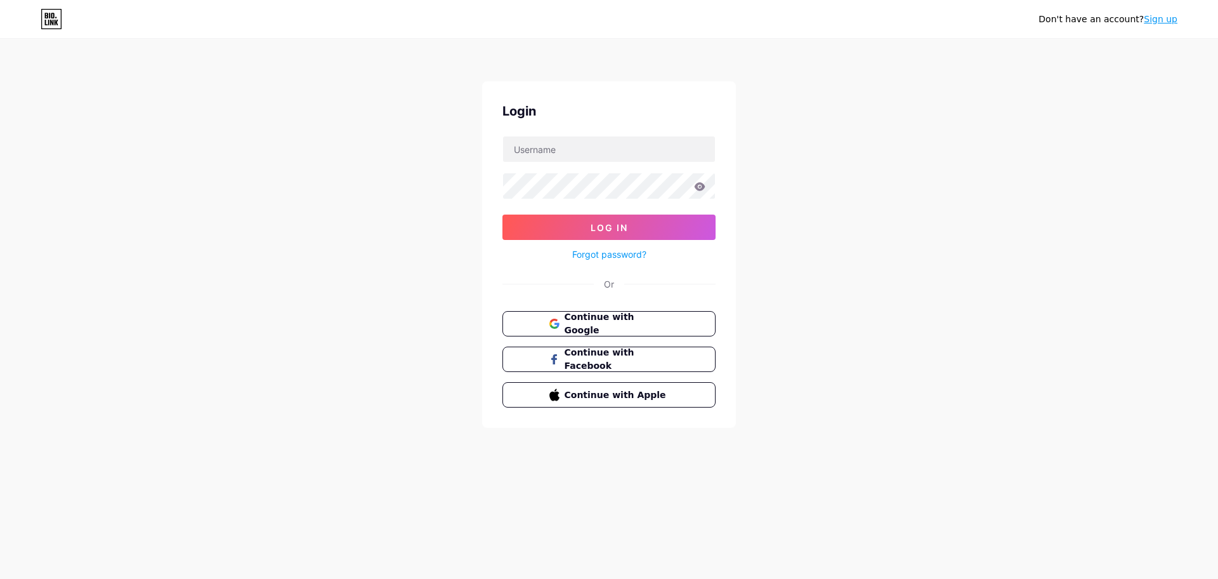
click at [966, 265] on div "Don't have an account? Sign up Login Log In Forgot password? Or Continue with G…" at bounding box center [609, 234] width 1218 height 468
click at [617, 313] on button "Continue with Google" at bounding box center [609, 324] width 216 height 26
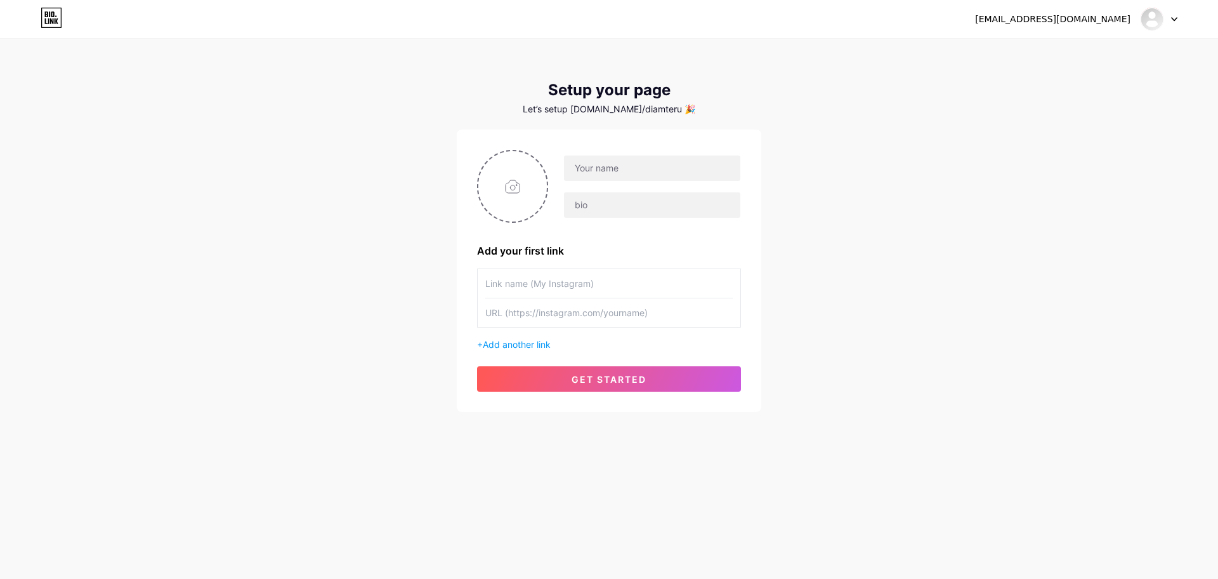
drag, startPoint x: 841, startPoint y: 428, endPoint x: 824, endPoint y: 437, distance: 18.7
click at [841, 428] on div "diamterus008@gmail.com Dashboard Logout Setup your page Let’s setup bio.link/di…" at bounding box center [609, 226] width 1218 height 452
click at [589, 161] on input "text" at bounding box center [652, 167] width 176 height 25
click at [529, 186] on input "file" at bounding box center [512, 186] width 69 height 70
type input "C:\fakepath\JAYA LOGO PNG.png"
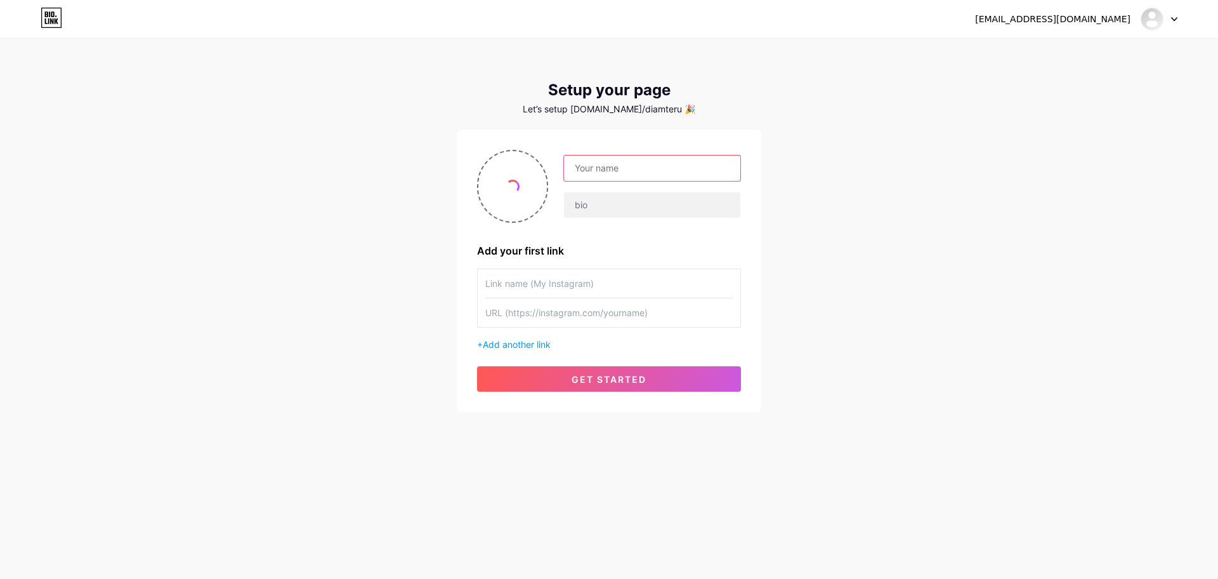
click at [618, 166] on input "text" at bounding box center [652, 167] width 176 height 25
type input "JAYA4D"
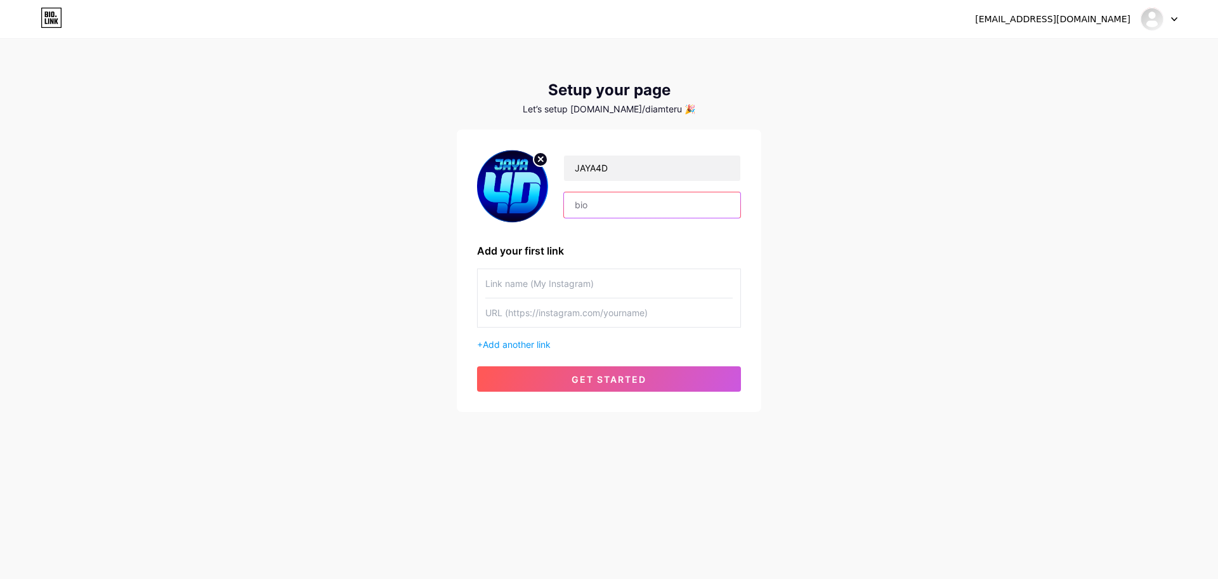
click at [619, 204] on input "text" at bounding box center [652, 204] width 176 height 25
type input "JAYA4D TEMPAT BERMAIN FAFORIT SUPER SERU"
click at [569, 274] on input "text" at bounding box center [608, 283] width 247 height 29
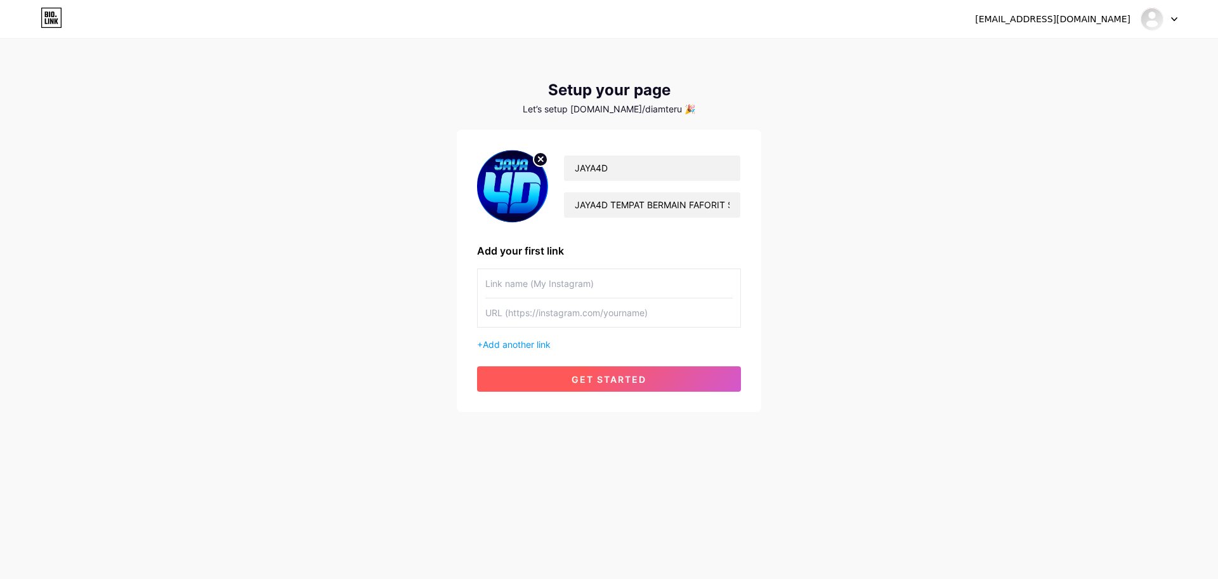
click at [556, 374] on button "get started" at bounding box center [609, 378] width 264 height 25
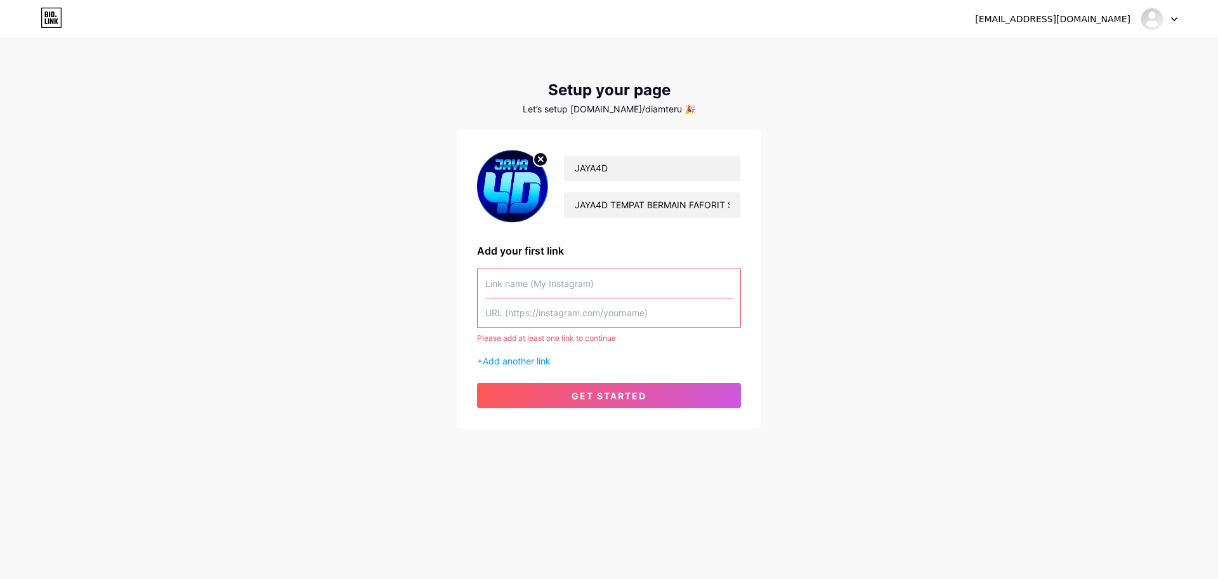
click at [514, 371] on div "JAYA4D JAYA4D TEMPAT BERMAIN FAFORIT SUPER SERU Add your first link Please add …" at bounding box center [609, 279] width 264 height 258
click at [525, 364] on span "Add another link" at bounding box center [517, 360] width 68 height 11
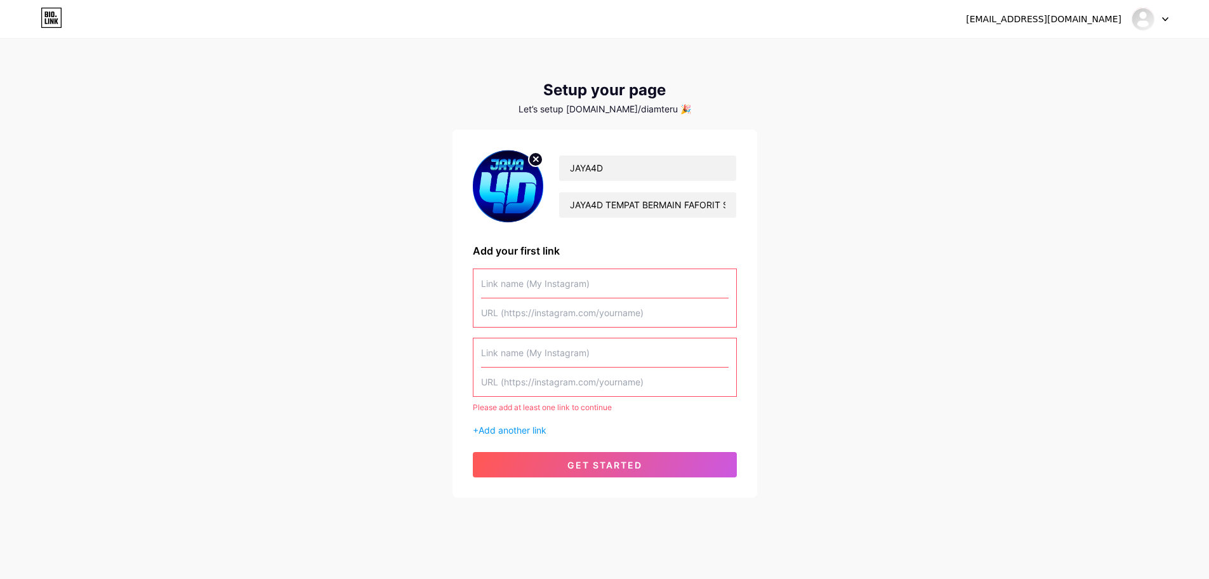
click at [544, 402] on div "Please add at least one link to continue" at bounding box center [605, 407] width 264 height 11
click at [645, 433] on div "+ Add another link" at bounding box center [605, 429] width 264 height 13
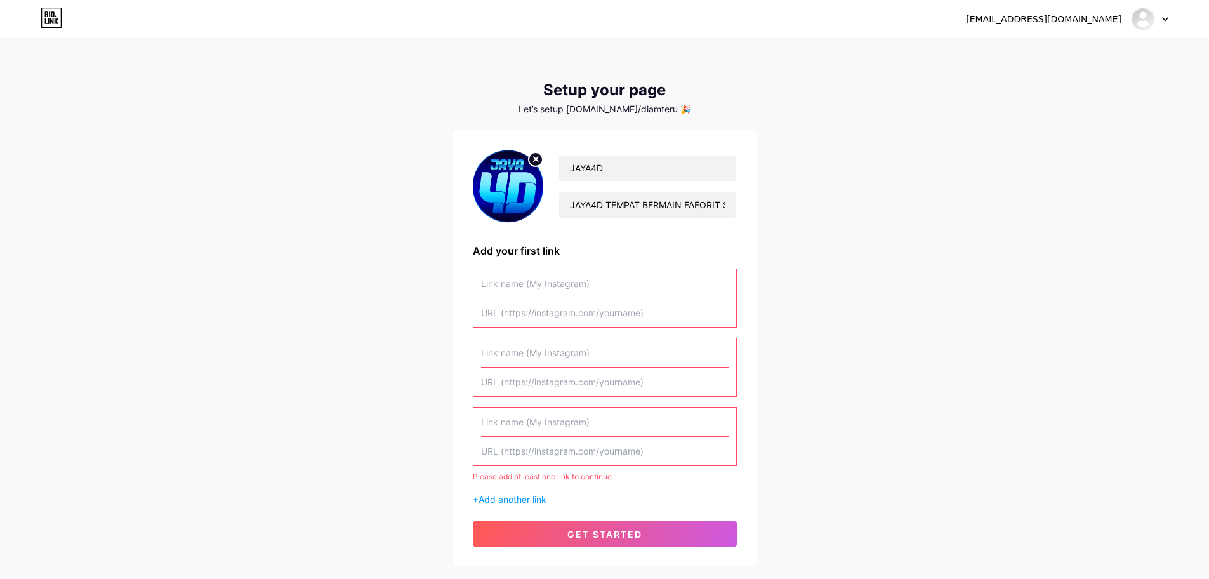
click at [532, 294] on input "text" at bounding box center [604, 283] width 247 height 29
click at [572, 283] on input "text" at bounding box center [604, 283] width 247 height 29
click at [591, 281] on input "text" at bounding box center [604, 283] width 247 height 29
click at [599, 285] on input "text" at bounding box center [604, 283] width 247 height 29
click at [613, 284] on input "text" at bounding box center [604, 283] width 247 height 29
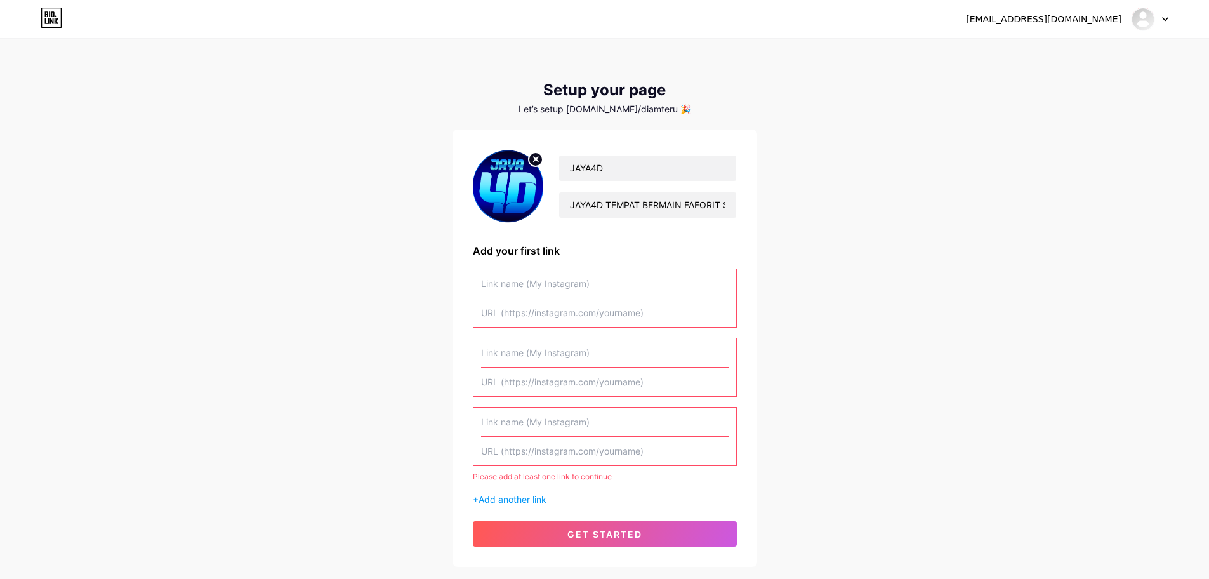
click at [613, 284] on input "text" at bounding box center [604, 283] width 247 height 29
click at [613, 285] on input "text" at bounding box center [604, 283] width 247 height 29
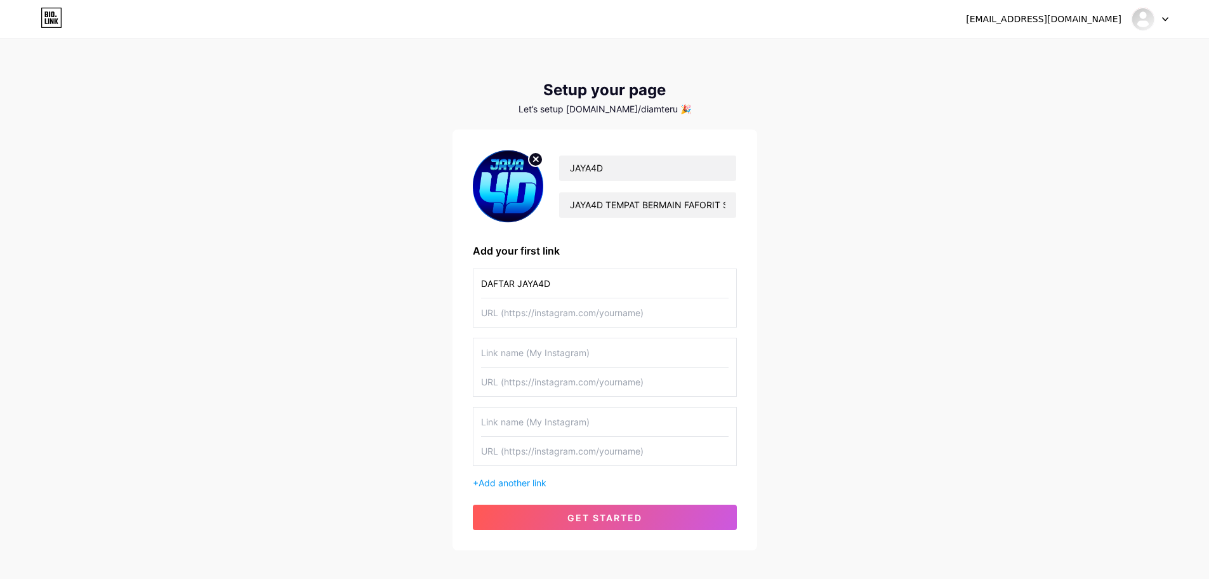
type input "DAFTAR JAYA4D"
click at [546, 313] on input "text" at bounding box center [604, 312] width 247 height 29
paste input "[URL][DOMAIN_NAME]"
type input "[URL][DOMAIN_NAME]"
click at [550, 348] on input "text" at bounding box center [604, 352] width 247 height 29
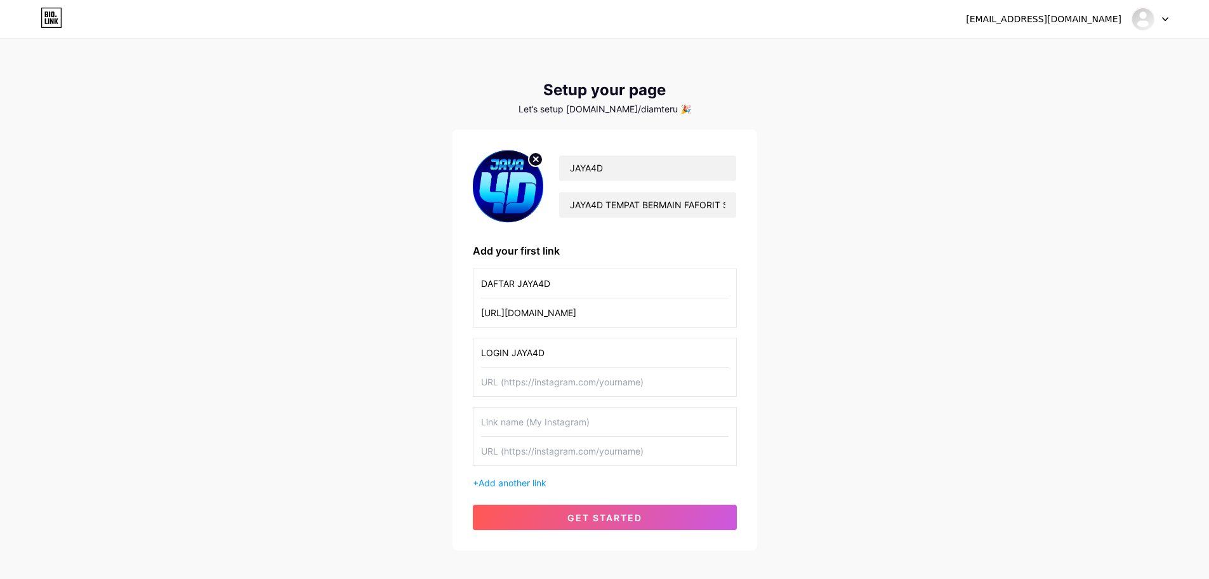
type input "LOGIN JAYA4D"
click at [525, 378] on input "text" at bounding box center [604, 381] width 247 height 29
paste input "[URL][DOMAIN_NAME]"
type input "[URL][DOMAIN_NAME]"
drag, startPoint x: 428, startPoint y: 423, endPoint x: 452, endPoint y: 426, distance: 25.0
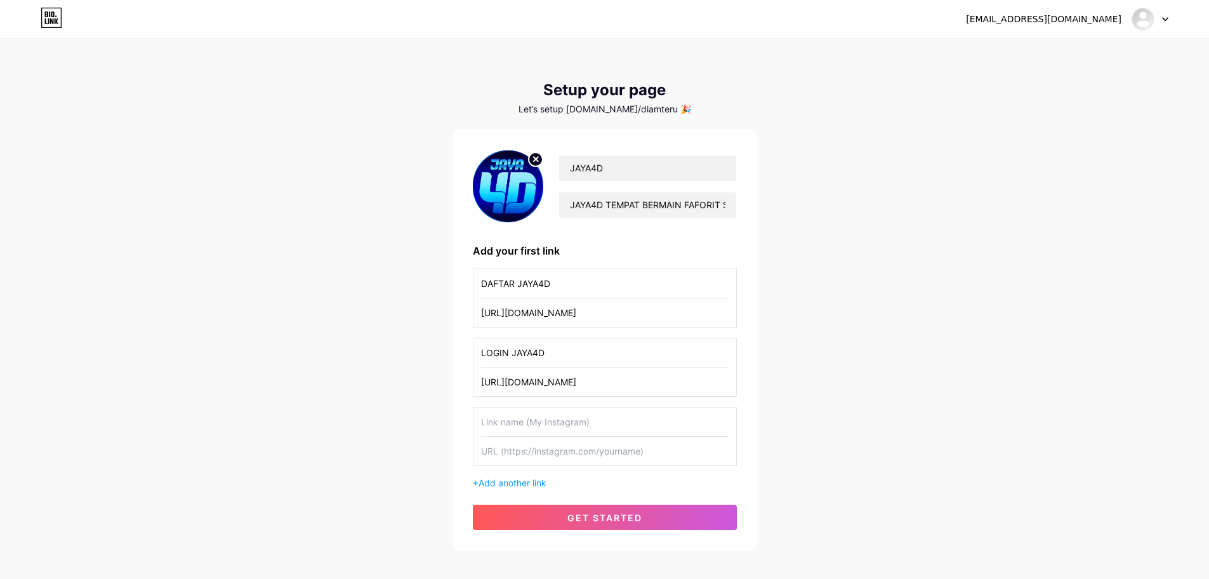
click at [427, 423] on div "diamterus008@gmail.com Dashboard Logout Setup your page Let’s setup bio.link/di…" at bounding box center [604, 295] width 1209 height 591
click at [493, 417] on input "text" at bounding box center [604, 421] width 247 height 29
type input "L"
type input "ALTERNATIF JAYA4D"
click at [555, 445] on input "text" at bounding box center [604, 450] width 247 height 29
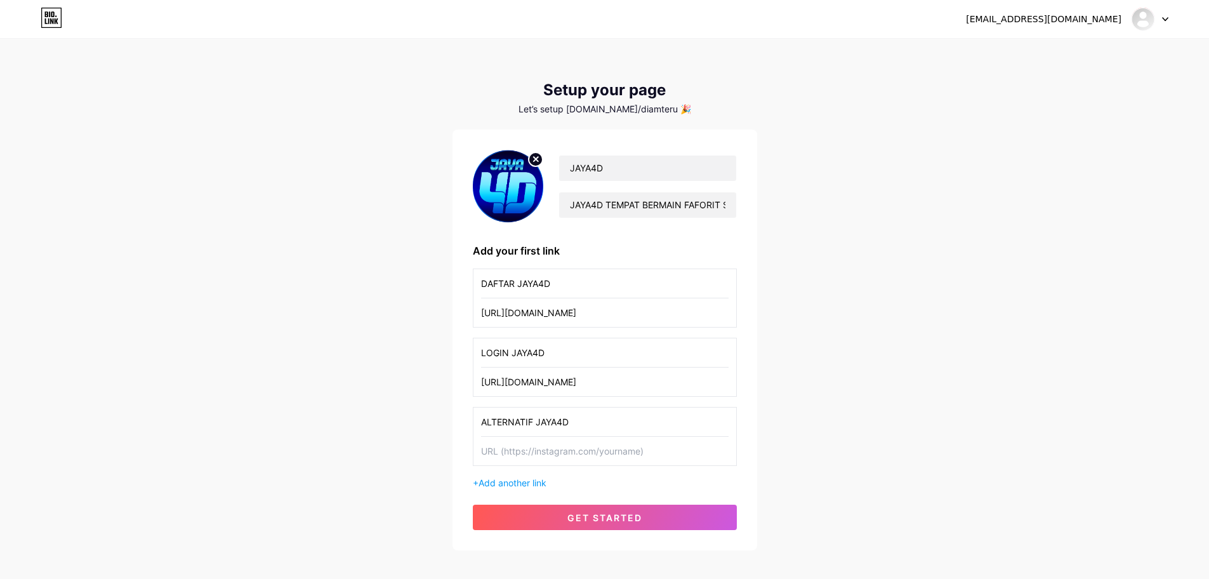
paste input "[URL][DOMAIN_NAME]"
type input "[URL][DOMAIN_NAME]"
click at [542, 494] on div "JAYA4D JAYA4D TEMPAT BERMAIN FAFORIT SUPER SERU Add your first link DAFTAR JAYA…" at bounding box center [605, 340] width 264 height 380
click at [567, 534] on div "JAYA4D JAYA4D TEMPAT BERMAIN FAFORIT SUPER SERU Add your first link DAFTAR JAYA…" at bounding box center [604, 339] width 305 height 421
click at [580, 518] on span "get started" at bounding box center [604, 517] width 75 height 11
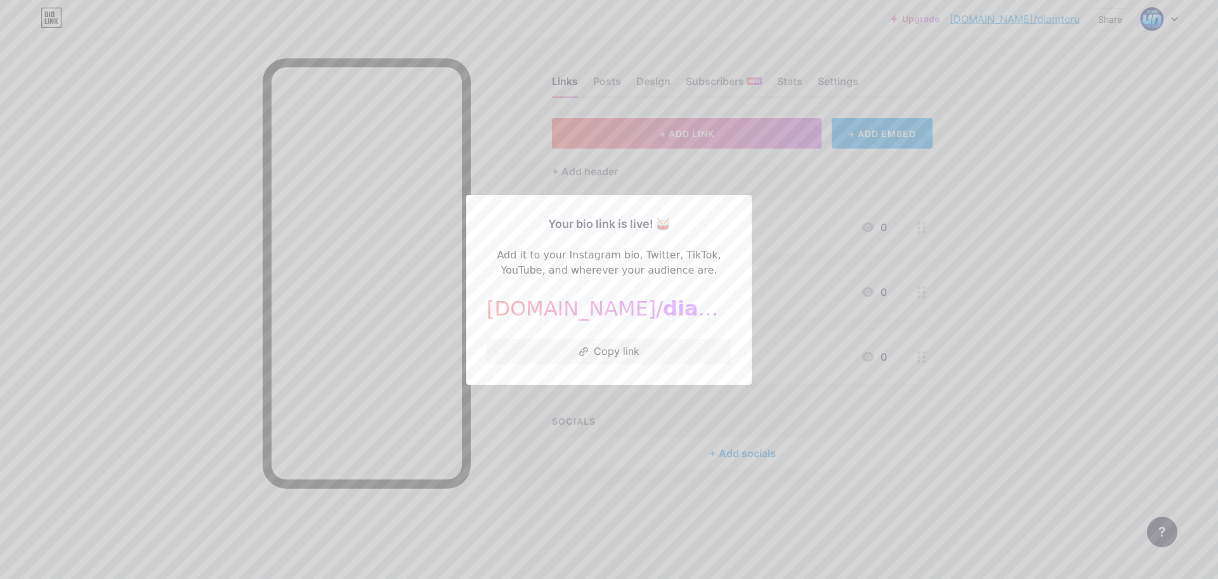
click at [787, 200] on div at bounding box center [609, 289] width 1218 height 579
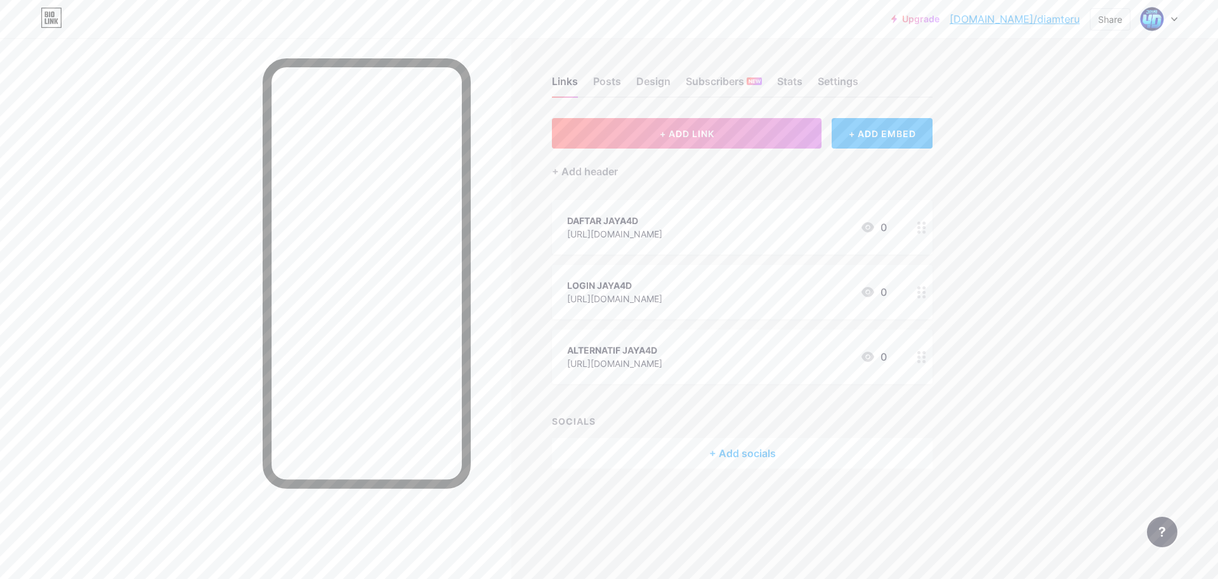
drag, startPoint x: 1049, startPoint y: 192, endPoint x: 1040, endPoint y: 189, distance: 8.6
click at [1041, 189] on div "Upgrade [DOMAIN_NAME]/diamte... [DOMAIN_NAME]/diamteru Share Switch accounts JA…" at bounding box center [609, 289] width 1218 height 579
click at [1165, 20] on div at bounding box center [1159, 19] width 37 height 23
click at [1110, 25] on div "Share" at bounding box center [1110, 19] width 24 height 13
click at [1100, 212] on div "Upgrade bio.link/diamte... bio.link/diamteru Share Copy link https://bio.link/d…" at bounding box center [609, 289] width 1218 height 579
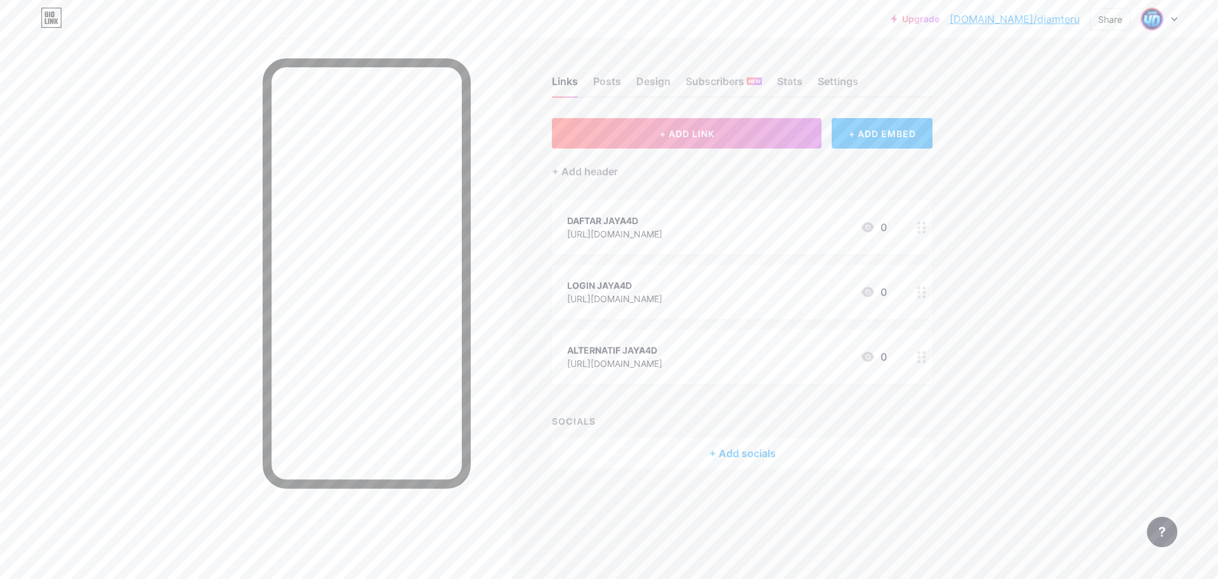
click at [1143, 10] on span at bounding box center [1152, 19] width 20 height 20
click at [1081, 144] on link "Account settings" at bounding box center [1097, 144] width 157 height 34
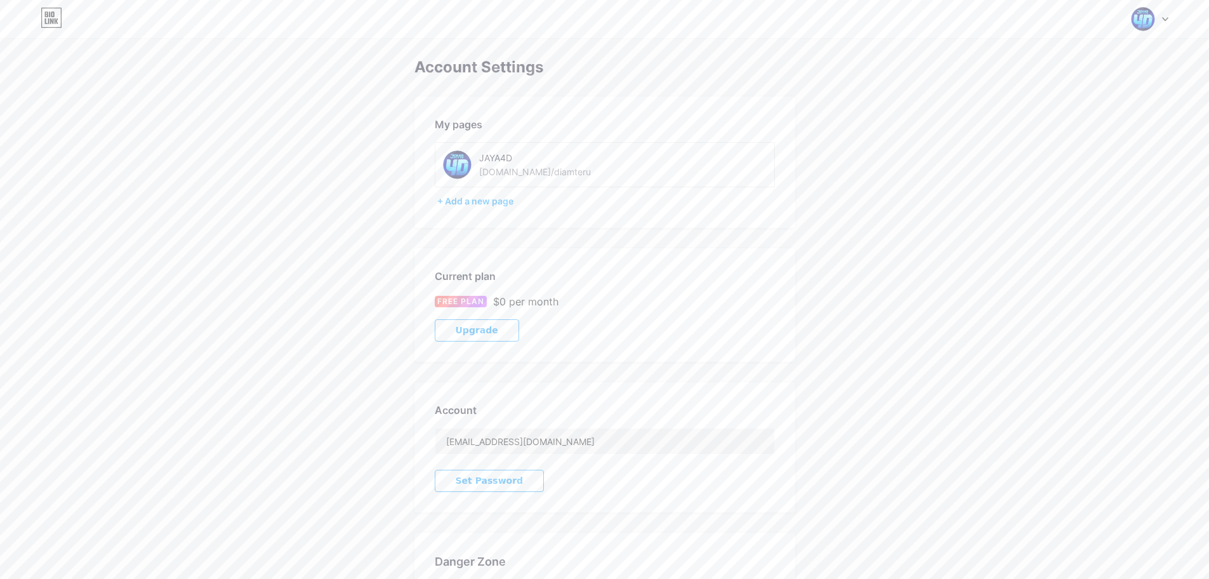
click at [523, 164] on div "JAYA4D bio.link/diamteru" at bounding box center [551, 164] width 145 height 29
click at [530, 174] on div "[DOMAIN_NAME]/diamteru" at bounding box center [535, 171] width 112 height 13
click at [599, 218] on div "My pages JAYA4D bio.link/diamteru + Add a new page" at bounding box center [604, 161] width 381 height 131
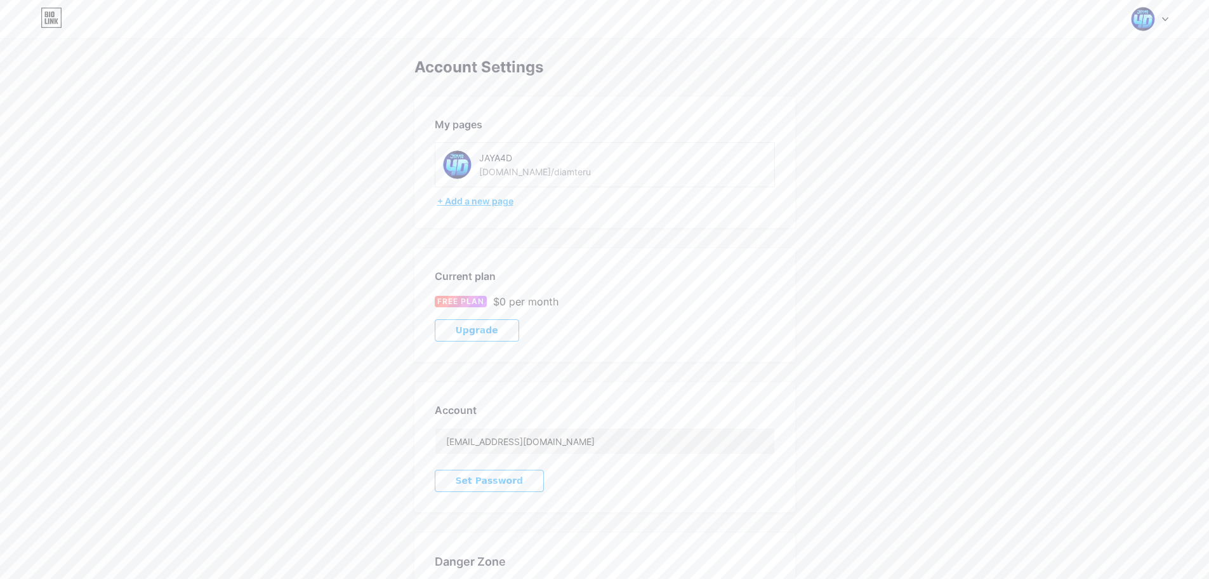
click at [498, 195] on div "+ Add a new page" at bounding box center [605, 201] width 337 height 13
click at [535, 164] on div "JAYA4D" at bounding box center [551, 157] width 145 height 13
click at [493, 172] on div "[DOMAIN_NAME]/diamteru" at bounding box center [535, 171] width 112 height 13
click at [480, 170] on div "[DOMAIN_NAME]/diamteru" at bounding box center [535, 171] width 112 height 13
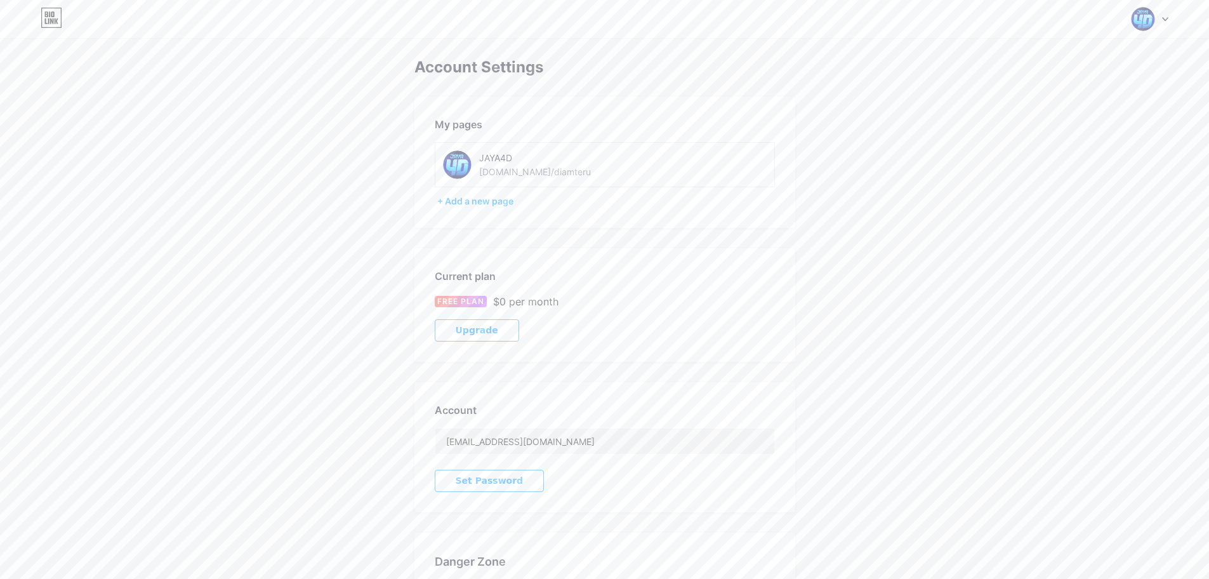
click at [476, 169] on div "JAYA4D bio.link/diamteru" at bounding box center [551, 164] width 216 height 29
drag, startPoint x: 480, startPoint y: 169, endPoint x: 497, endPoint y: 169, distance: 17.1
click at [488, 169] on div "[DOMAIN_NAME]/diamteru" at bounding box center [535, 171] width 112 height 13
click at [498, 169] on div "[DOMAIN_NAME]/diamteru" at bounding box center [535, 171] width 112 height 13
click at [499, 169] on div "[DOMAIN_NAME]/diamteru" at bounding box center [535, 171] width 112 height 13
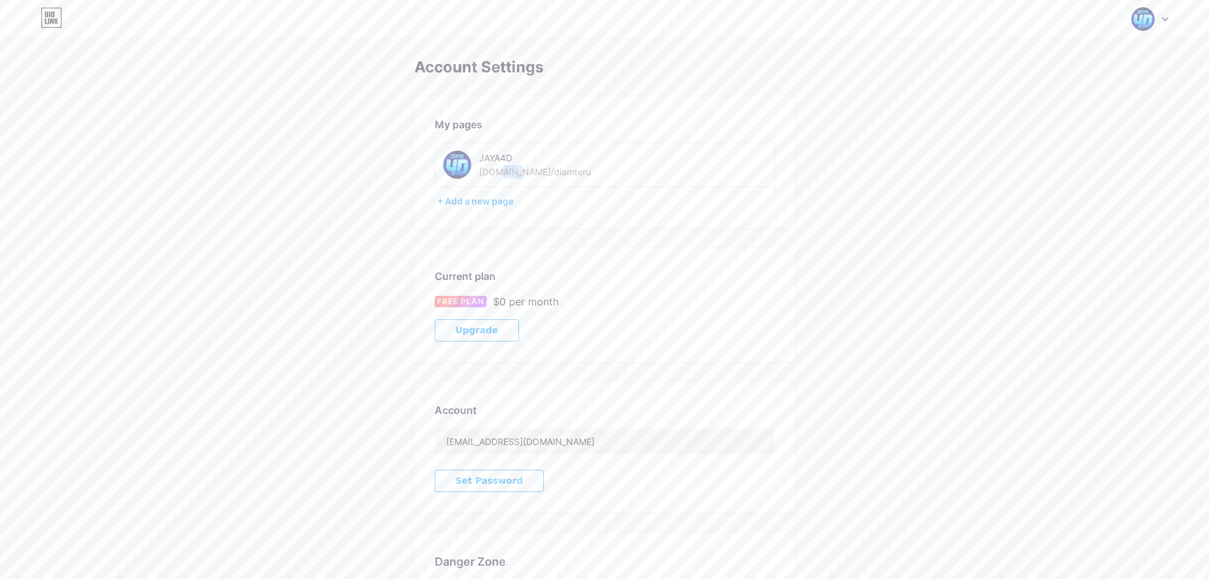
click at [506, 169] on div "[DOMAIN_NAME]/diamteru" at bounding box center [535, 171] width 112 height 13
drag, startPoint x: 513, startPoint y: 169, endPoint x: 537, endPoint y: 166, distance: 24.9
click at [514, 167] on div "[DOMAIN_NAME]/diamteru" at bounding box center [535, 171] width 112 height 13
click at [538, 166] on div "[DOMAIN_NAME]/diamteru" at bounding box center [535, 171] width 112 height 13
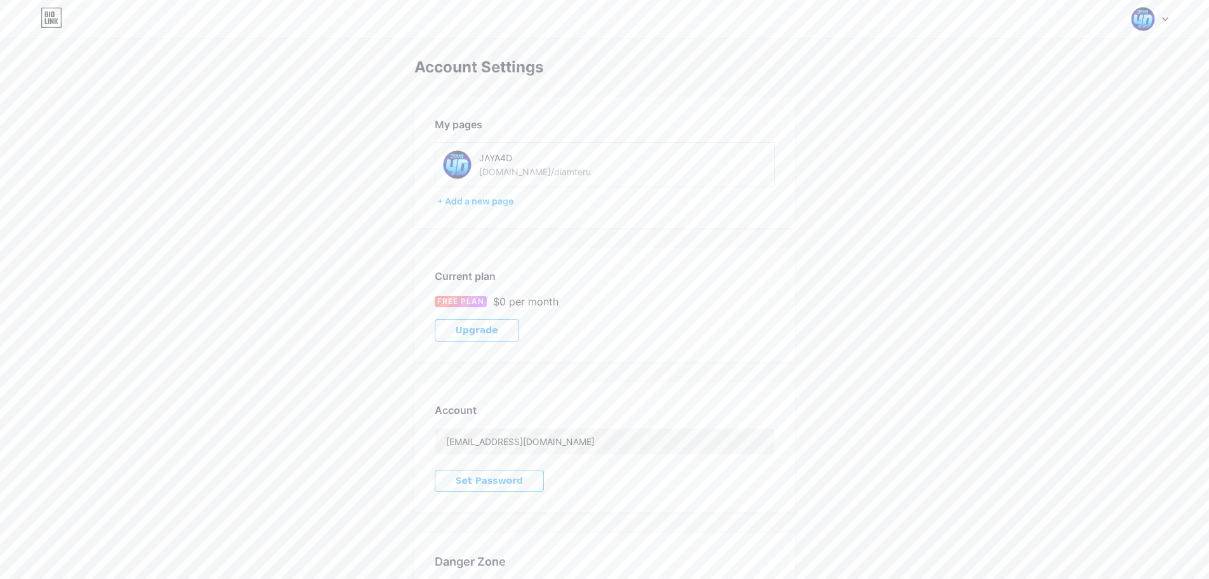
click at [291, 173] on div "Account Settings My pages JAYA4D bio.link/diamteru + Add a new page Current pla…" at bounding box center [604, 357] width 1209 height 598
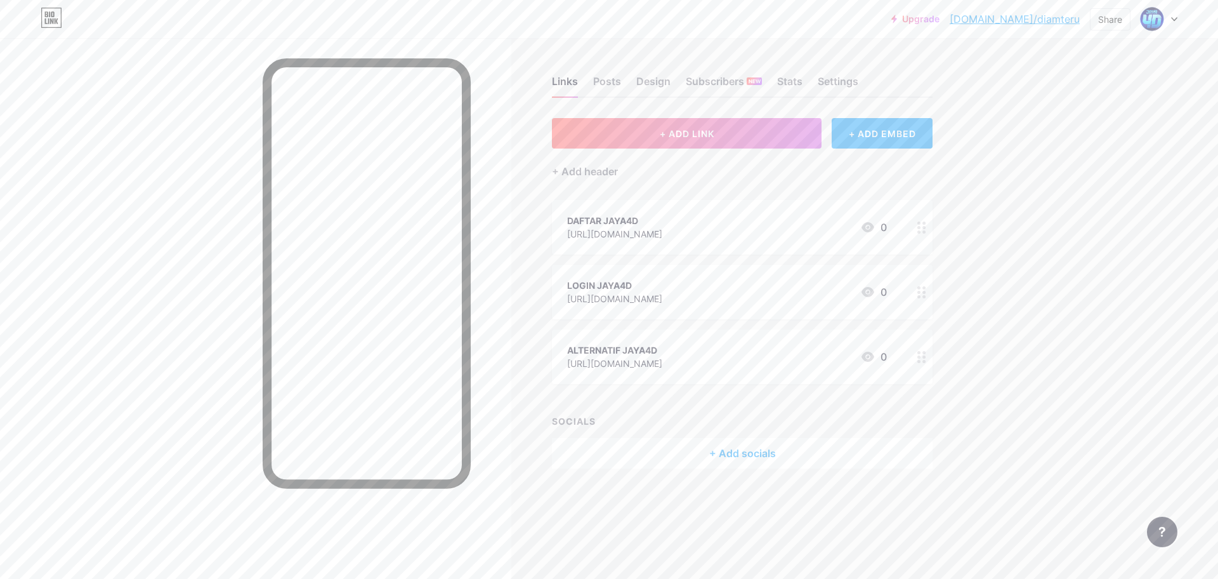
click at [180, 235] on div at bounding box center [255, 327] width 511 height 579
click at [608, 82] on div "Posts" at bounding box center [607, 85] width 28 height 23
click at [652, 80] on div "Design" at bounding box center [653, 85] width 34 height 23
click at [665, 78] on div "Design" at bounding box center [653, 85] width 34 height 23
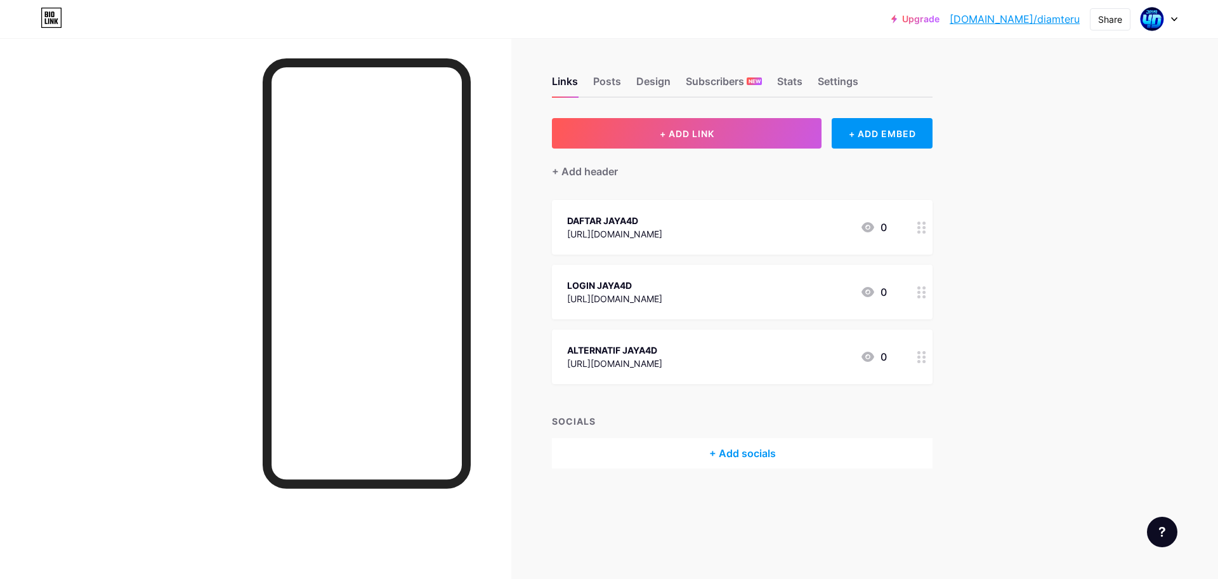
drag, startPoint x: 1067, startPoint y: 218, endPoint x: 808, endPoint y: 99, distance: 284.7
click at [1067, 217] on div "Upgrade [DOMAIN_NAME]/diamte... [DOMAIN_NAME]/diamteru Share Switch accounts JA…" at bounding box center [609, 289] width 1218 height 579
click at [652, 78] on div "Design" at bounding box center [653, 85] width 34 height 23
click at [831, 78] on div "Settings" at bounding box center [838, 85] width 41 height 23
click at [609, 80] on div "Posts" at bounding box center [607, 85] width 28 height 23
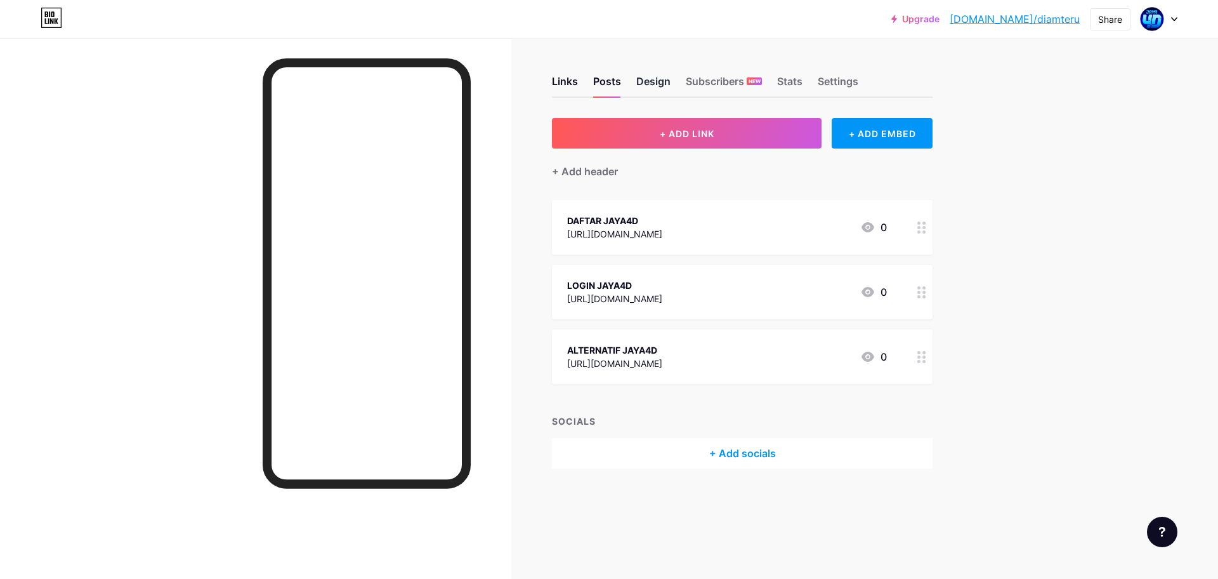
click at [652, 77] on div "Design" at bounding box center [653, 85] width 34 height 23
click at [956, 238] on div "Links Posts Design Subscribers NEW Stats Settings + ADD LINK + ADD EMBED + Add …" at bounding box center [493, 285] width 986 height 494
click at [723, 399] on div "+ ADD LINK + ADD EMBED + Add header DAFTAR JAYA4D [URL][DOMAIN_NAME] 0 [GEOGRAP…" at bounding box center [742, 293] width 381 height 350
click at [681, 78] on div "Links Posts Design Subscribers NEW Stats Settings" at bounding box center [742, 75] width 381 height 44
click at [624, 85] on div "Links Posts Design Subscribers NEW Stats Settings" at bounding box center [742, 75] width 381 height 44
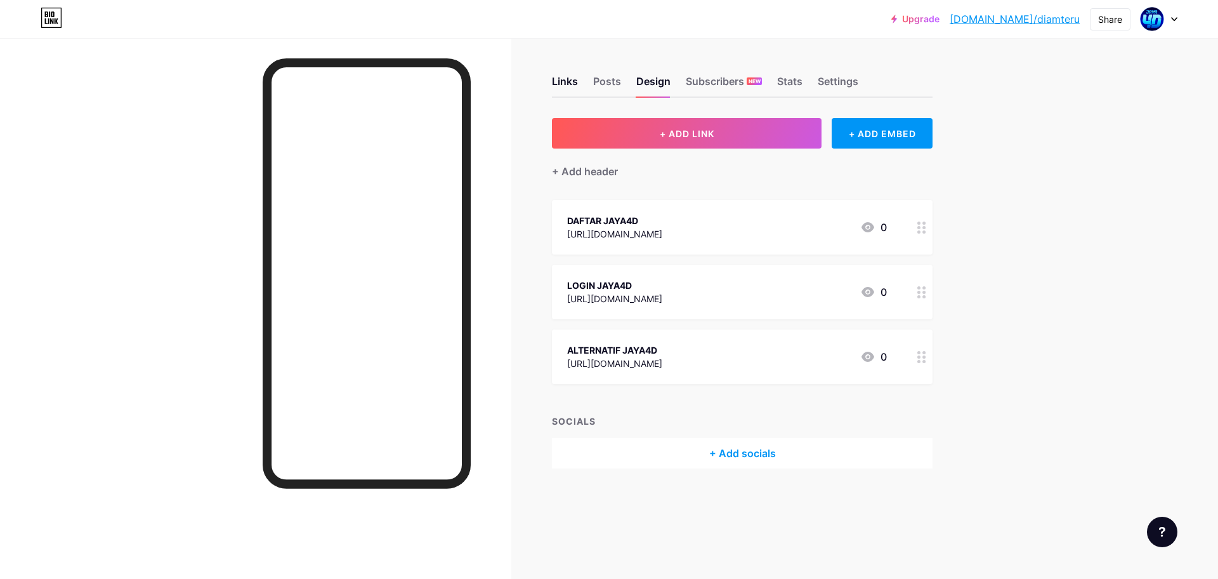
click at [624, 85] on div "Links Posts Design Subscribers NEW Stats Settings" at bounding box center [742, 75] width 381 height 44
click at [612, 88] on div "Posts" at bounding box center [607, 85] width 28 height 23
click at [652, 84] on div "Design" at bounding box center [653, 85] width 34 height 23
click at [988, 103] on div "Upgrade [DOMAIN_NAME]/diamte... [DOMAIN_NAME]/diamteru Share Switch accounts JA…" at bounding box center [609, 289] width 1218 height 579
click at [1114, 22] on div "Share" at bounding box center [1110, 19] width 24 height 13
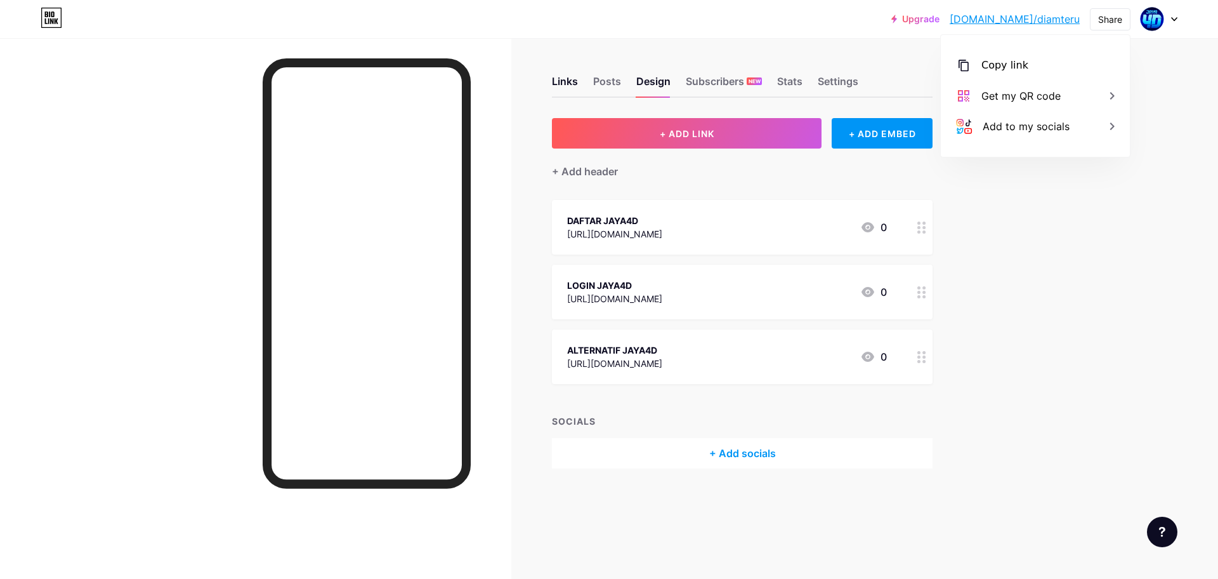
drag, startPoint x: 1007, startPoint y: 230, endPoint x: 742, endPoint y: 112, distance: 289.4
click at [1006, 230] on div "Upgrade bio.link/diamte... bio.link/diamteru Share Copy link https://bio.link/d…" at bounding box center [609, 289] width 1218 height 579
click at [653, 87] on div "Design" at bounding box center [653, 85] width 34 height 23
click at [993, 146] on div "Upgrade [DOMAIN_NAME]/diamte... [DOMAIN_NAME]/diamteru Share Switch accounts JA…" at bounding box center [609, 289] width 1218 height 579
click at [509, 218] on div at bounding box center [255, 327] width 511 height 579
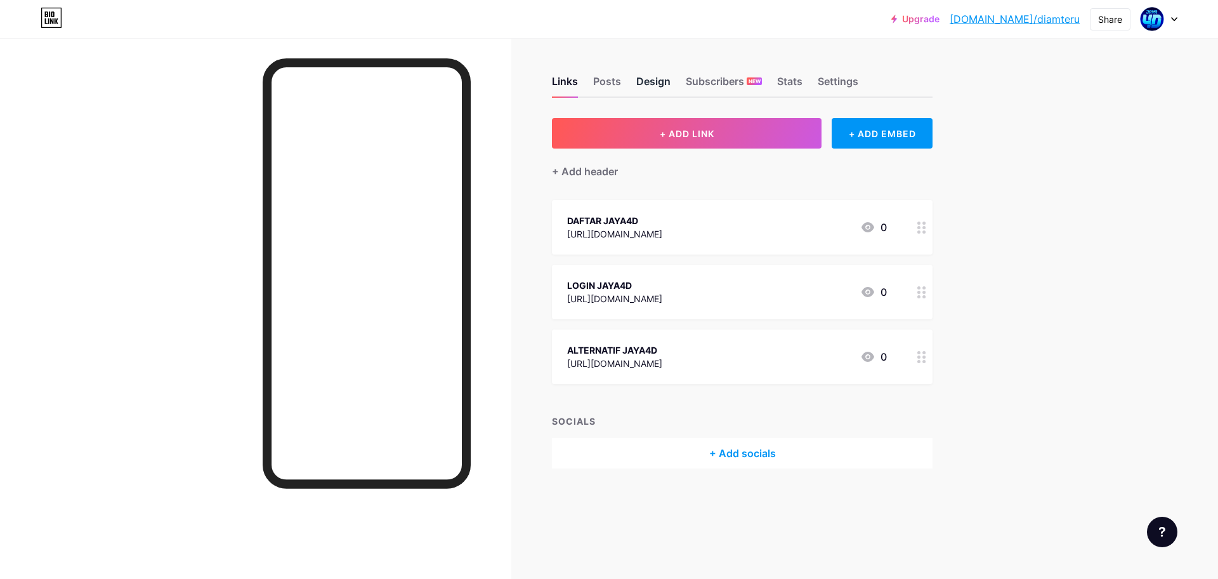
click at [646, 78] on div "Design" at bounding box center [653, 85] width 34 height 23
click at [521, 202] on div "Links Posts Design Subscribers NEW Stats Settings + ADD LINK + ADD EMBED + Add …" at bounding box center [493, 285] width 986 height 494
click at [540, 207] on div "Links Posts Design Subscribers NEW Stats Settings + ADD LINK + ADD EMBED + Add …" at bounding box center [493, 285] width 986 height 494
click at [612, 86] on div "Posts" at bounding box center [607, 85] width 28 height 23
click at [660, 86] on div "Design" at bounding box center [653, 85] width 34 height 23
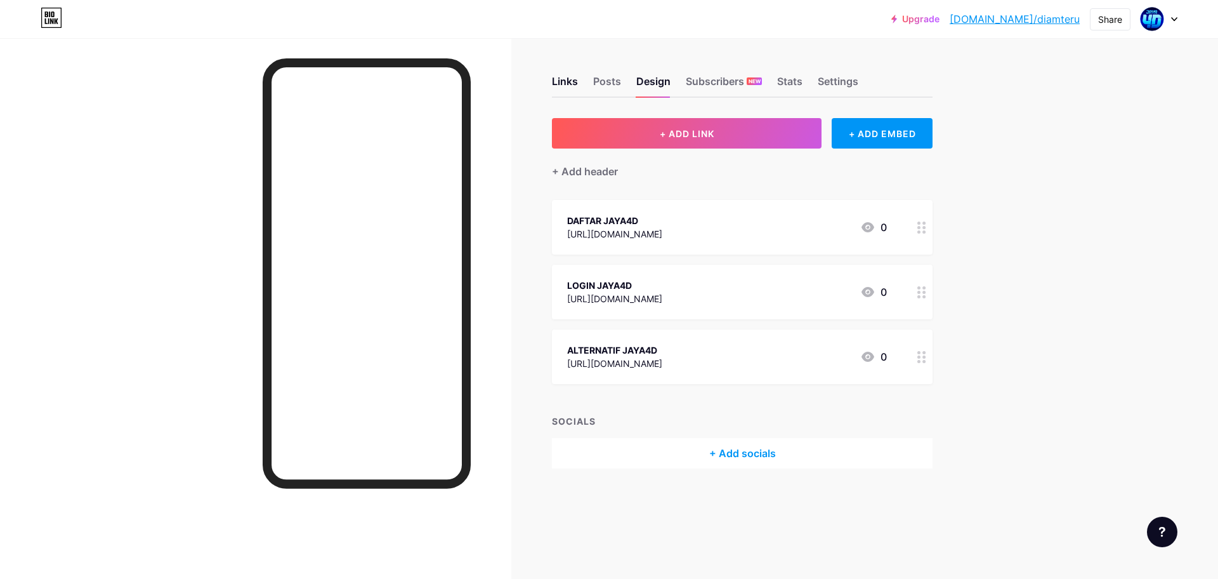
click at [1130, 140] on div "Upgrade [DOMAIN_NAME]/diamte... [DOMAIN_NAME]/diamteru Share Switch accounts JA…" at bounding box center [609, 289] width 1218 height 579
click at [1126, 141] on div "Upgrade [DOMAIN_NAME]/diamte... [DOMAIN_NAME]/diamteru Share Switch accounts JA…" at bounding box center [609, 289] width 1218 height 579
click at [858, 86] on div "Settings" at bounding box center [838, 85] width 41 height 23
click at [1097, 209] on div "Upgrade [DOMAIN_NAME]/diamte... [DOMAIN_NAME]/diamteru Share Switch accounts JA…" at bounding box center [609, 289] width 1218 height 579
click at [792, 81] on div "Stats" at bounding box center [789, 85] width 25 height 23
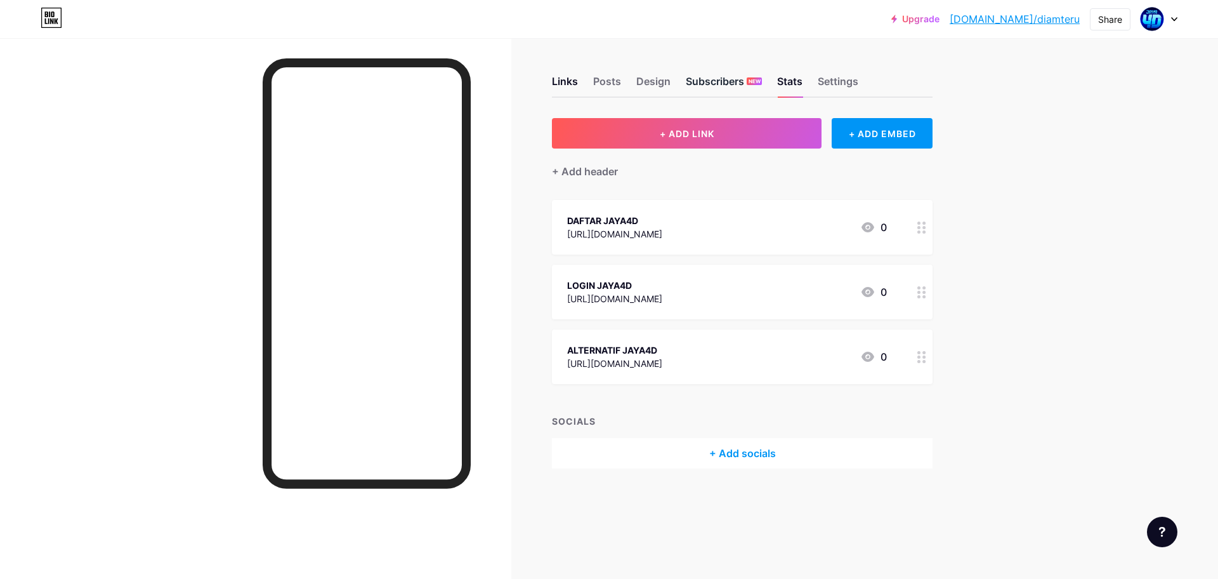
click at [714, 90] on div "Subscribers NEW" at bounding box center [724, 85] width 76 height 23
click at [656, 80] on div "Design" at bounding box center [653, 85] width 34 height 23
click at [624, 87] on div "Links Posts Design Subscribers NEW Stats Settings" at bounding box center [742, 75] width 381 height 44
click at [610, 85] on div "Posts" at bounding box center [607, 85] width 28 height 23
click at [638, 81] on div "Design" at bounding box center [653, 85] width 34 height 23
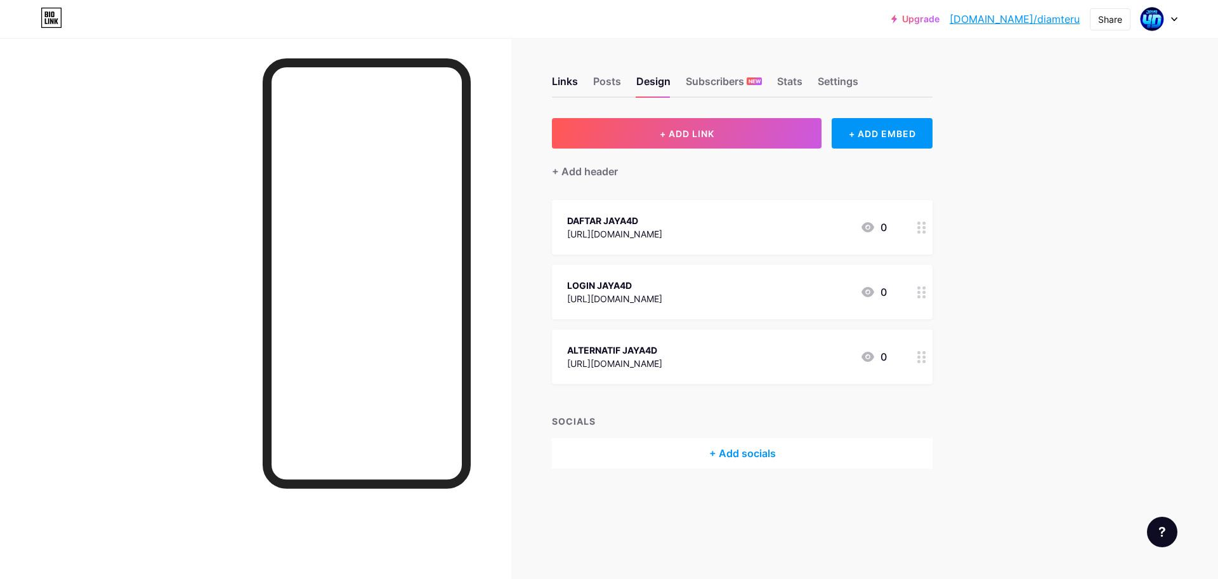
drag, startPoint x: 1063, startPoint y: 138, endPoint x: 1019, endPoint y: 154, distance: 45.7
click at [1051, 144] on div "Upgrade [DOMAIN_NAME]/diamte... [DOMAIN_NAME]/diamteru Share Switch accounts JA…" at bounding box center [609, 289] width 1218 height 579
click at [1046, 163] on div "Upgrade [DOMAIN_NAME]/diamte... [DOMAIN_NAME]/diamteru Share Switch accounts JA…" at bounding box center [609, 289] width 1218 height 579
click at [632, 422] on div "SOCIALS" at bounding box center [742, 420] width 381 height 13
click at [986, 197] on div "Links Posts Design Subscribers NEW Stats Settings + ADD LINK + ADD EMBED + Add …" at bounding box center [493, 285] width 986 height 494
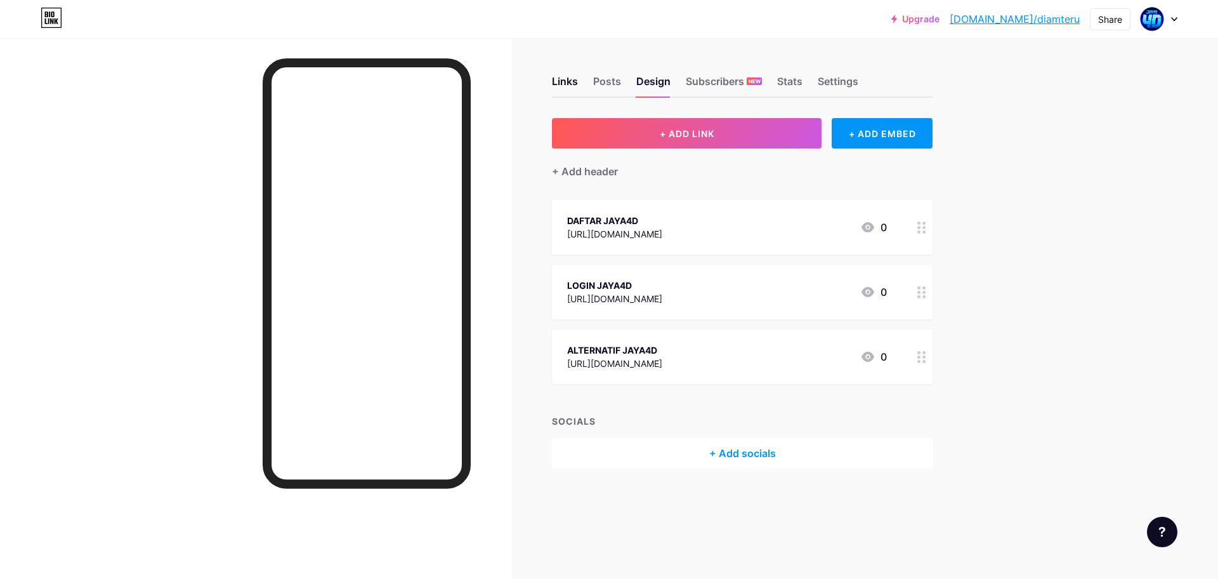
click at [1030, 214] on div "Upgrade [DOMAIN_NAME]/diamte... [DOMAIN_NAME]/diamteru Share Switch accounts JA…" at bounding box center [609, 289] width 1218 height 579
click at [1122, 233] on div "Upgrade [DOMAIN_NAME]/diamte... [DOMAIN_NAME]/diamteru Share Switch accounts JA…" at bounding box center [609, 289] width 1218 height 579
click at [1148, 16] on img at bounding box center [1152, 19] width 20 height 20
click at [1111, 137] on link "Account settings" at bounding box center [1097, 144] width 157 height 34
click at [1089, 150] on link "Account settings" at bounding box center [1097, 144] width 157 height 34
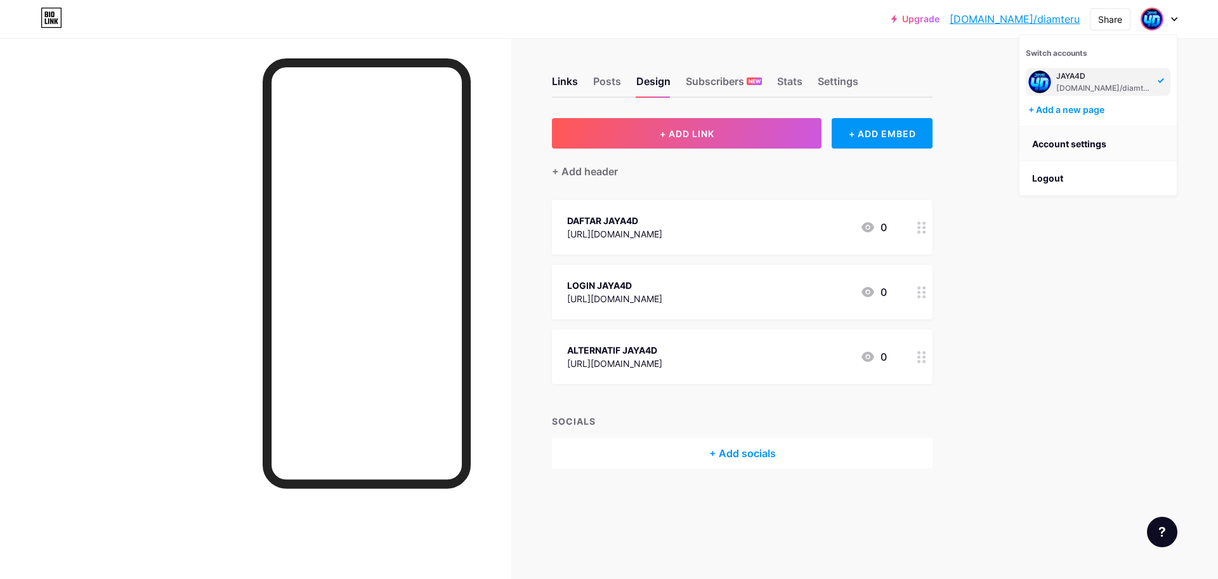
click at [1075, 147] on link "Account settings" at bounding box center [1097, 144] width 157 height 34
drag, startPoint x: 1101, startPoint y: 100, endPoint x: 1182, endPoint y: 3, distance: 126.1
click at [1101, 99] on div "Upgrade [DOMAIN_NAME]/diamte... [DOMAIN_NAME]/diamteru Share Switch accounts JA…" at bounding box center [609, 289] width 1218 height 579
click at [1157, 12] on img at bounding box center [1152, 19] width 20 height 20
click at [1070, 136] on link "Account settings" at bounding box center [1097, 144] width 157 height 34
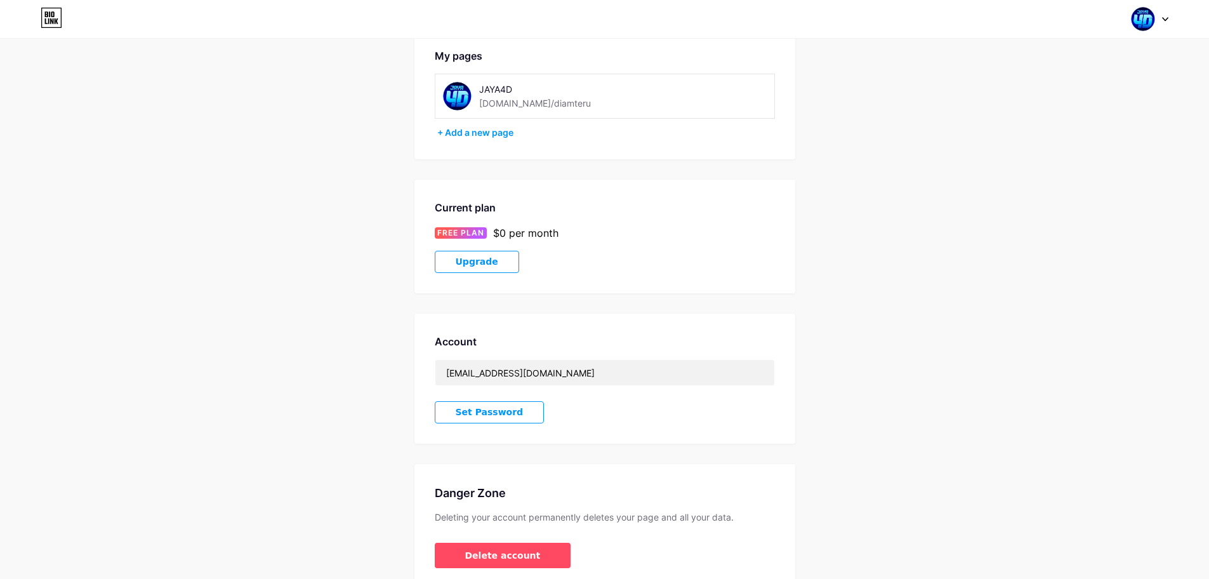
scroll to position [129, 0]
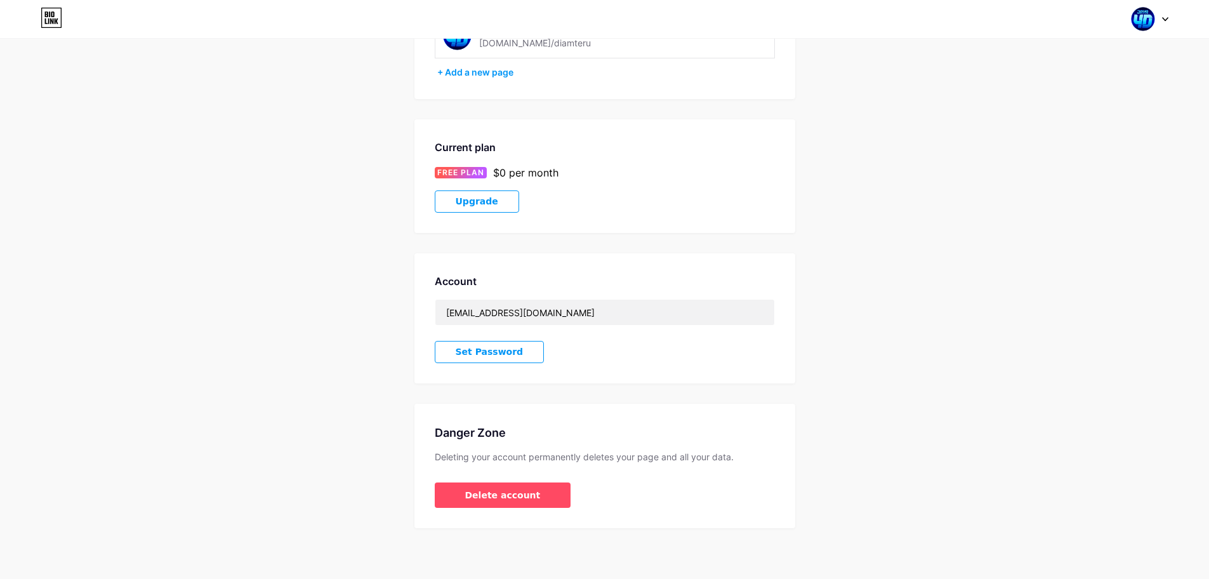
click at [54, 32] on div "Switch accounts JAYA4D [DOMAIN_NAME]/diamteru + Add a new page Dashboard Logout" at bounding box center [604, 19] width 1209 height 38
click at [53, 27] on icon at bounding box center [52, 18] width 22 height 20
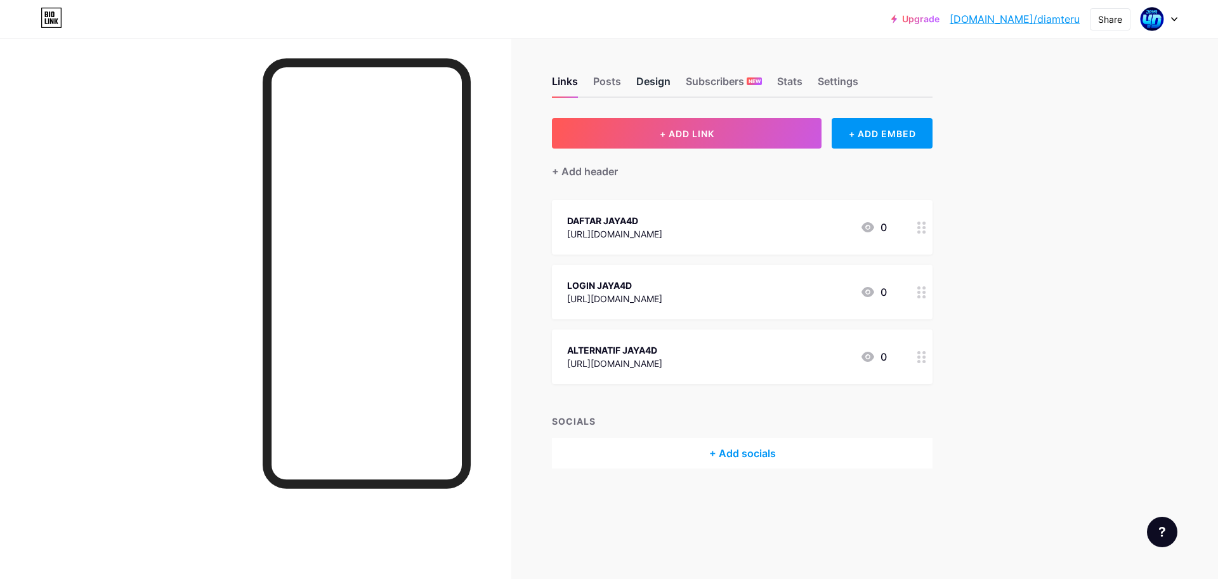
click at [647, 81] on div "Design" at bounding box center [653, 85] width 34 height 23
click at [622, 84] on div "Links Posts Design Subscribers NEW Stats Settings" at bounding box center [742, 75] width 381 height 44
click at [847, 183] on div "+ ADD LINK + ADD EMBED + Add header DAFTAR JAYA4D [URL][DOMAIN_NAME] 0 [GEOGRAP…" at bounding box center [742, 293] width 381 height 350
click at [709, 405] on div "+ ADD LINK + ADD EMBED + Add header DAFTAR JAYA4D [URL][DOMAIN_NAME] 0 [GEOGRAP…" at bounding box center [742, 293] width 381 height 350
click at [521, 398] on div "Links Posts Design Subscribers NEW Stats Settings + ADD LINK + ADD EMBED + Add …" at bounding box center [493, 285] width 986 height 494
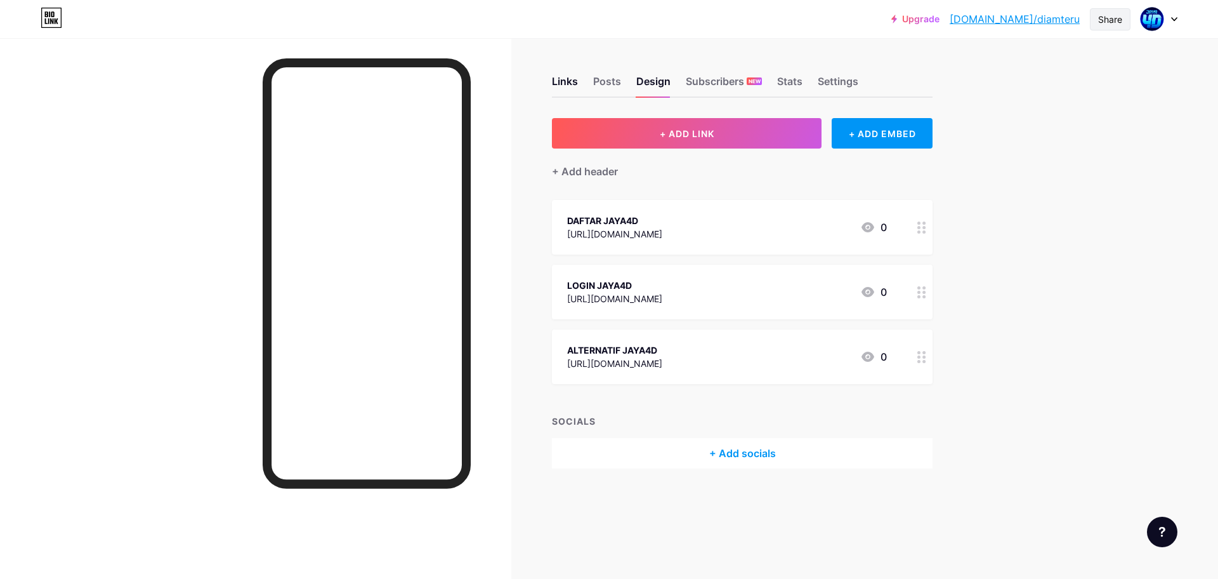
click at [1102, 20] on div "Share" at bounding box center [1110, 19] width 24 height 13
click at [972, 58] on div "Copy link" at bounding box center [1035, 65] width 189 height 30
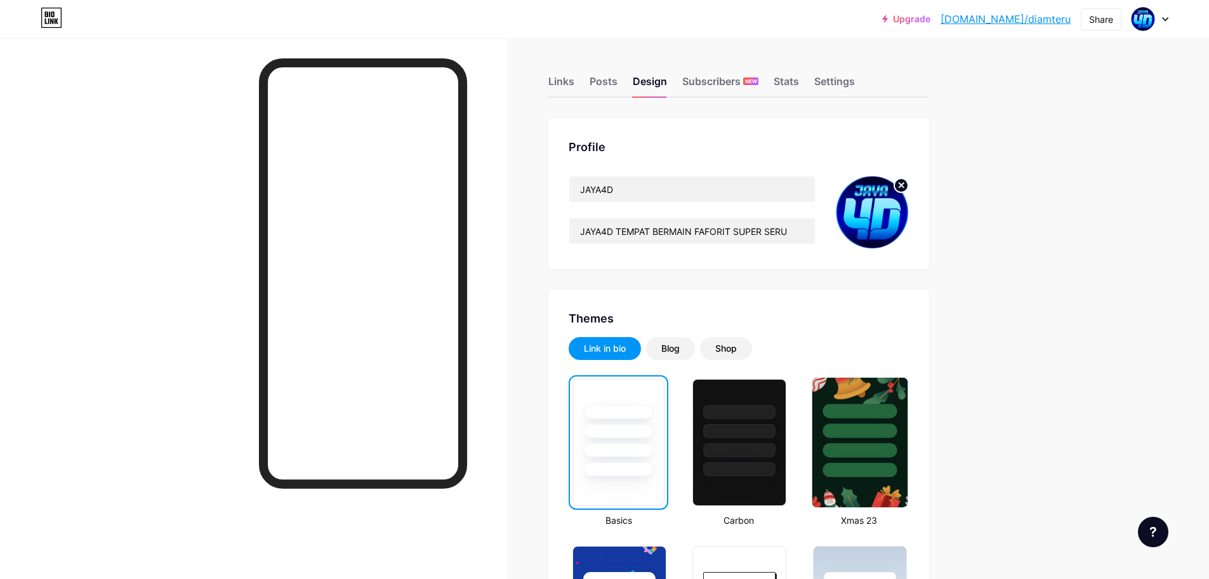
click at [858, 427] on div at bounding box center [859, 430] width 74 height 15
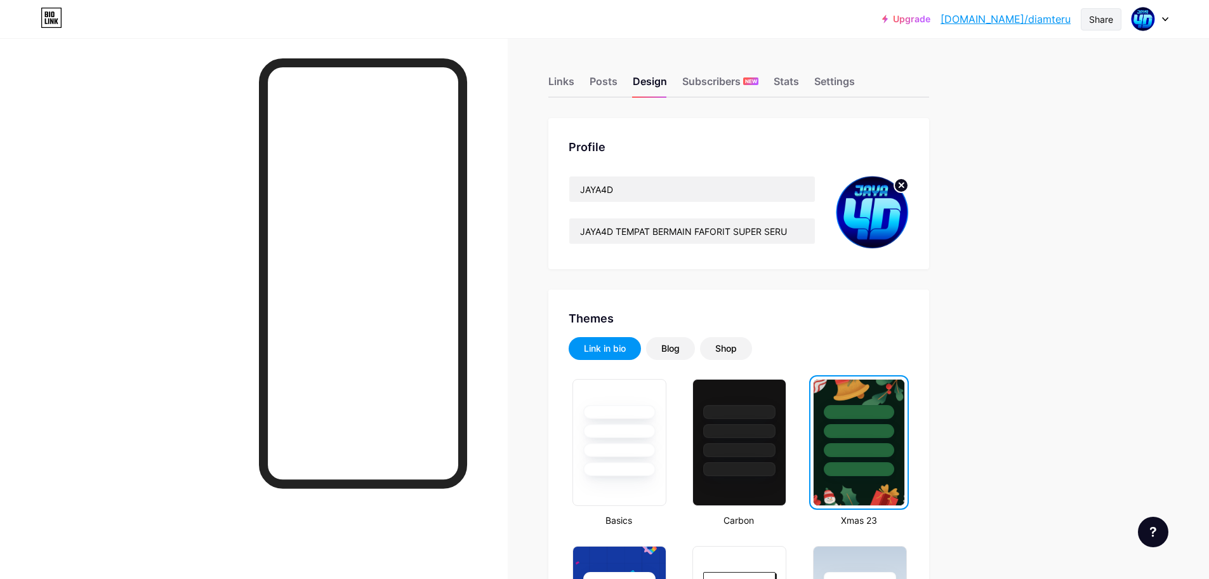
click at [1101, 15] on div "Share" at bounding box center [1101, 19] width 24 height 13
click at [1067, 58] on div "Copy link" at bounding box center [1025, 65] width 189 height 30
click at [679, 342] on div "Blog" at bounding box center [670, 348] width 18 height 13
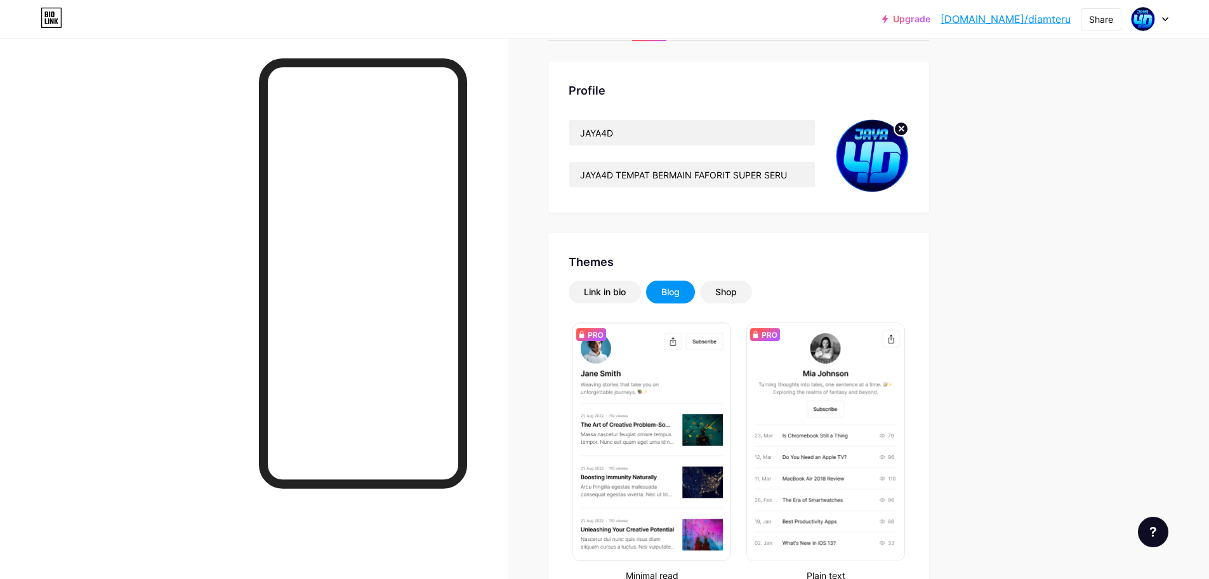
scroll to position [190, 0]
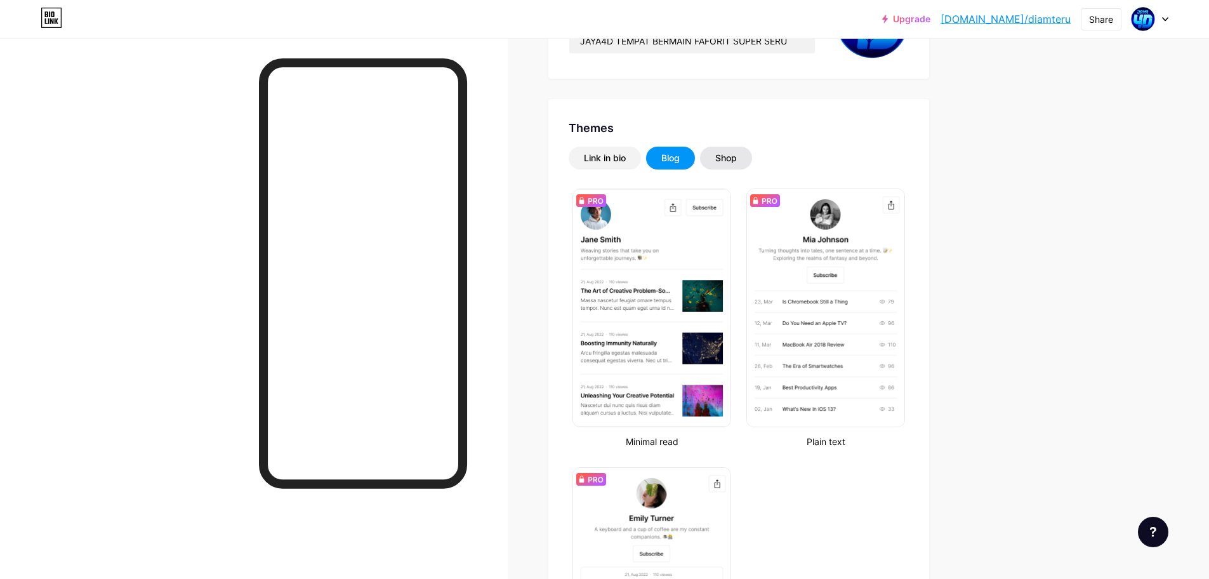
click at [745, 160] on div "Shop" at bounding box center [726, 158] width 52 height 23
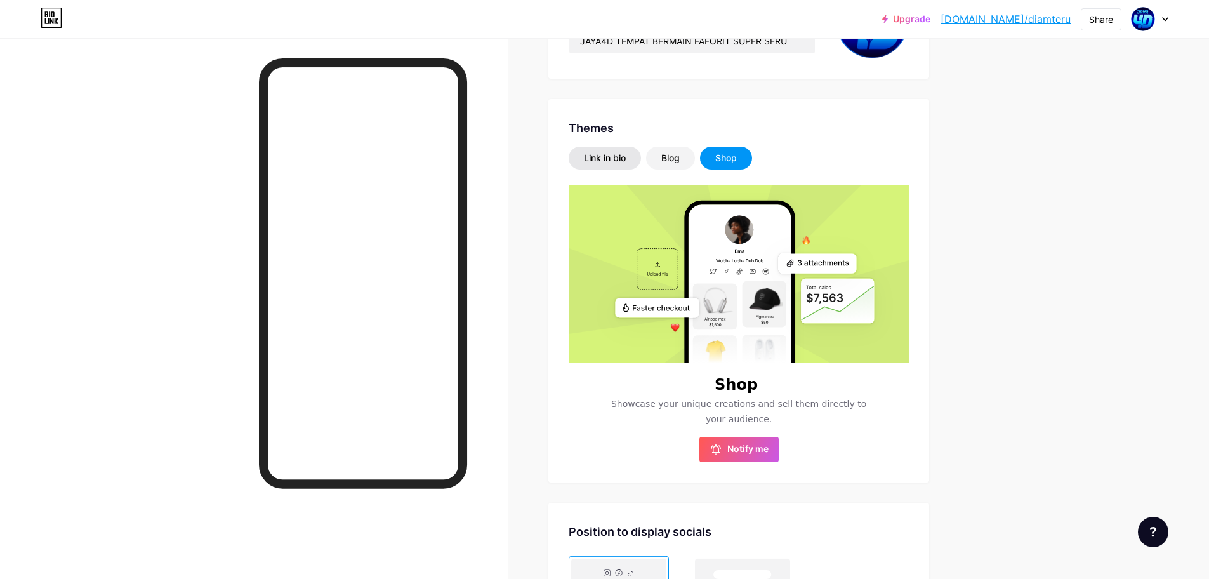
click at [615, 161] on div "Link in bio" at bounding box center [605, 158] width 42 height 13
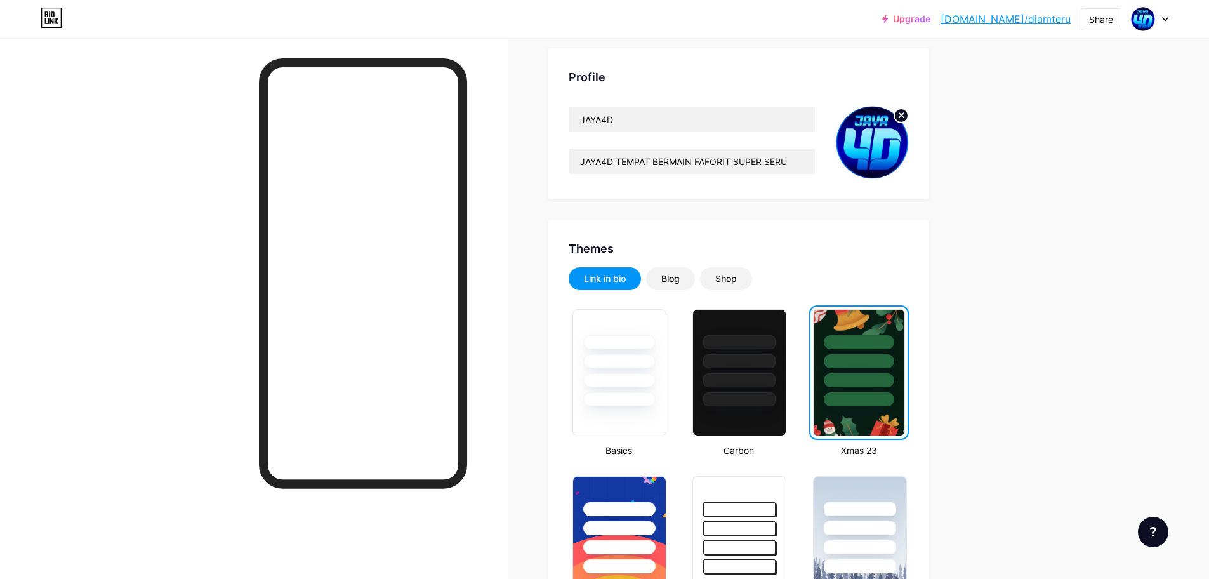
scroll to position [0, 0]
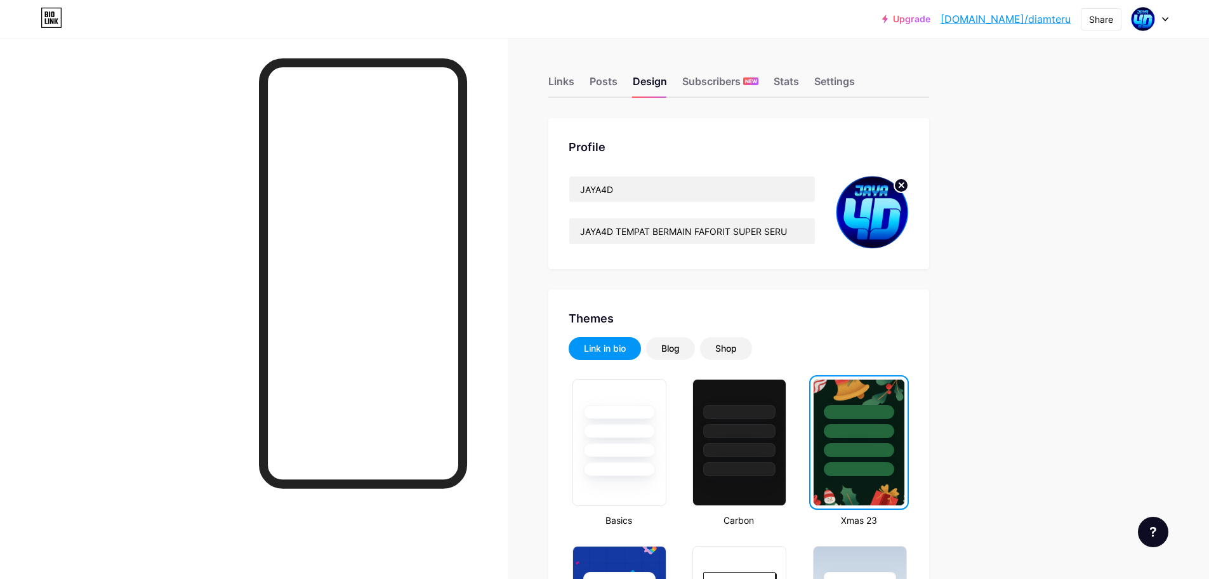
click at [811, 82] on div "Links Posts Design Subscribers NEW Stats Settings" at bounding box center [738, 75] width 381 height 44
click at [847, 73] on div "Links Posts Design Subscribers NEW Stats Settings" at bounding box center [738, 75] width 381 height 44
click at [844, 79] on div "Settings" at bounding box center [834, 85] width 41 height 23
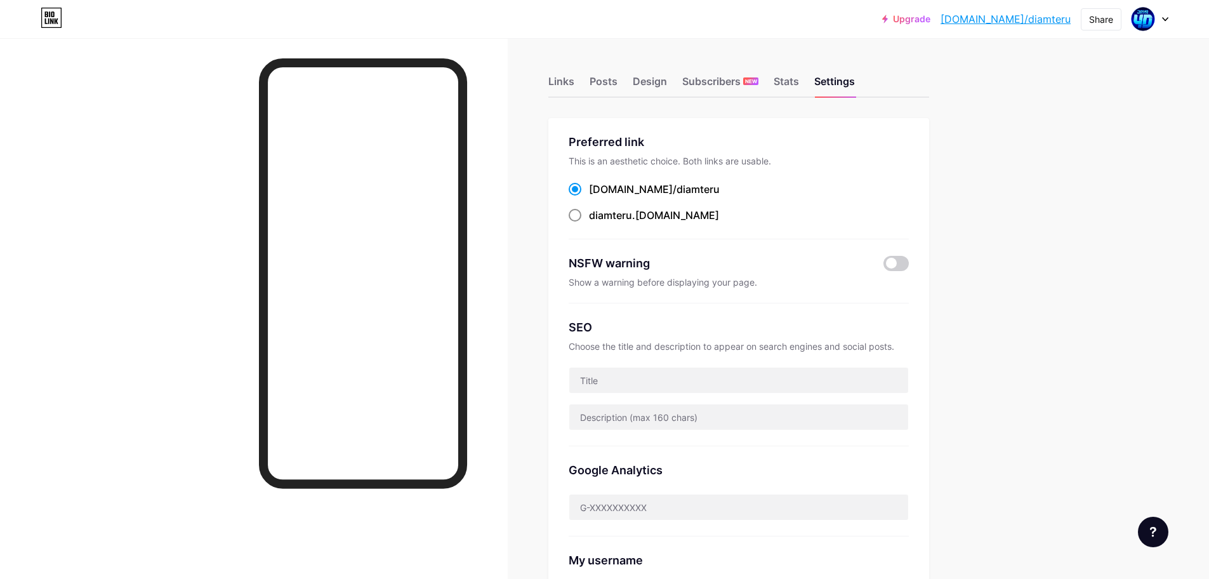
click at [587, 211] on label "diamteru .[DOMAIN_NAME]" at bounding box center [643, 214] width 150 height 15
click at [589, 223] on input "diamteru .[DOMAIN_NAME]" at bounding box center [593, 227] width 8 height 8
radio input "true"
click at [1015, 205] on div "Upgrade [DOMAIN_NAME]/diamte... [DOMAIN_NAME]/diamteru Share Switch accounts JA…" at bounding box center [604, 519] width 1209 height 1039
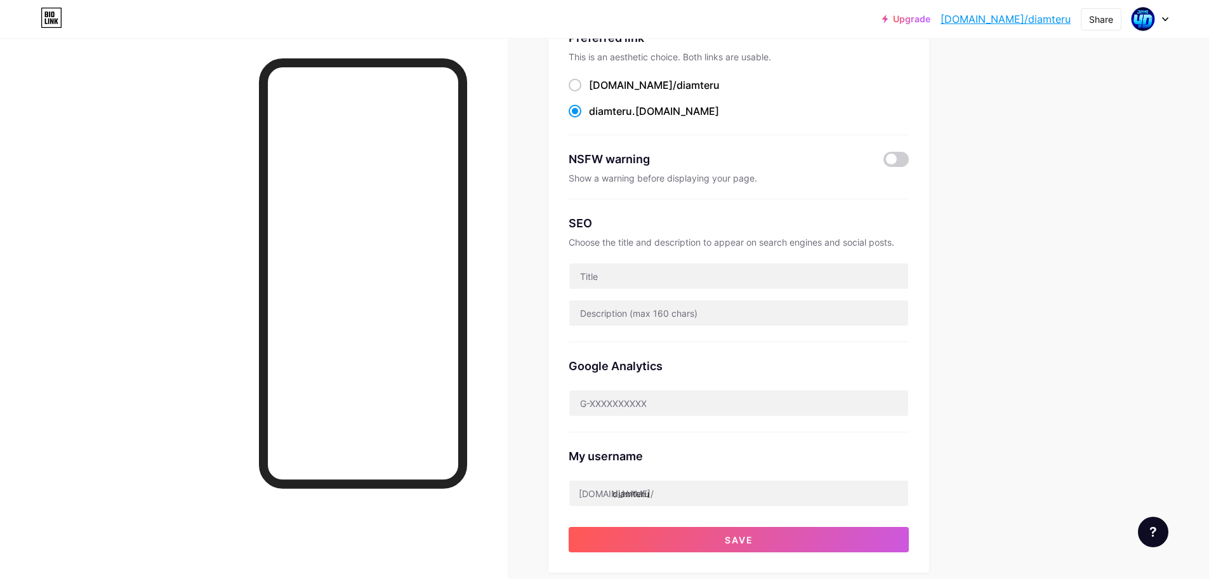
scroll to position [127, 0]
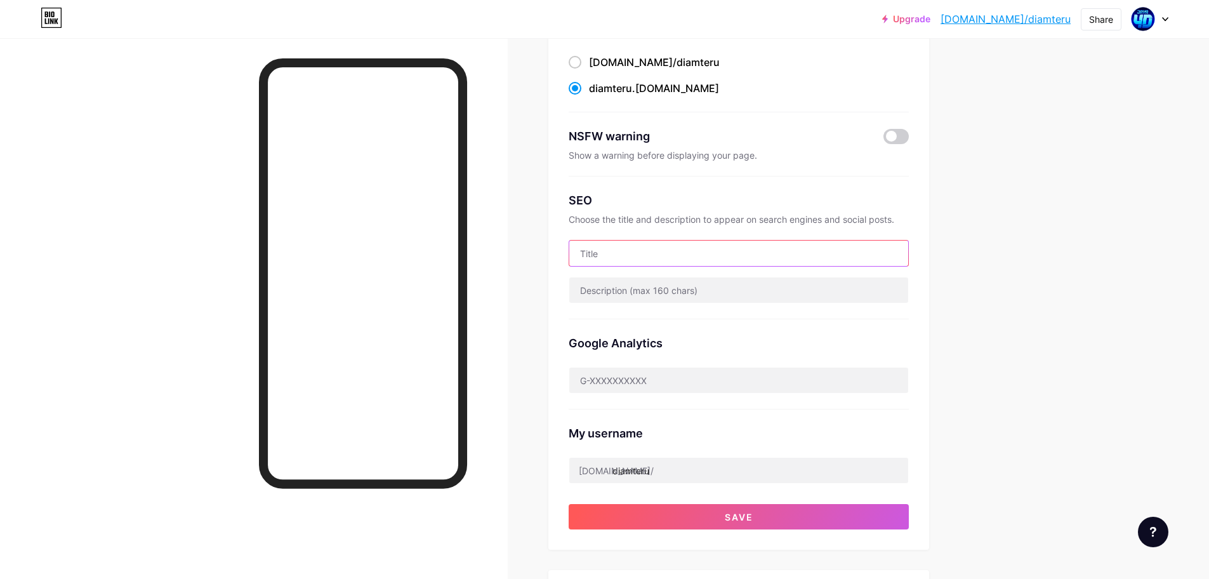
click at [704, 247] on input "text" at bounding box center [738, 252] width 339 height 25
click at [688, 247] on input "text" at bounding box center [738, 252] width 339 height 25
type input "j"
type input "JAYA4D: AKSES LOGIN TERCEPAT SITUS MACAU4D BEBAS KENDALA"
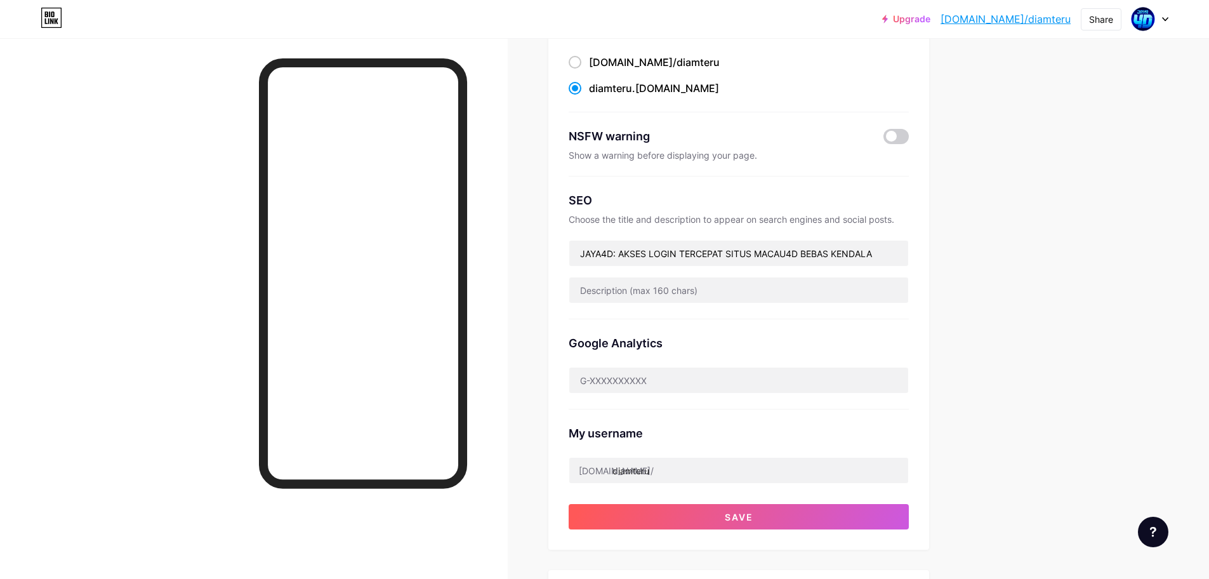
click at [716, 273] on div "SEO Choose the title and description to appear on search engines and social pos…" at bounding box center [738, 247] width 340 height 143
drag, startPoint x: 715, startPoint y: 282, endPoint x: 722, endPoint y: 285, distance: 7.9
click at [716, 282] on input "text" at bounding box center [738, 289] width 339 height 25
click at [670, 305] on div "SEO Choose the title and description to appear on search engines and social pos…" at bounding box center [738, 247] width 340 height 143
click at [676, 298] on input "text" at bounding box center [738, 289] width 339 height 25
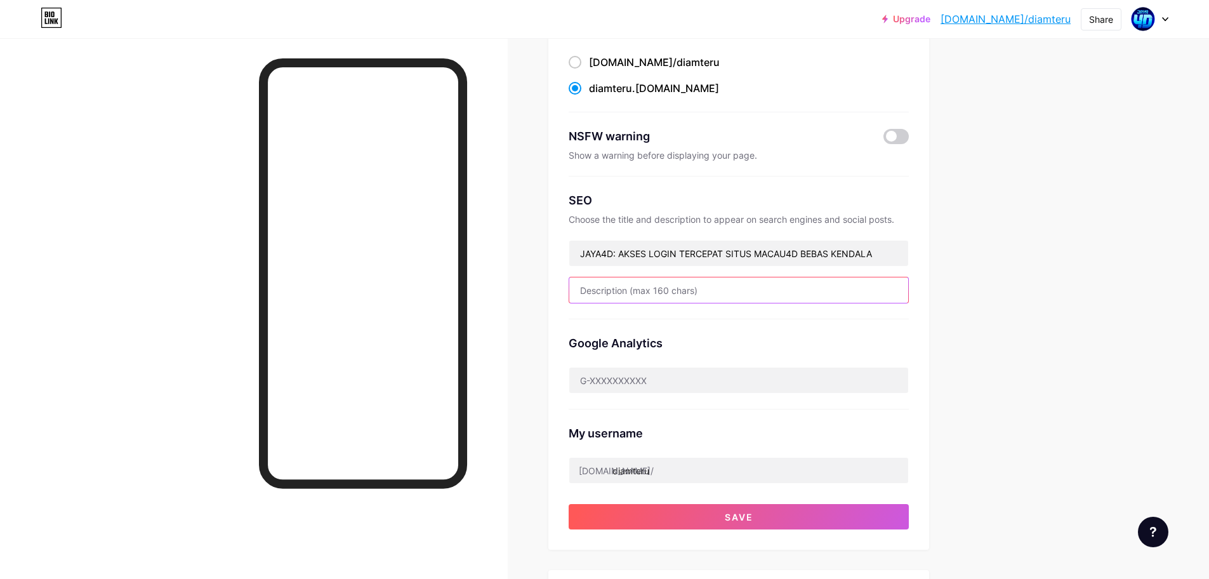
paste input "JAYA4D TEMPAT BERMAIN FAFORIT SUPER SERU"
type input "JAYA4D TEMPAT BERMAIN FAFORIT SUPER SERU"
click at [1118, 279] on div "Upgrade [DOMAIN_NAME]/diamte... [DOMAIN_NAME]/diamteru Share Switch accounts JA…" at bounding box center [604, 392] width 1209 height 1039
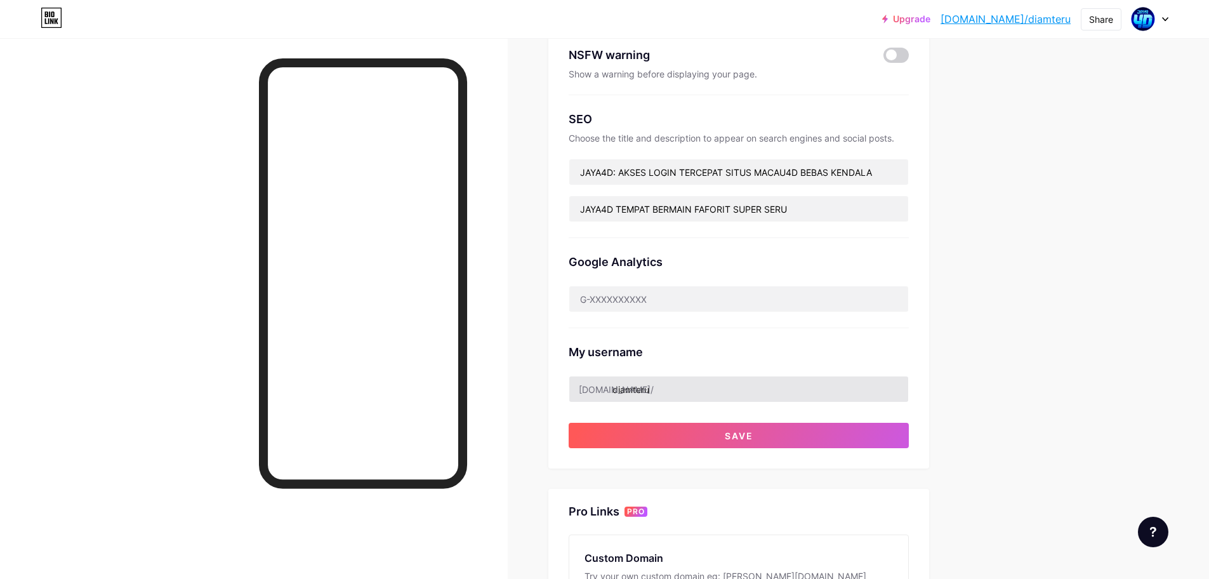
scroll to position [254, 0]
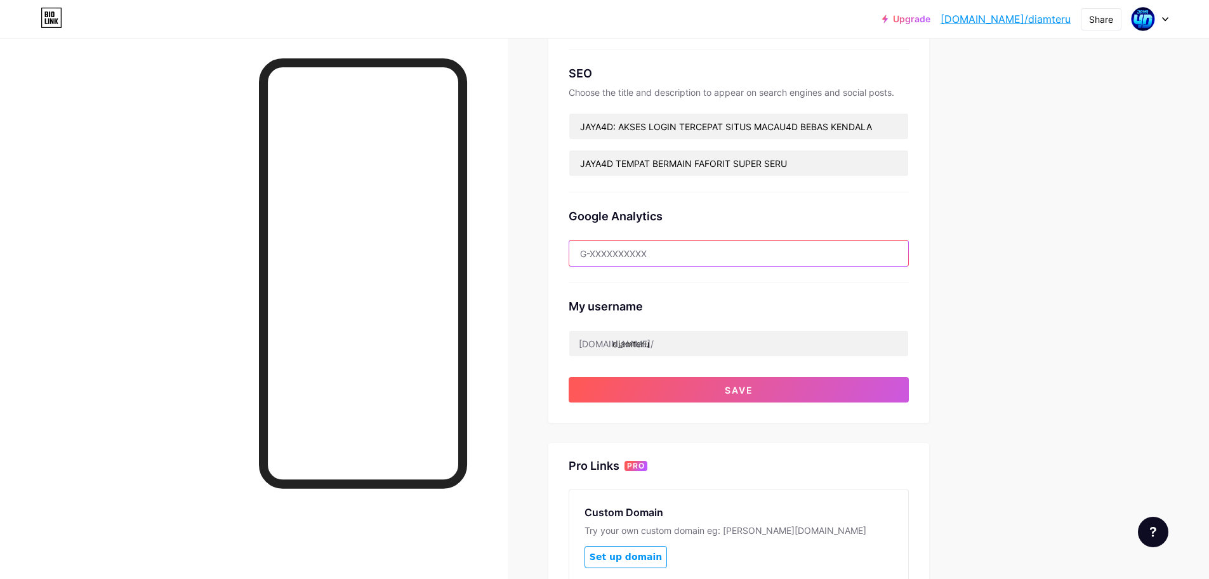
click at [693, 246] on input "text" at bounding box center [738, 252] width 339 height 25
click at [724, 253] on input "text" at bounding box center [738, 252] width 339 height 25
click at [693, 284] on div "My username [DOMAIN_NAME]/ diamteru" at bounding box center [738, 319] width 340 height 74
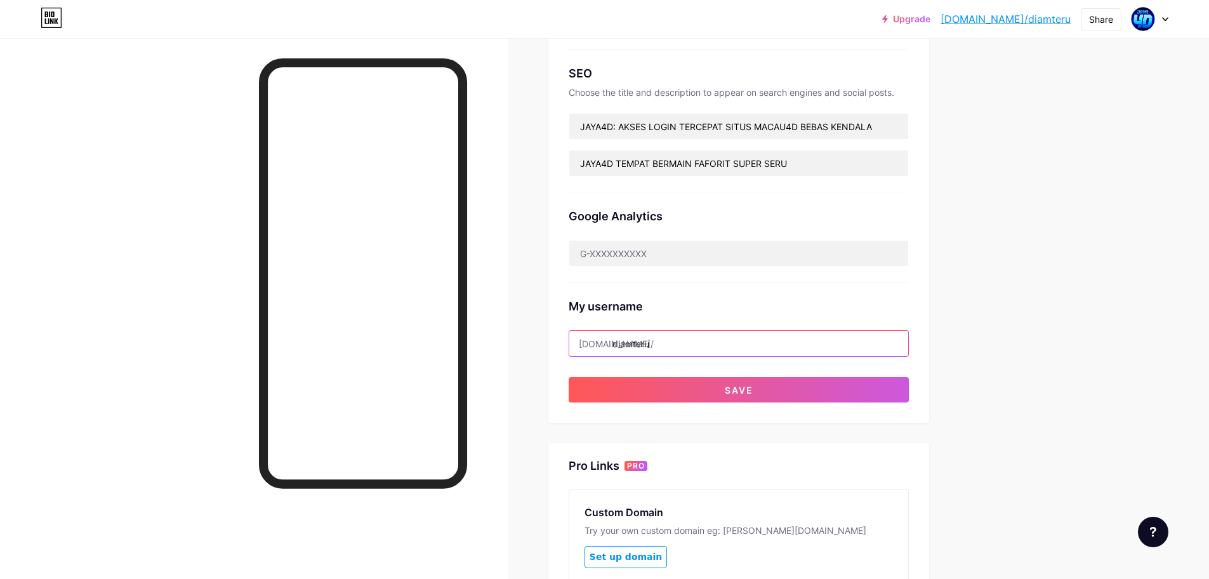
click at [672, 344] on input "diamteru" at bounding box center [738, 343] width 339 height 25
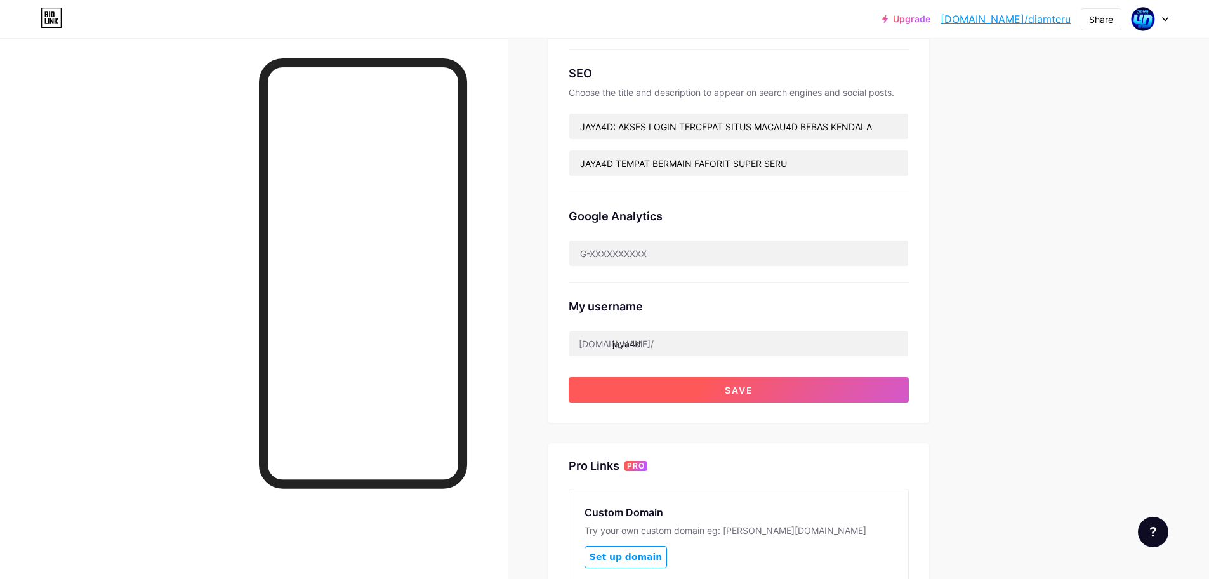
click at [770, 390] on button "Save" at bounding box center [738, 389] width 340 height 25
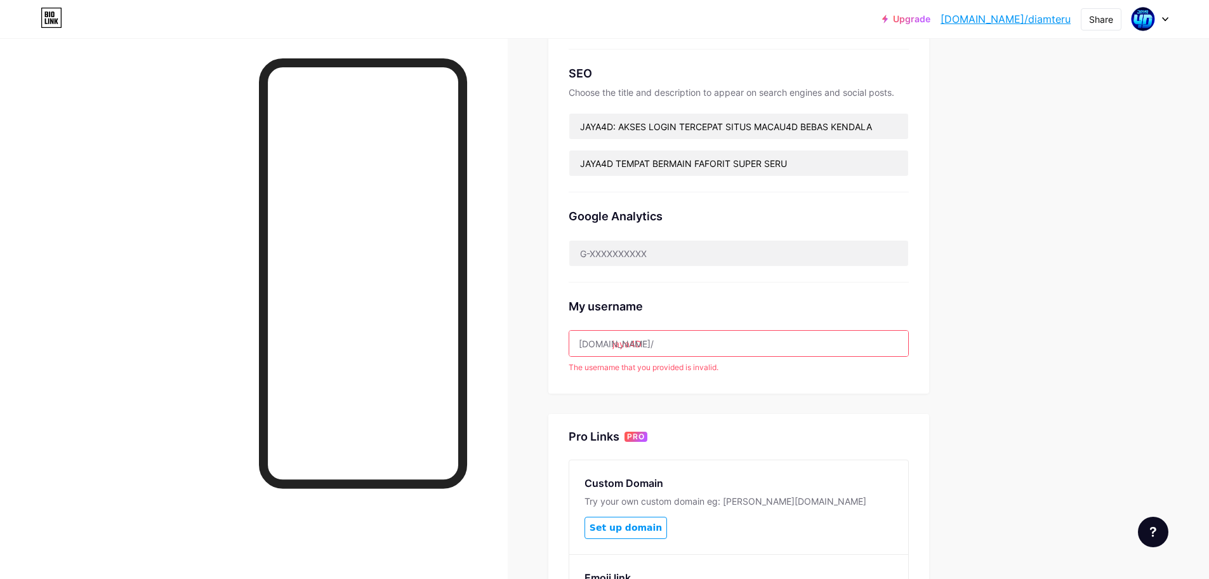
click at [772, 334] on input "jaya4D" at bounding box center [738, 343] width 339 height 25
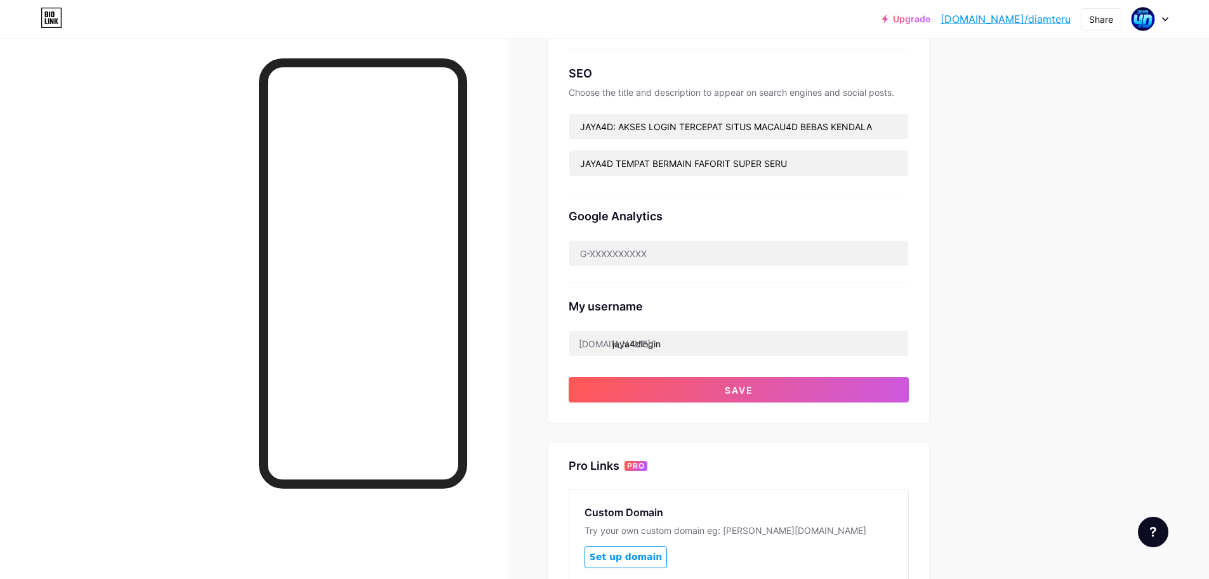
click at [755, 374] on div "Preferred link This is an aesthetic choice. Both links are usable. [DOMAIN_NAME…" at bounding box center [738, 140] width 340 height 523
click at [756, 379] on button "Save" at bounding box center [738, 389] width 340 height 25
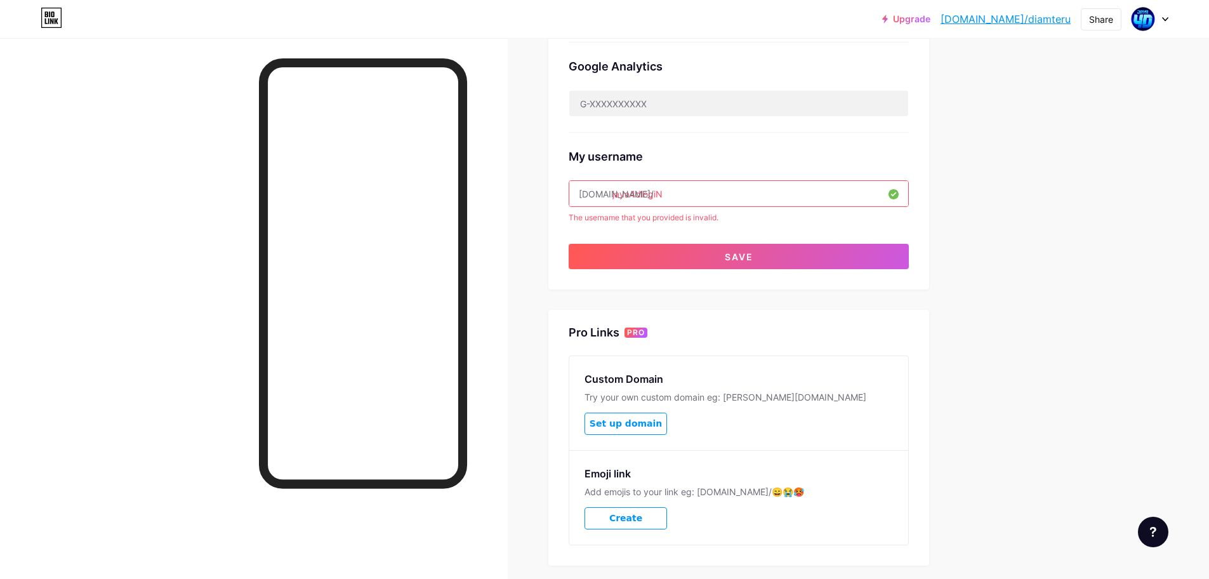
scroll to position [349, 0]
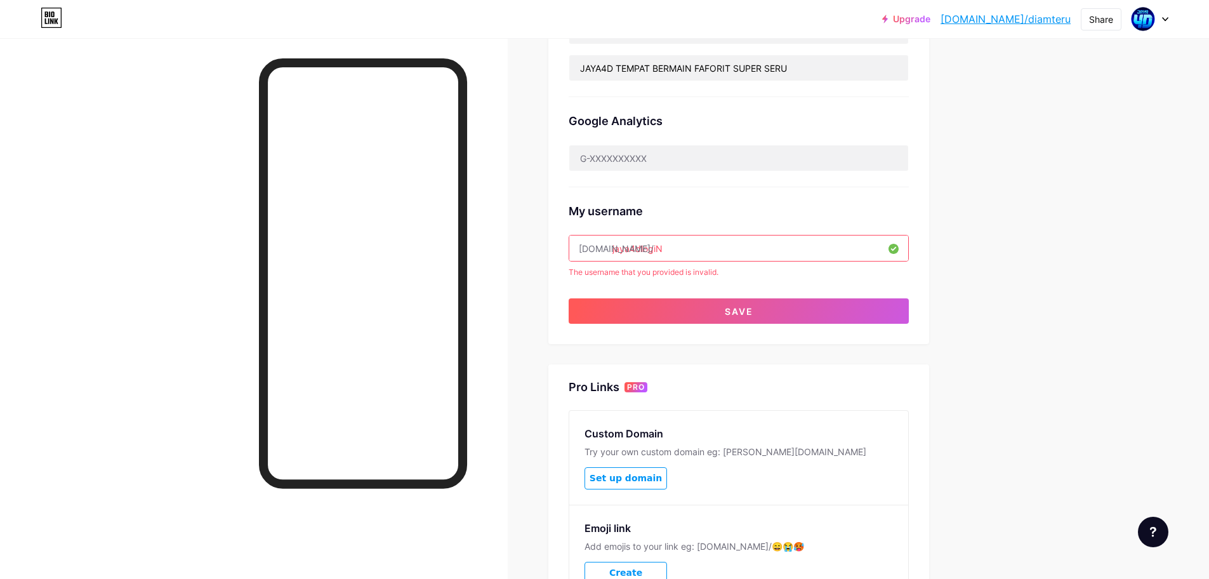
click at [776, 247] on input "jaya4dlogiN" at bounding box center [738, 247] width 339 height 25
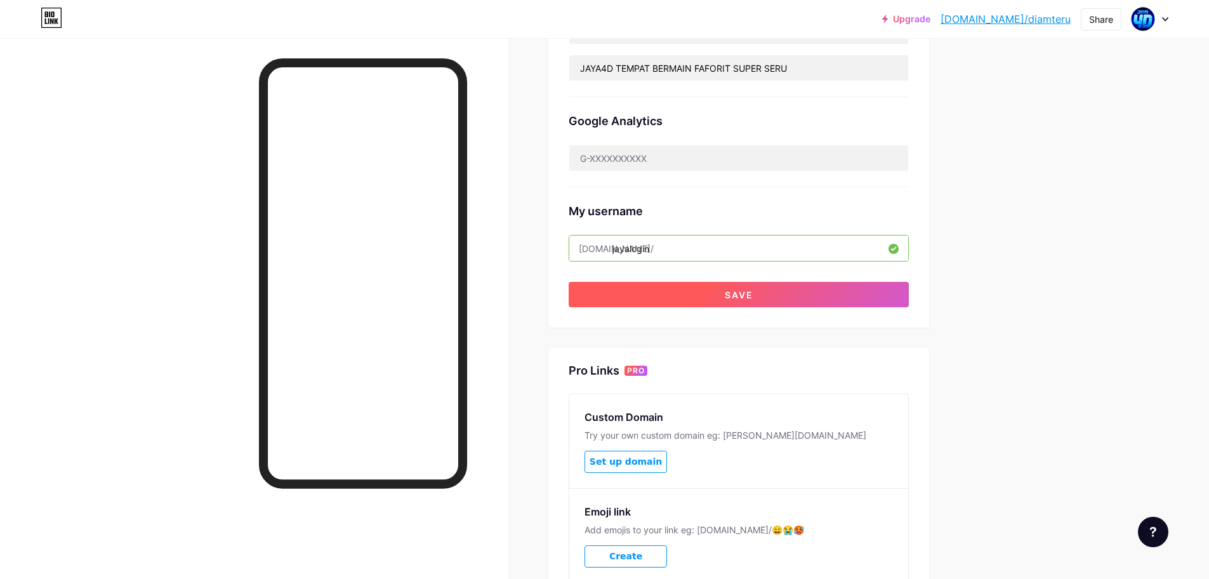
type input "jayalogin"
click at [755, 284] on button "Save" at bounding box center [738, 294] width 340 height 25
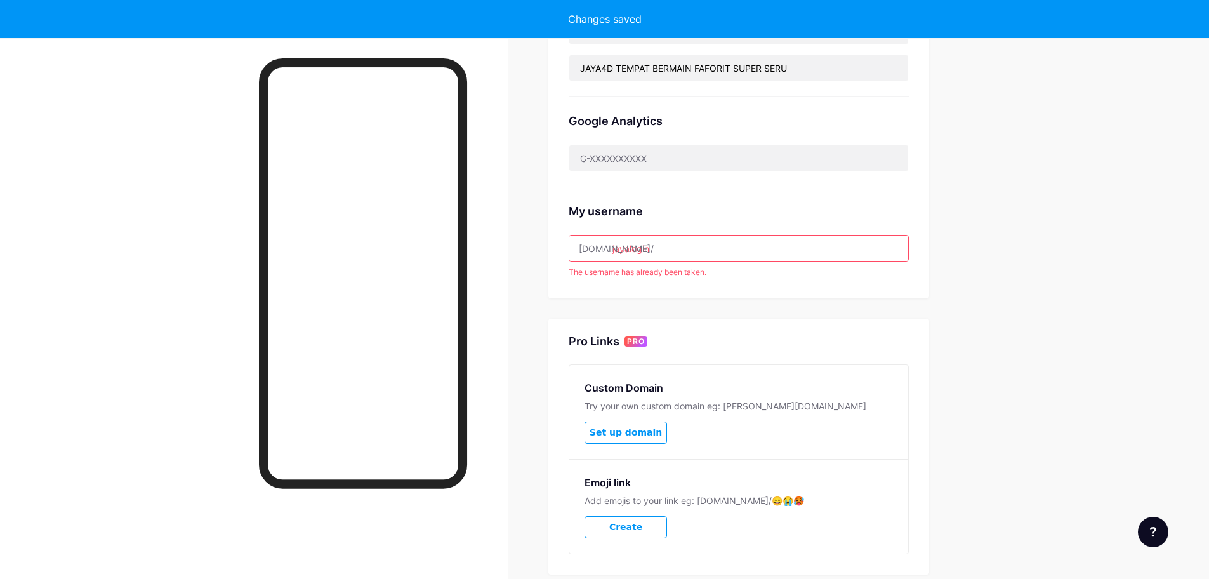
click at [731, 254] on input "jayalogin" at bounding box center [738, 247] width 339 height 25
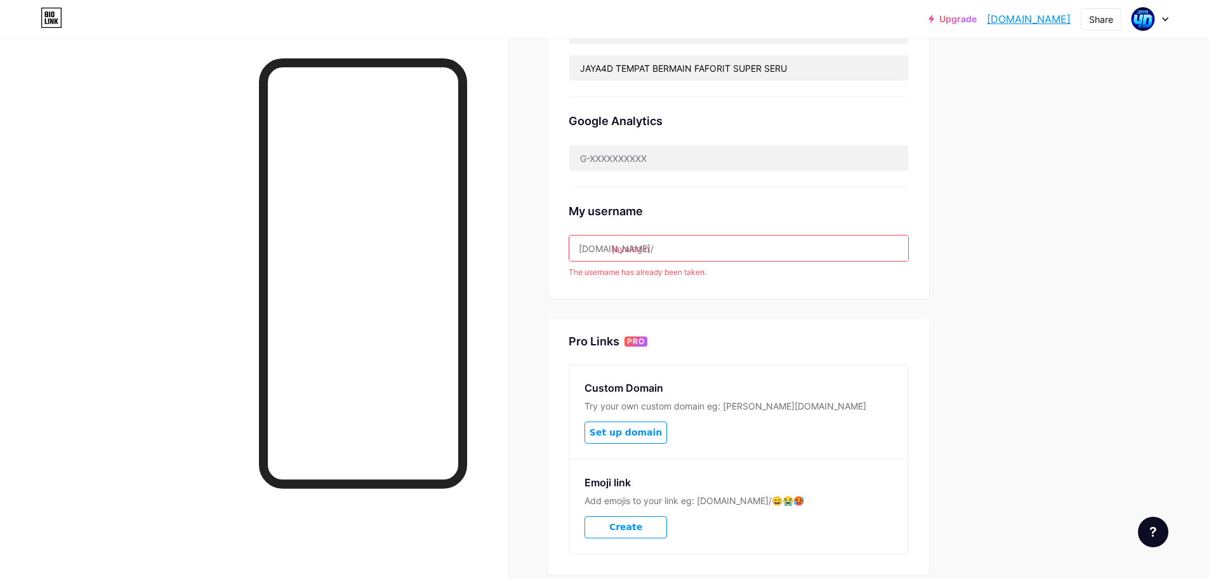
click at [951, 251] on div "Links Posts Design Subscribers NEW Stats Settings Preferred link This is an aes…" at bounding box center [491, 175] width 982 height 972
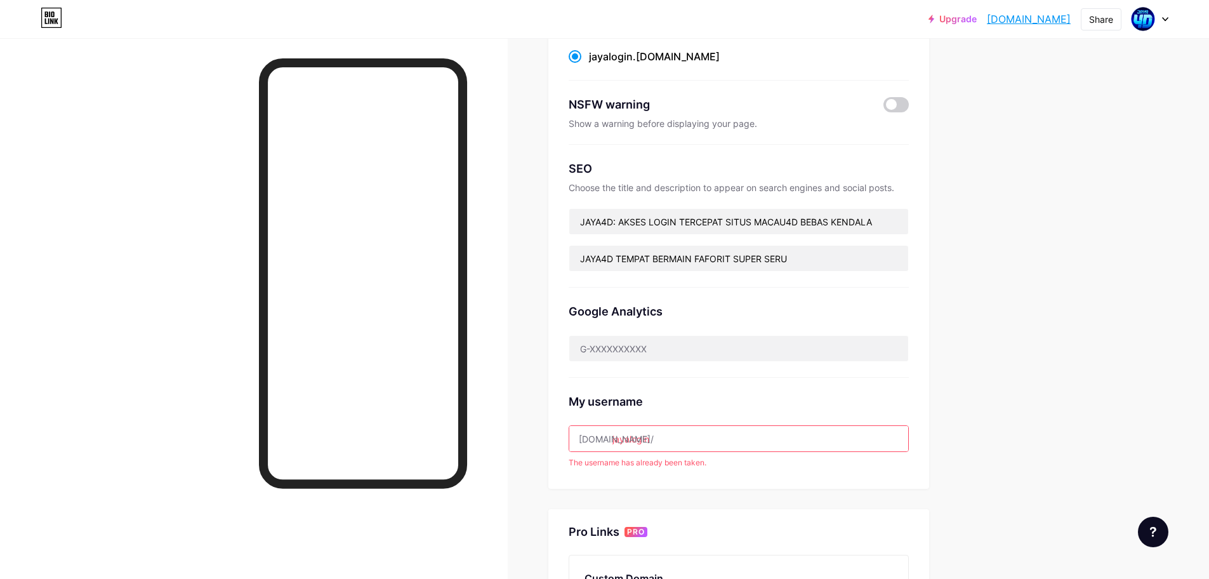
click at [1016, 265] on div "Upgrade jayalogin.bio.l... [DOMAIN_NAME] Share Switch accounts JAYA4D [DOMAIN_N…" at bounding box center [604, 346] width 1209 height 1010
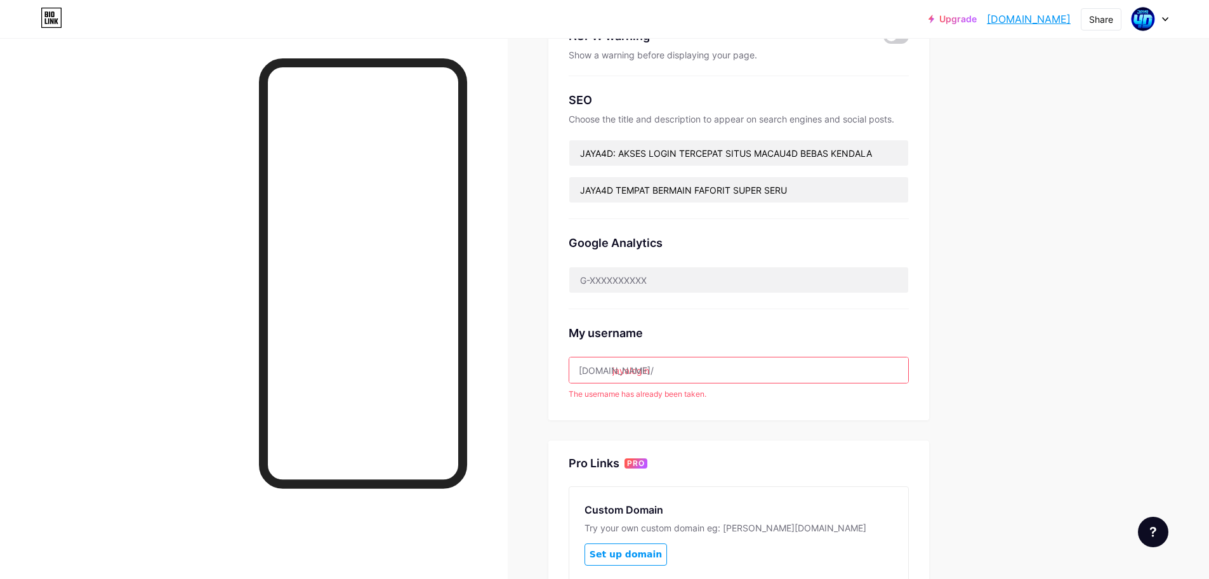
scroll to position [0, 0]
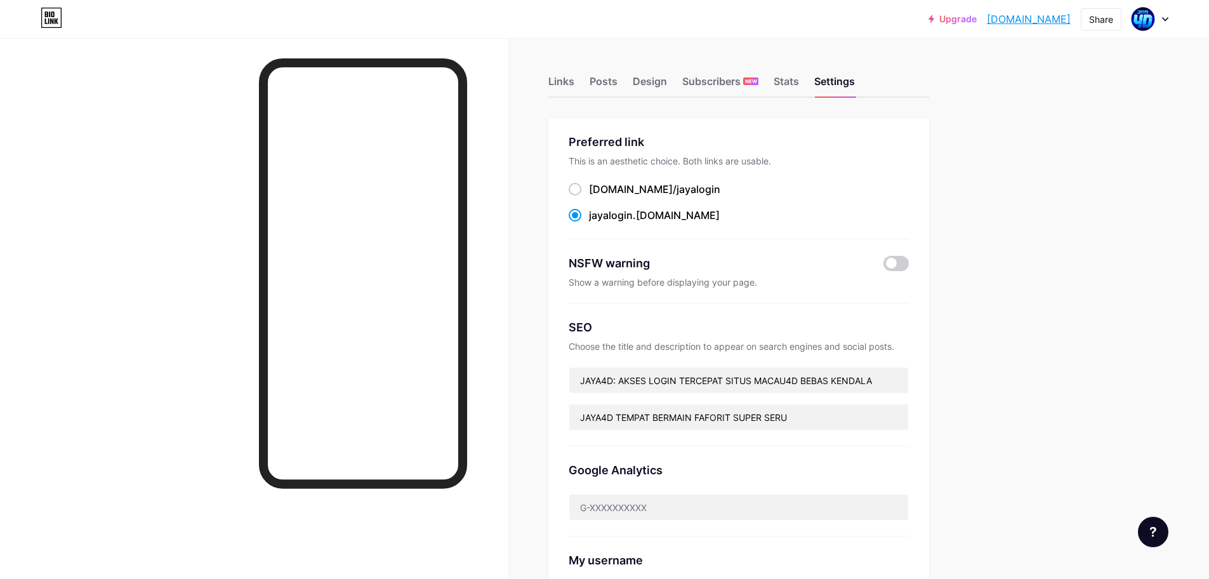
click at [1058, 108] on div "Upgrade jayalogin.bio.l... [DOMAIN_NAME] Share Switch accounts JAYA4D [DOMAIN_N…" at bounding box center [604, 505] width 1209 height 1010
click at [1063, 126] on div "Upgrade jayalogin.bio.l... [DOMAIN_NAME] Share Switch accounts JAYA4D [DOMAIN_N…" at bounding box center [604, 505] width 1209 height 1010
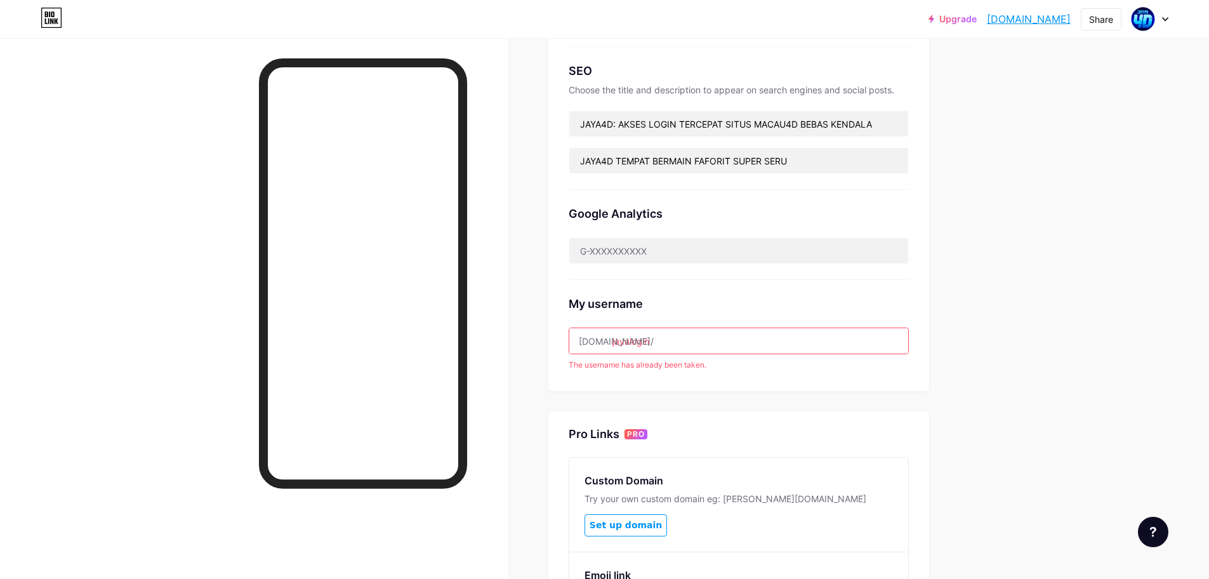
scroll to position [127, 0]
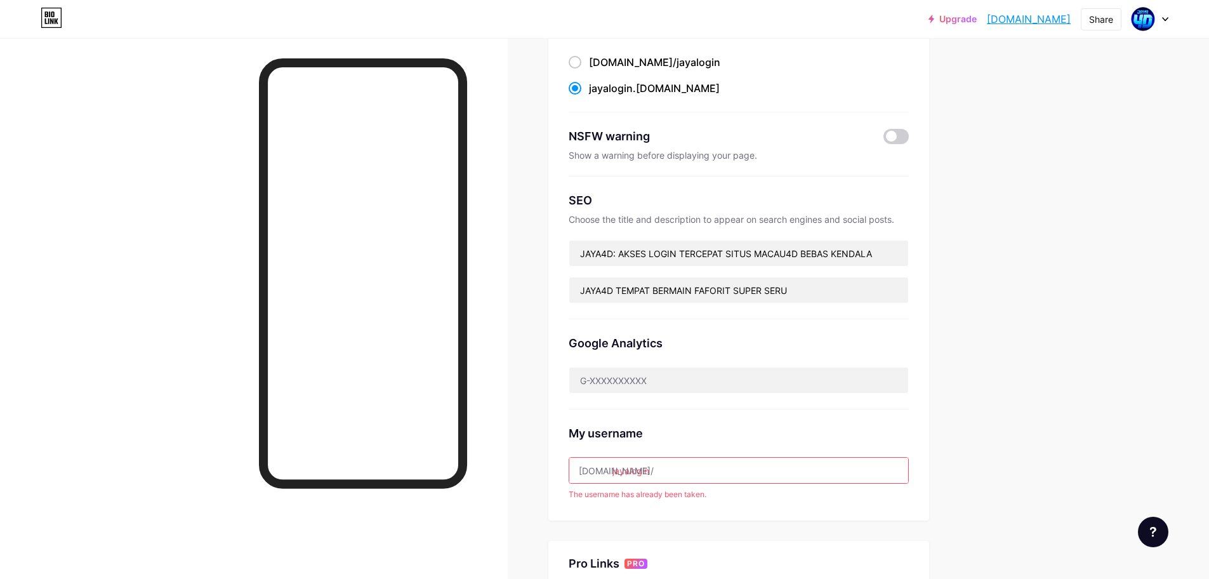
click at [648, 159] on div "NSFW warning Show a warning before displaying your page." at bounding box center [738, 144] width 340 height 64
click at [693, 147] on div "NSFW warning Show a warning before displaying your page." at bounding box center [738, 144] width 340 height 64
click at [714, 153] on div "Show a warning before displaying your page." at bounding box center [738, 155] width 340 height 11
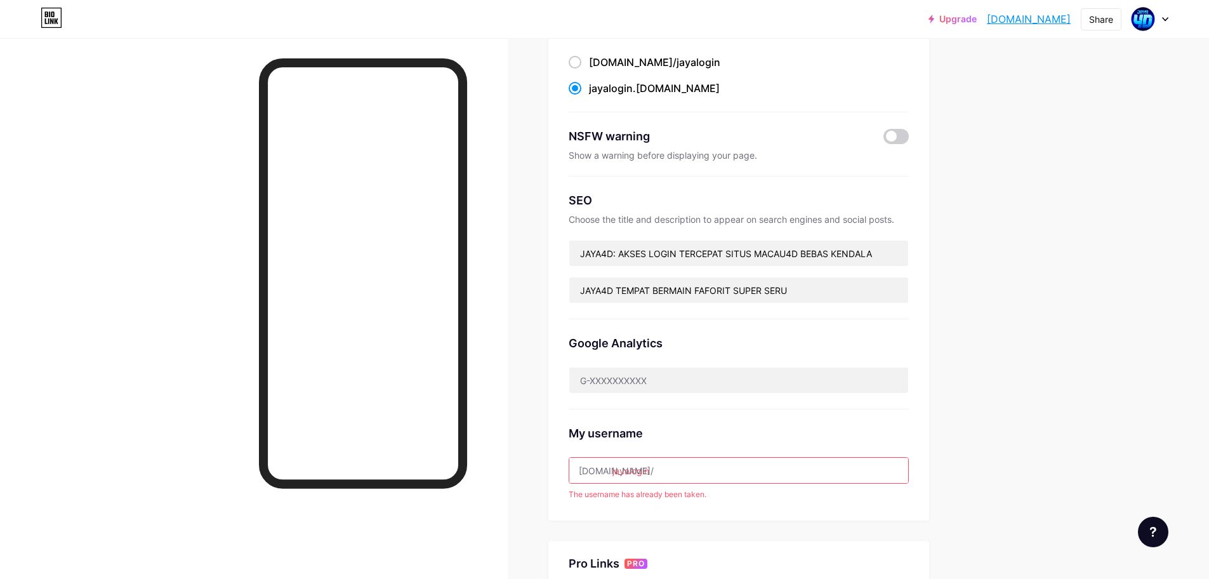
click at [717, 152] on div "Show a warning before displaying your page." at bounding box center [738, 155] width 340 height 11
click at [902, 129] on span at bounding box center [895, 136] width 25 height 15
click at [883, 140] on input "checkbox" at bounding box center [883, 140] width 0 height 0
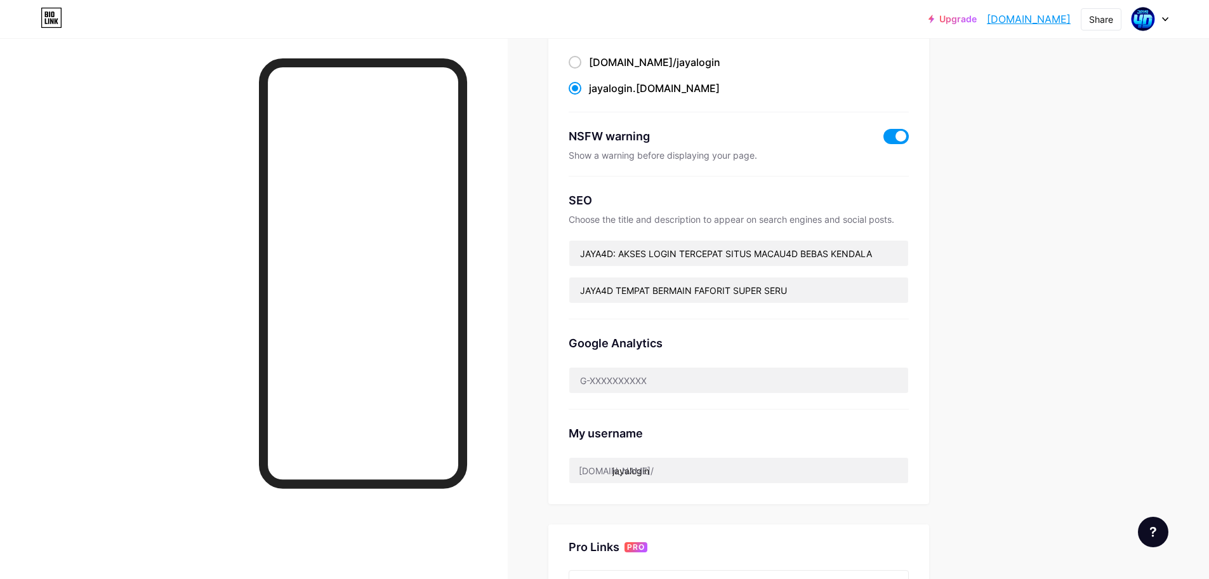
click at [903, 131] on span at bounding box center [895, 136] width 25 height 15
click at [883, 140] on input "checkbox" at bounding box center [883, 140] width 0 height 0
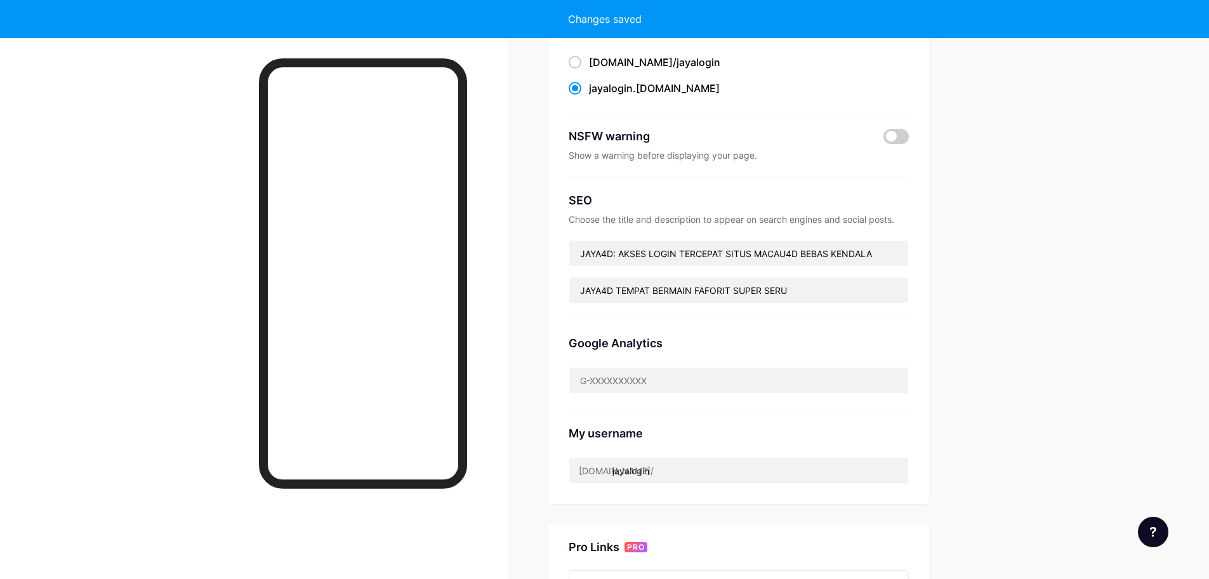
click at [1009, 174] on div "Upgrade jayalogin.bio.l... [DOMAIN_NAME] Share Switch accounts JAYA4D [DOMAIN_N…" at bounding box center [604, 369] width 1209 height 993
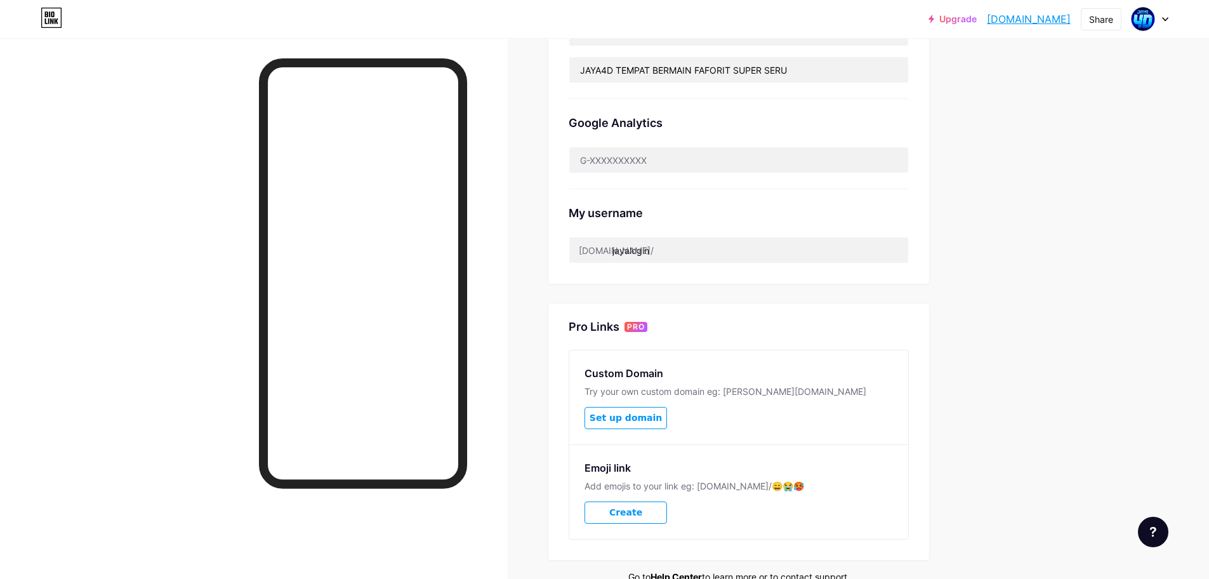
scroll to position [414, 0]
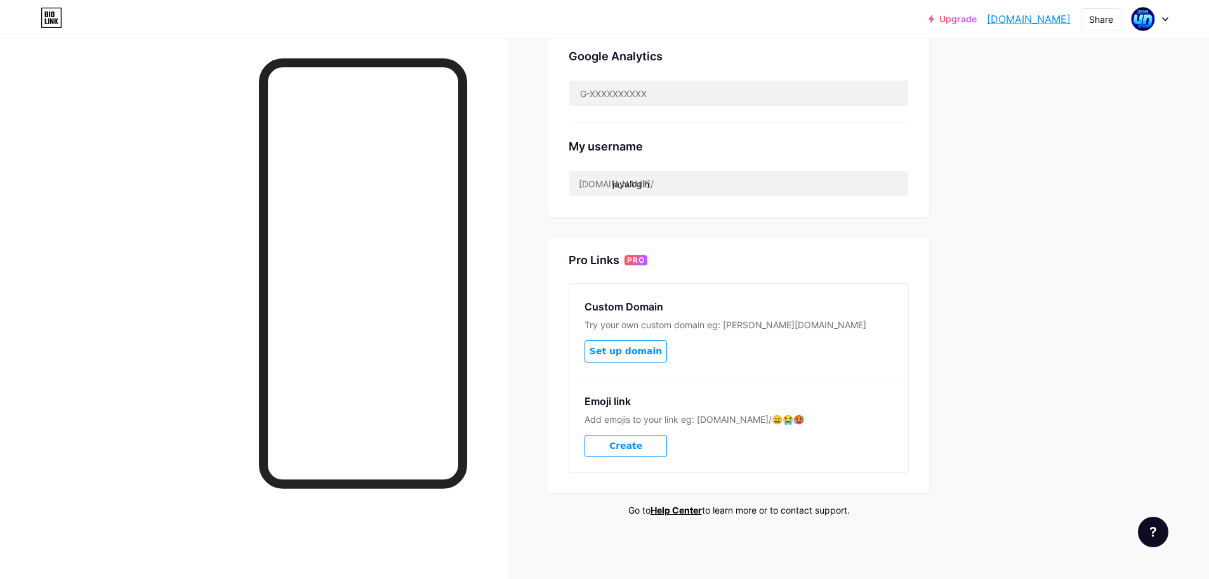
click at [641, 260] on span "PRO" at bounding box center [636, 260] width 18 height 10
click at [624, 268] on div "Pro Links PRO Custom Domain Try your own custom domain eg: [PERSON_NAME][DOMAIN…" at bounding box center [738, 365] width 381 height 256
click at [695, 249] on div "Pro Links PRO Custom Domain Try your own custom domain eg: [PERSON_NAME][DOMAIN…" at bounding box center [738, 365] width 381 height 256
click at [646, 355] on span "Set up domain" at bounding box center [625, 351] width 72 height 11
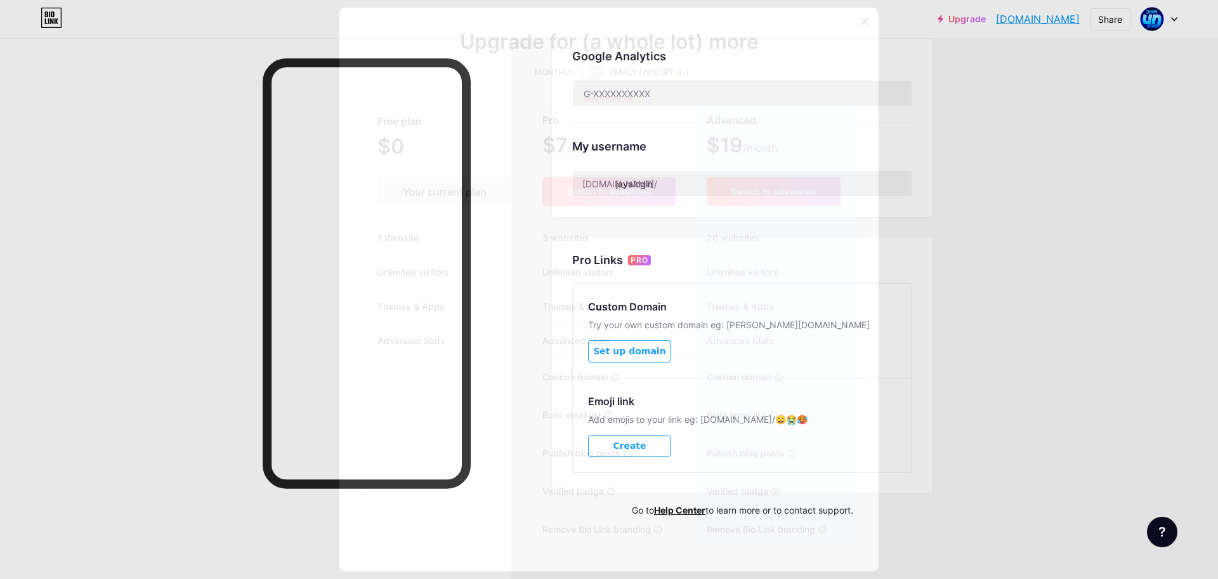
click at [599, 69] on div "MONTHLY YEARLY (20% OFF 🎉)" at bounding box center [609, 72] width 494 height 15
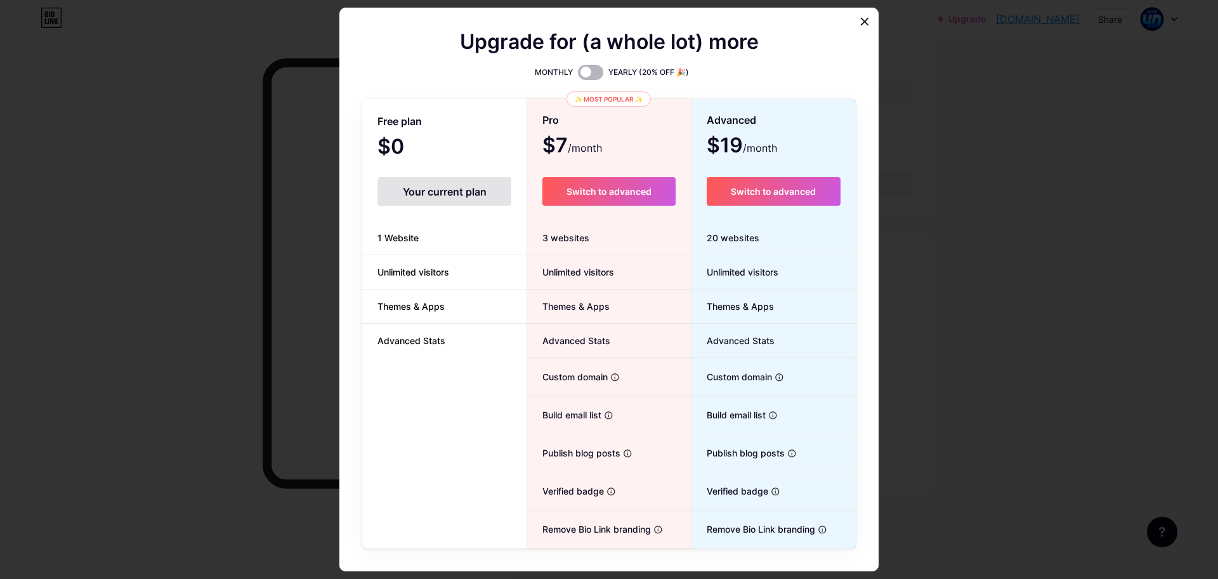
click at [578, 70] on span at bounding box center [590, 72] width 25 height 15
click at [578, 75] on input "checkbox" at bounding box center [578, 75] width 0 height 0
click at [578, 67] on span at bounding box center [590, 72] width 25 height 15
click at [578, 75] on input "checkbox" at bounding box center [578, 75] width 0 height 0
click at [860, 23] on icon at bounding box center [865, 21] width 10 height 10
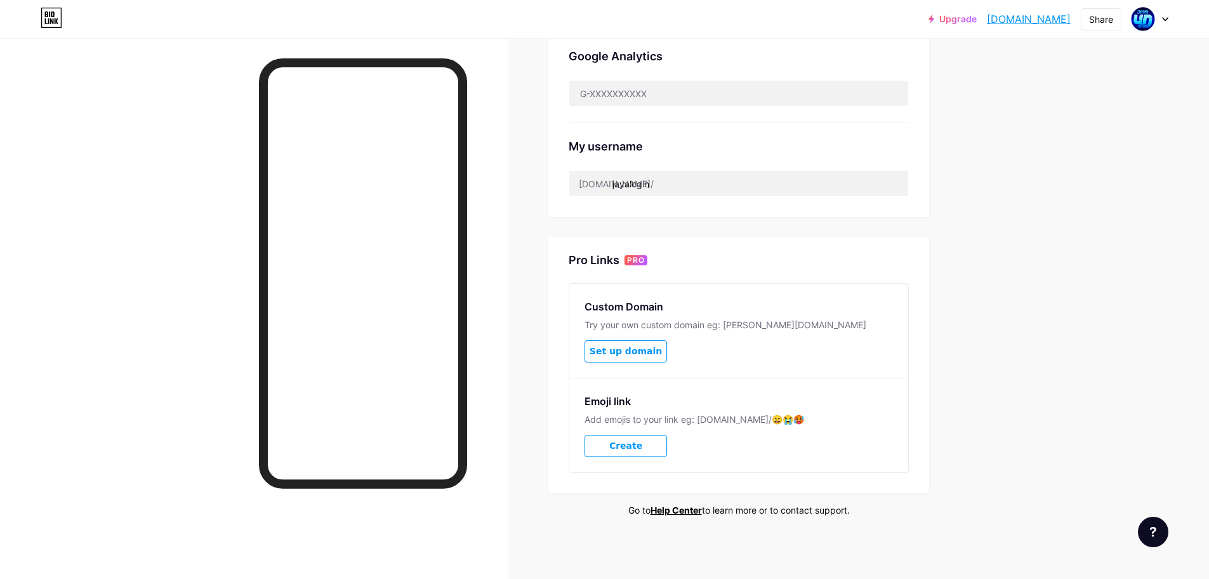
click at [999, 215] on div "Upgrade jayalogin.bio.l... [DOMAIN_NAME] Share Switch accounts JAYA4D [DOMAIN_N…" at bounding box center [604, 82] width 1209 height 993
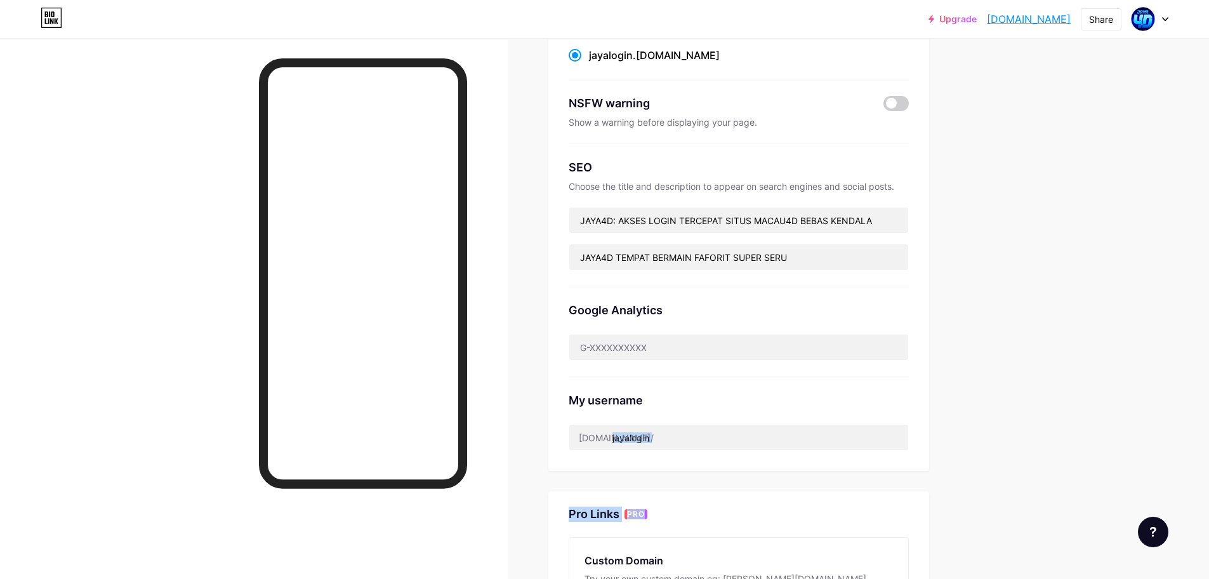
scroll to position [0, 0]
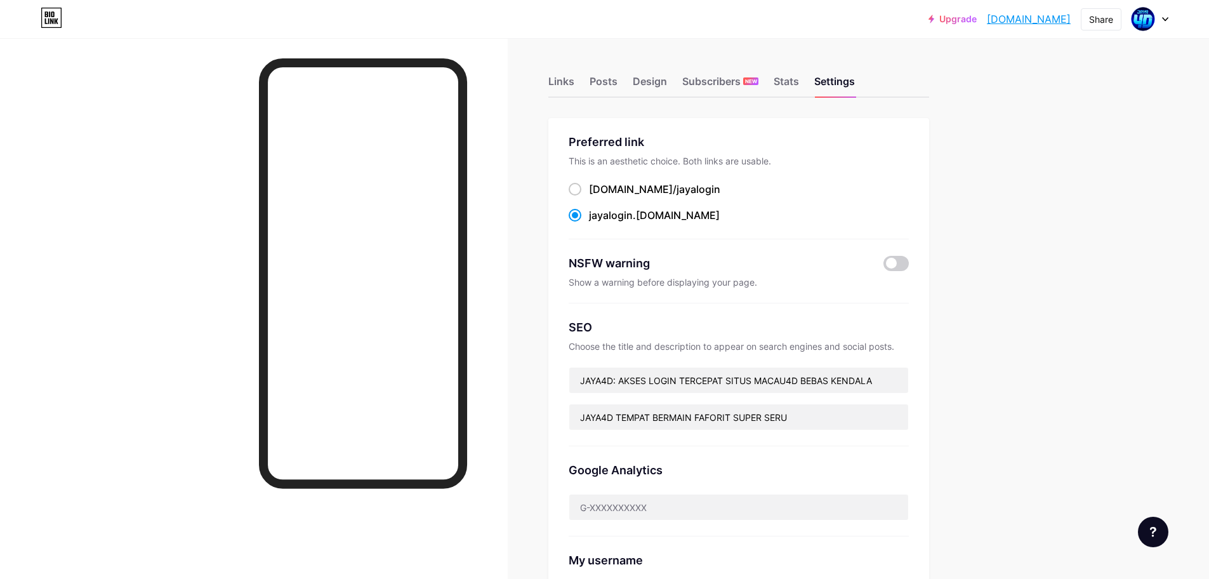
drag, startPoint x: 1050, startPoint y: 175, endPoint x: 719, endPoint y: 105, distance: 338.4
click at [1049, 169] on div "Upgrade jayalogin.bio.l... [DOMAIN_NAME] Share Switch accounts JAYA4D [DOMAIN_N…" at bounding box center [604, 496] width 1209 height 993
click at [567, 84] on div "Links" at bounding box center [561, 85] width 26 height 23
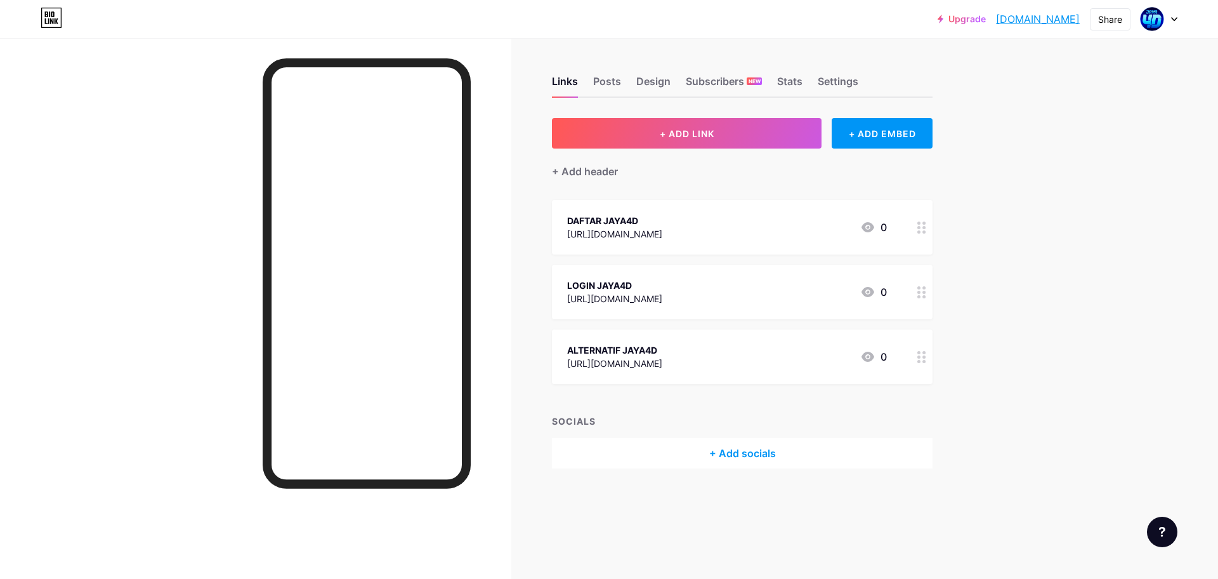
click at [1101, 185] on div "Upgrade jayalogin.bio.l... [DOMAIN_NAME] Share Switch accounts JAYA4D [DOMAIN_N…" at bounding box center [609, 289] width 1218 height 579
click at [922, 229] on icon at bounding box center [921, 227] width 9 height 12
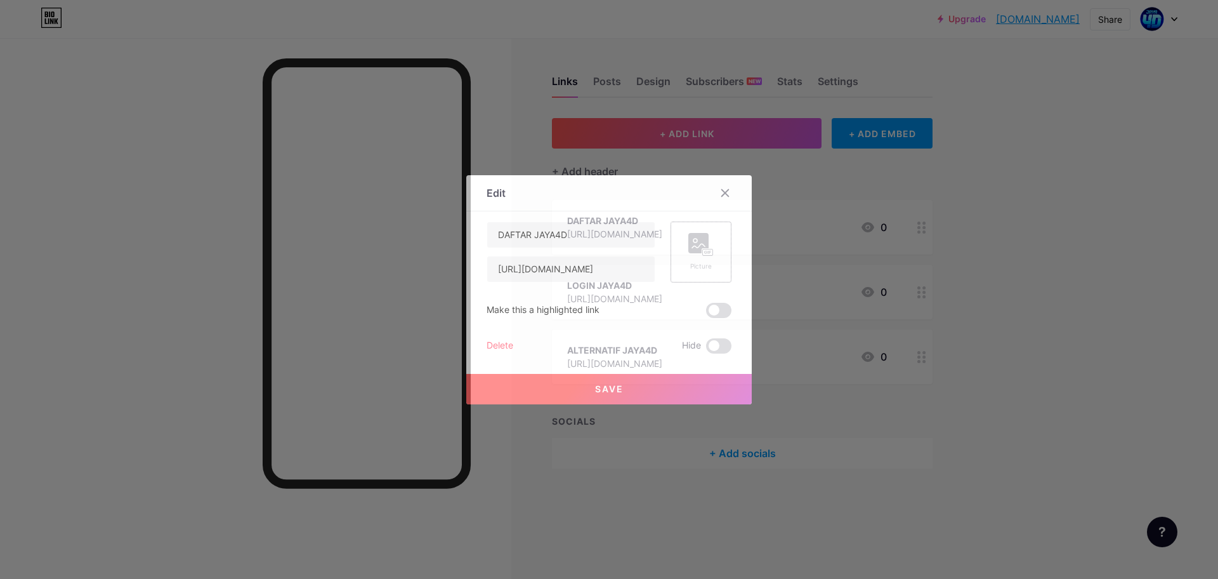
click at [711, 252] on div "Picture" at bounding box center [701, 251] width 61 height 61
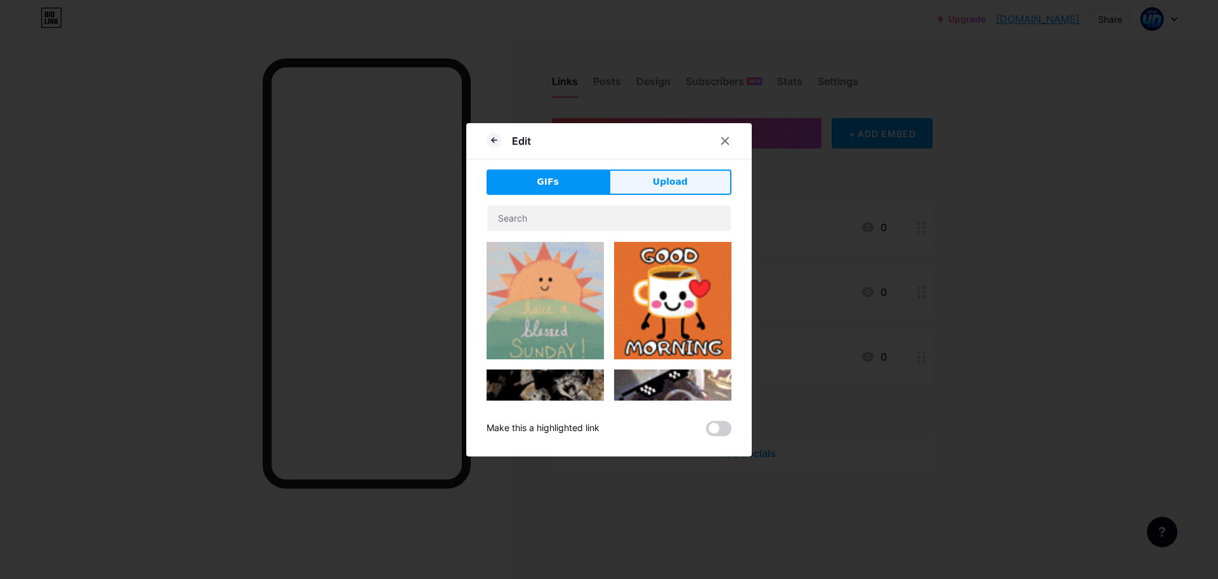
click at [654, 188] on span "Upload" at bounding box center [670, 181] width 35 height 13
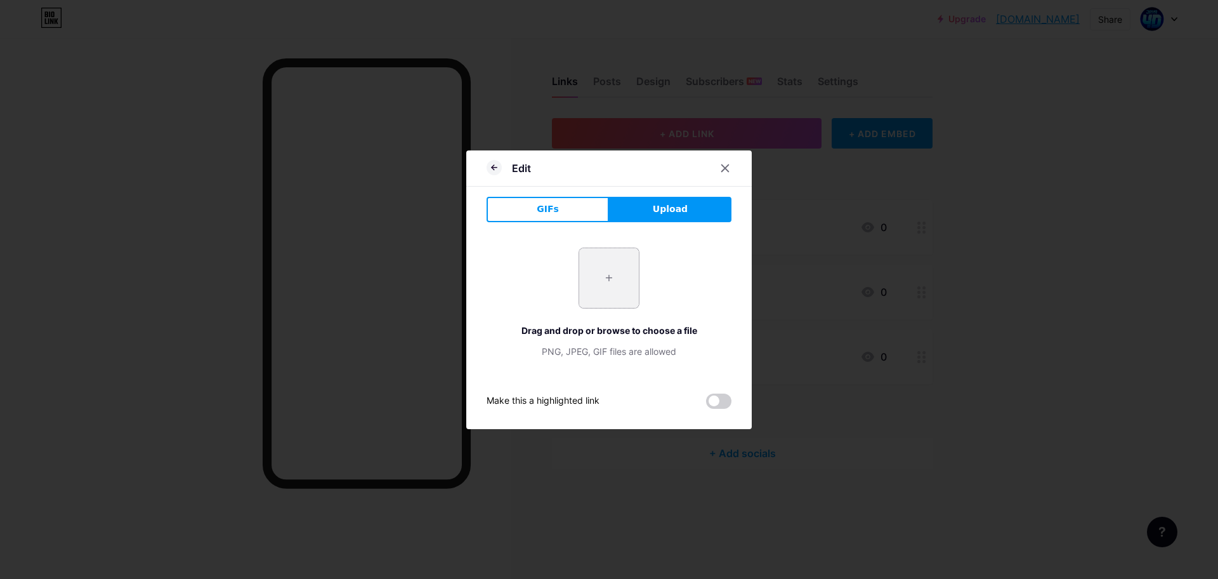
click at [625, 261] on input "file" at bounding box center [609, 278] width 60 height 60
type input "C:\fakepath\JAYA LOGO PNG.png"
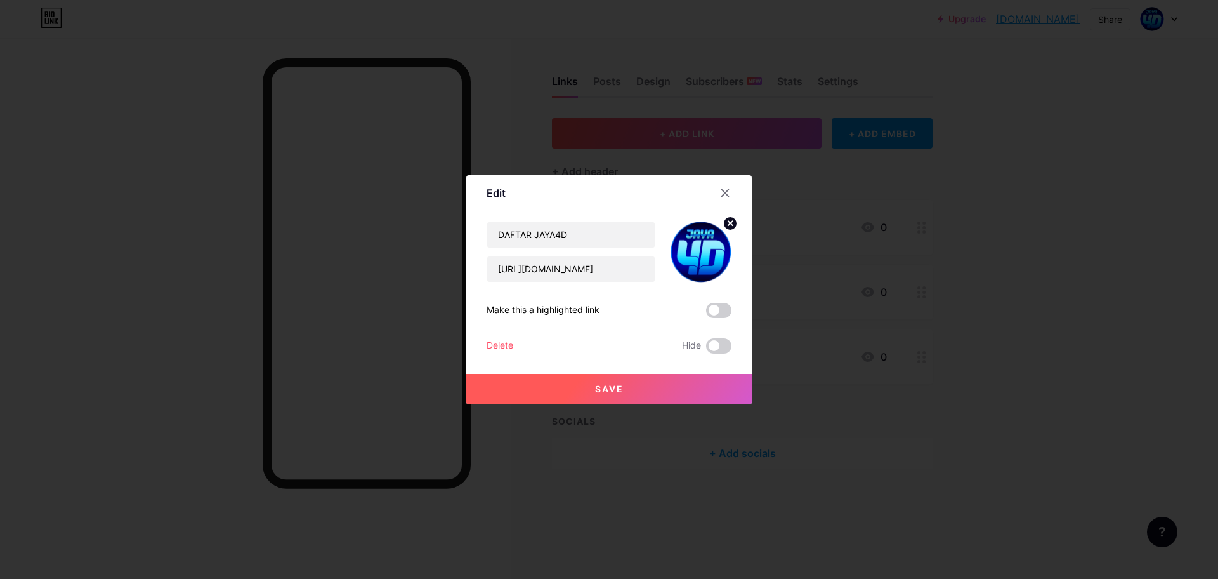
click at [695, 383] on button "Save" at bounding box center [608, 389] width 285 height 30
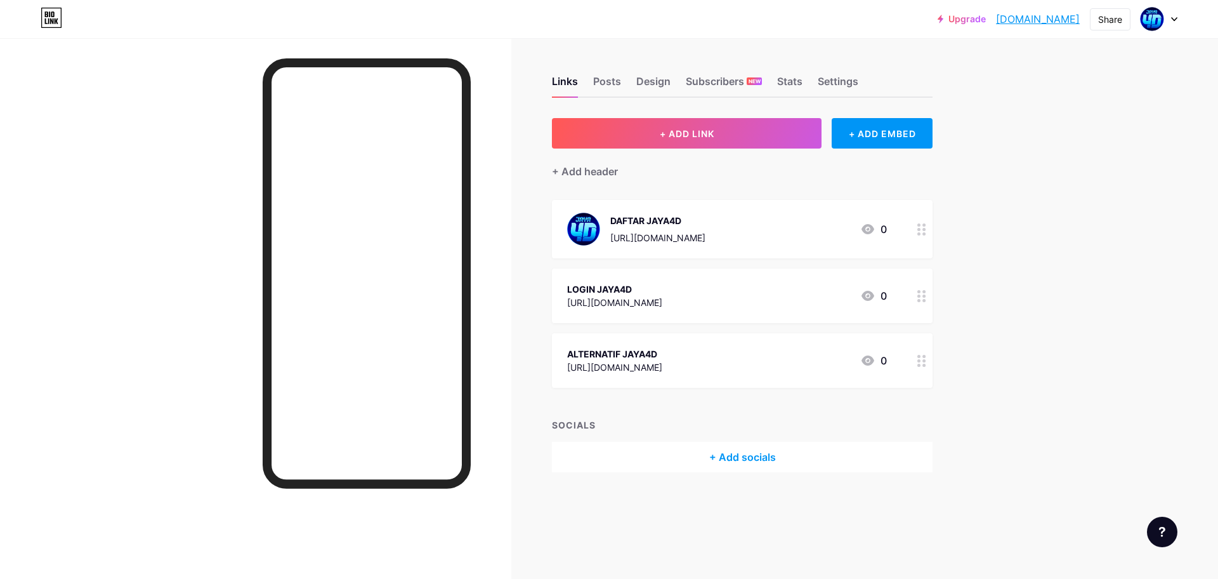
click at [919, 287] on div at bounding box center [922, 295] width 22 height 55
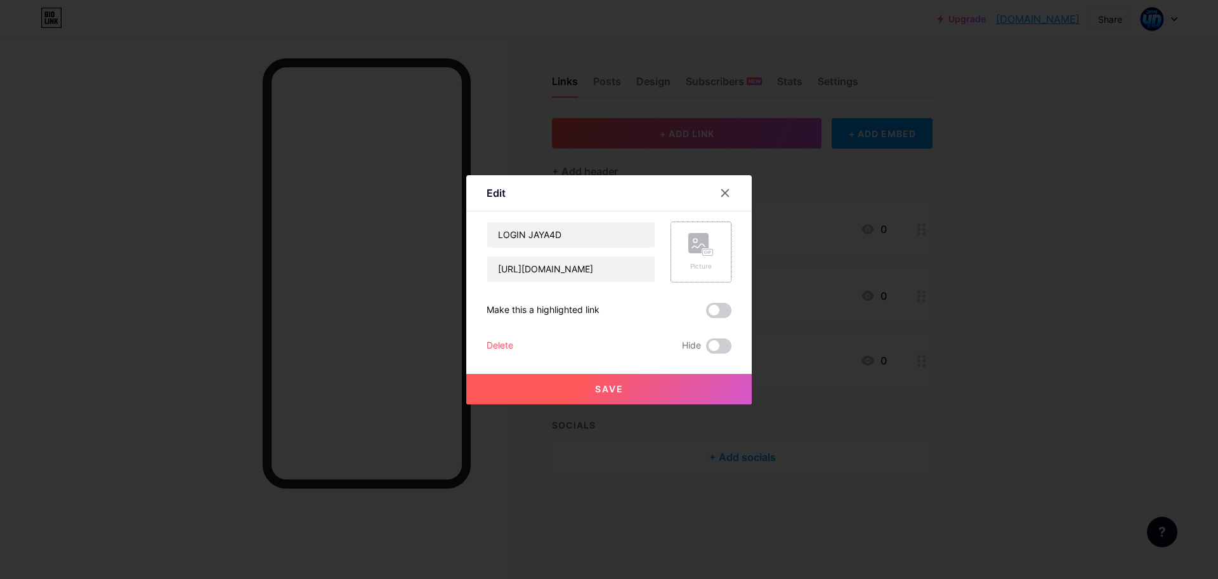
click at [683, 256] on div "Picture" at bounding box center [701, 251] width 61 height 61
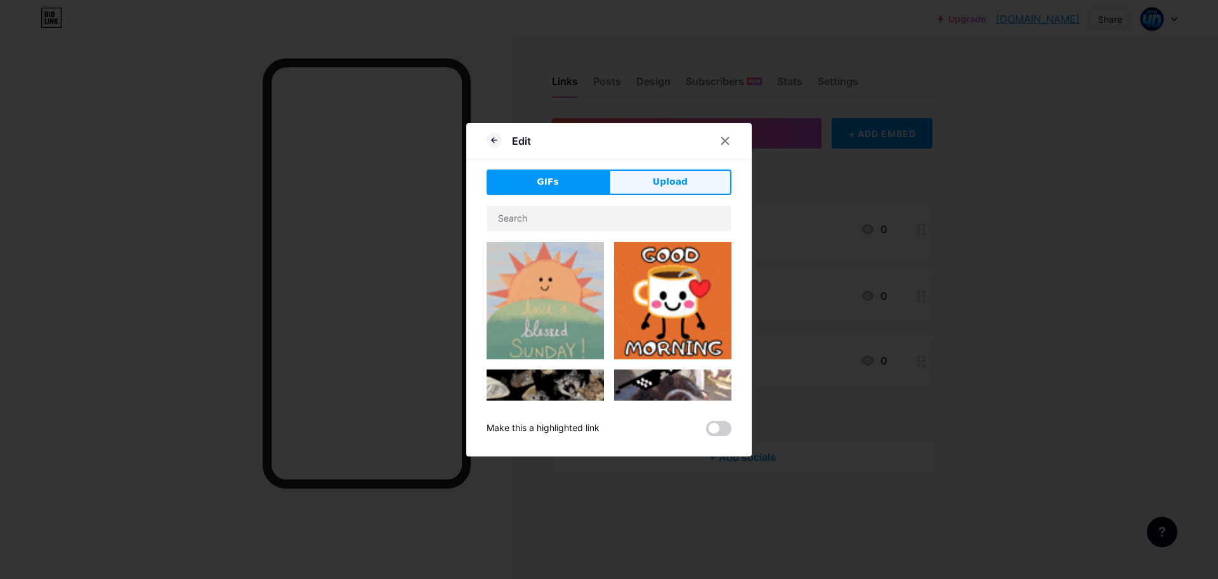
click at [625, 178] on button "Upload" at bounding box center [670, 181] width 122 height 25
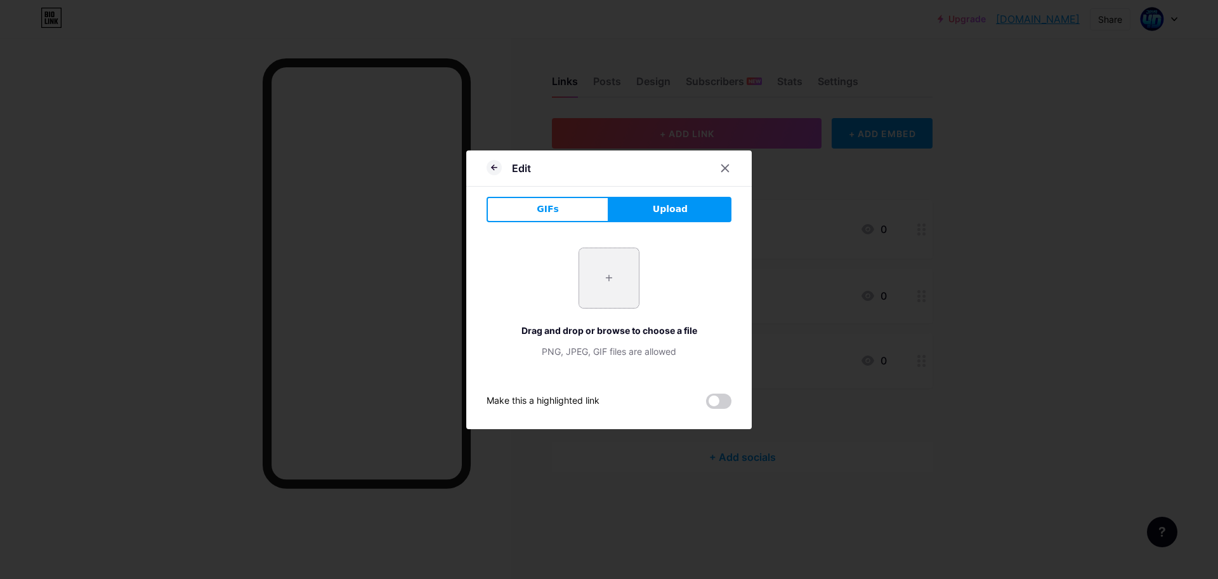
click at [603, 252] on input "file" at bounding box center [609, 278] width 60 height 60
type input "C:\fakepath\JAYA LOGO PNG.png"
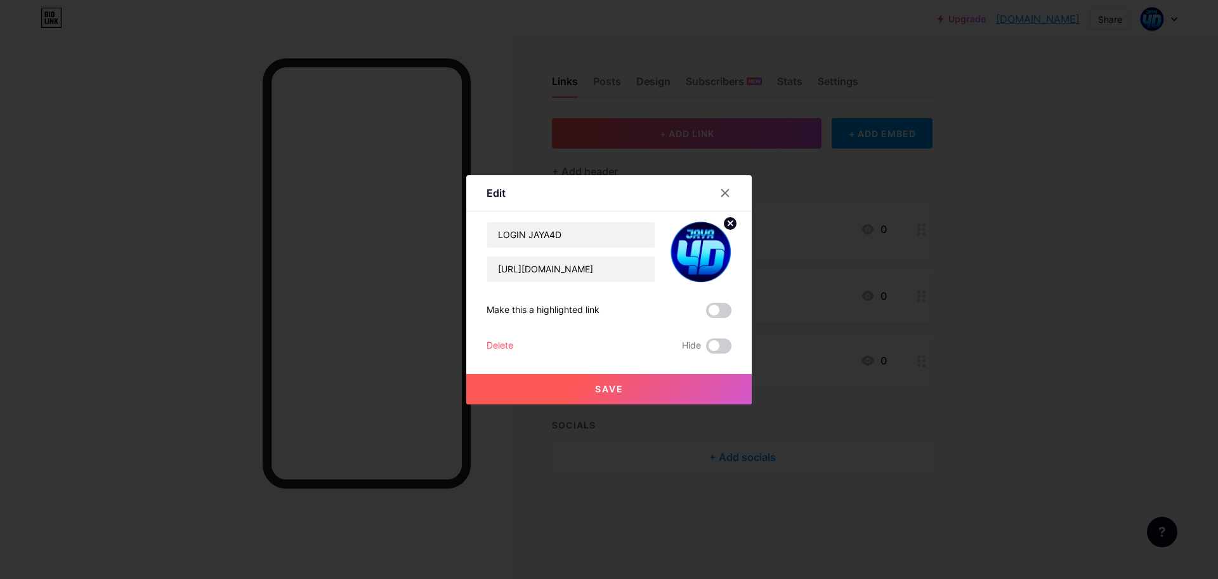
click at [681, 384] on button "Save" at bounding box center [608, 389] width 285 height 30
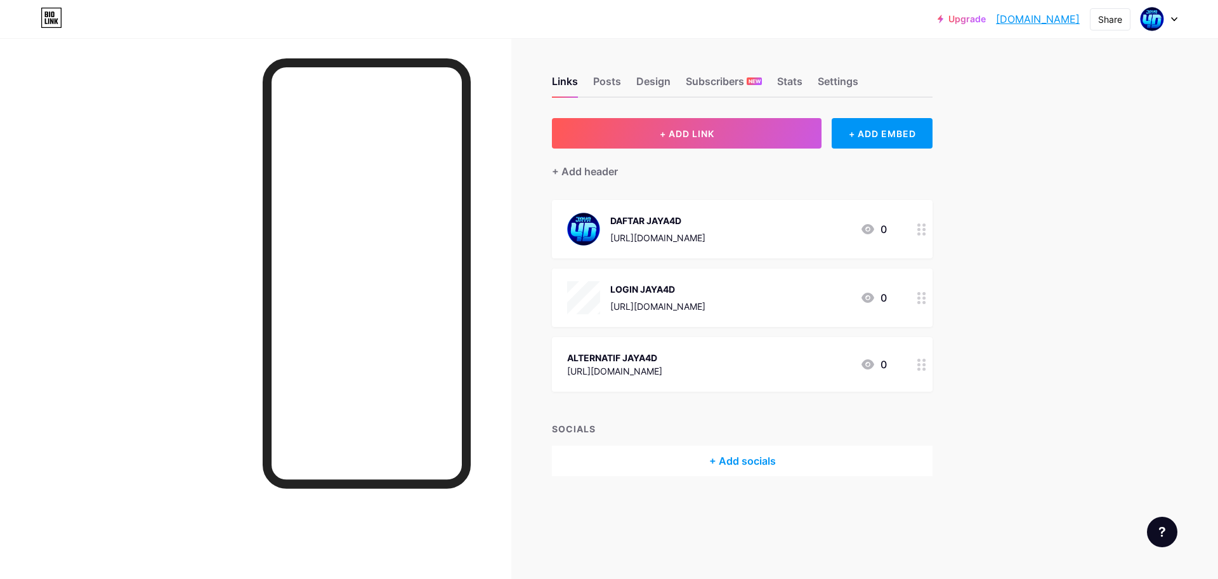
click at [1018, 273] on div "Upgrade jayalogin.bio.l... [DOMAIN_NAME] Share Switch accounts JAYA4D [DOMAIN_N…" at bounding box center [609, 289] width 1218 height 579
click at [922, 361] on icon at bounding box center [921, 364] width 9 height 12
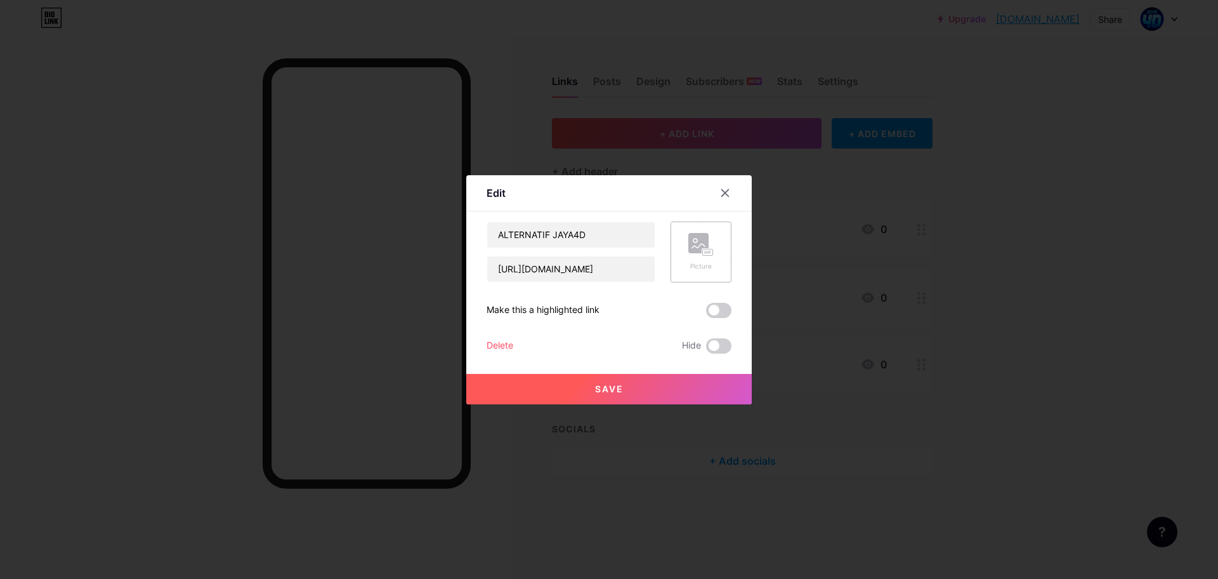
click at [717, 247] on div "Picture" at bounding box center [701, 251] width 61 height 61
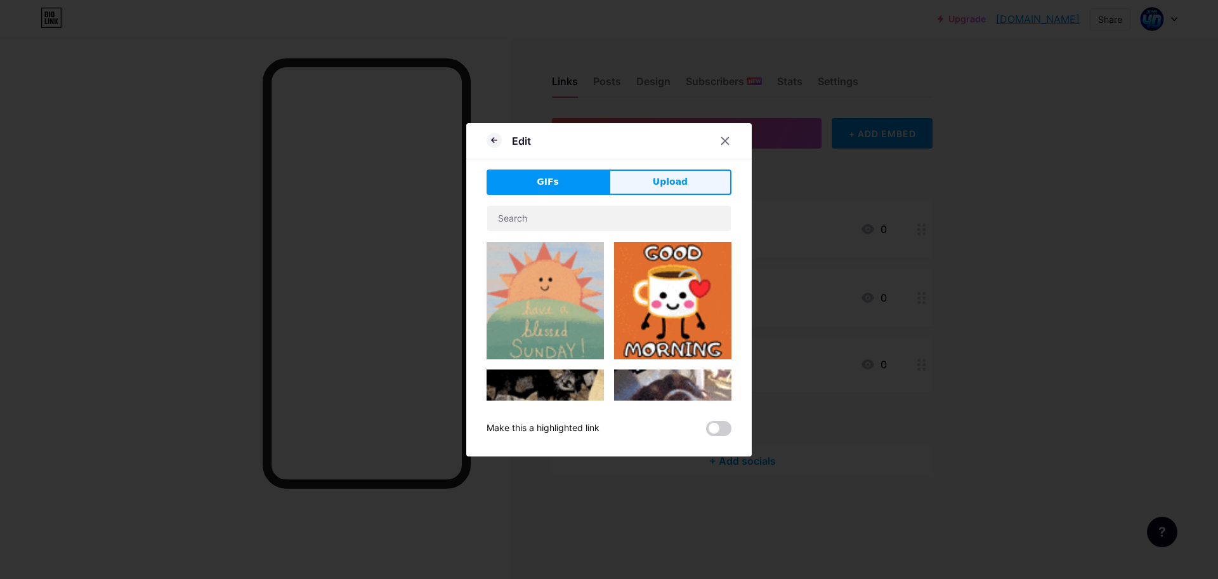
click at [677, 178] on span "Upload" at bounding box center [670, 181] width 35 height 13
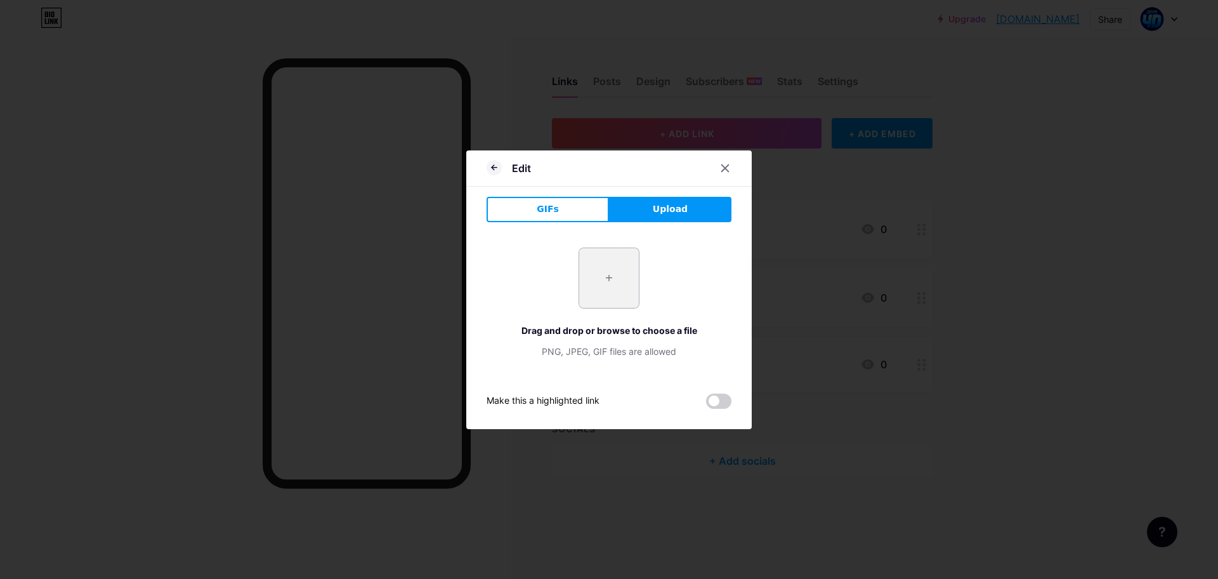
click at [612, 284] on input "file" at bounding box center [609, 278] width 60 height 60
type input "C:\fakepath\JAYA LOGO PNG.png"
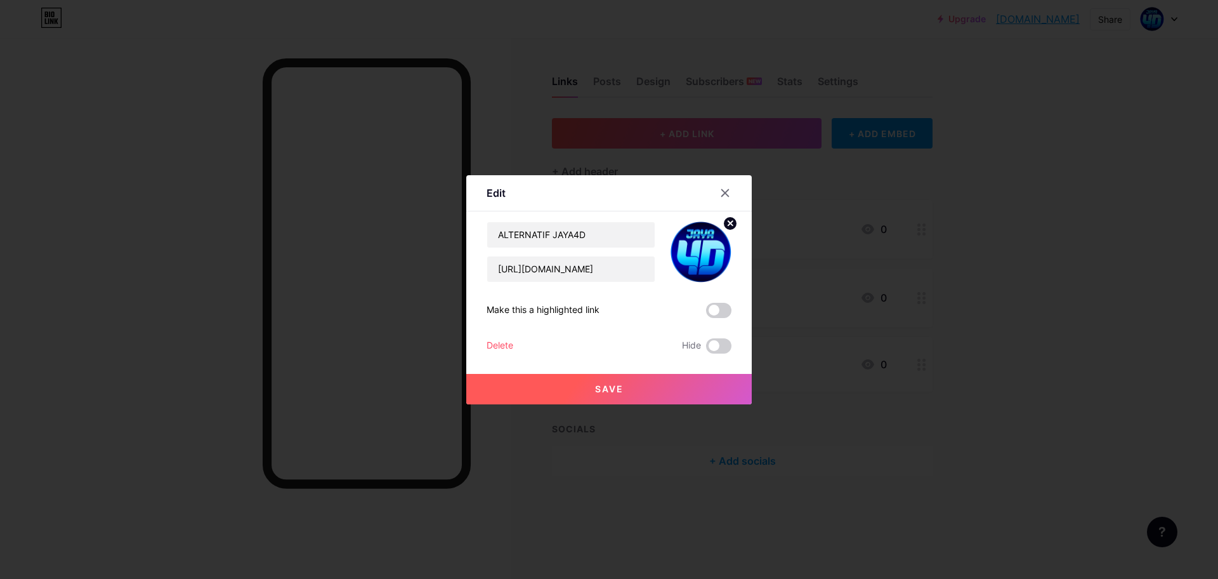
click at [695, 383] on button "Save" at bounding box center [608, 389] width 285 height 30
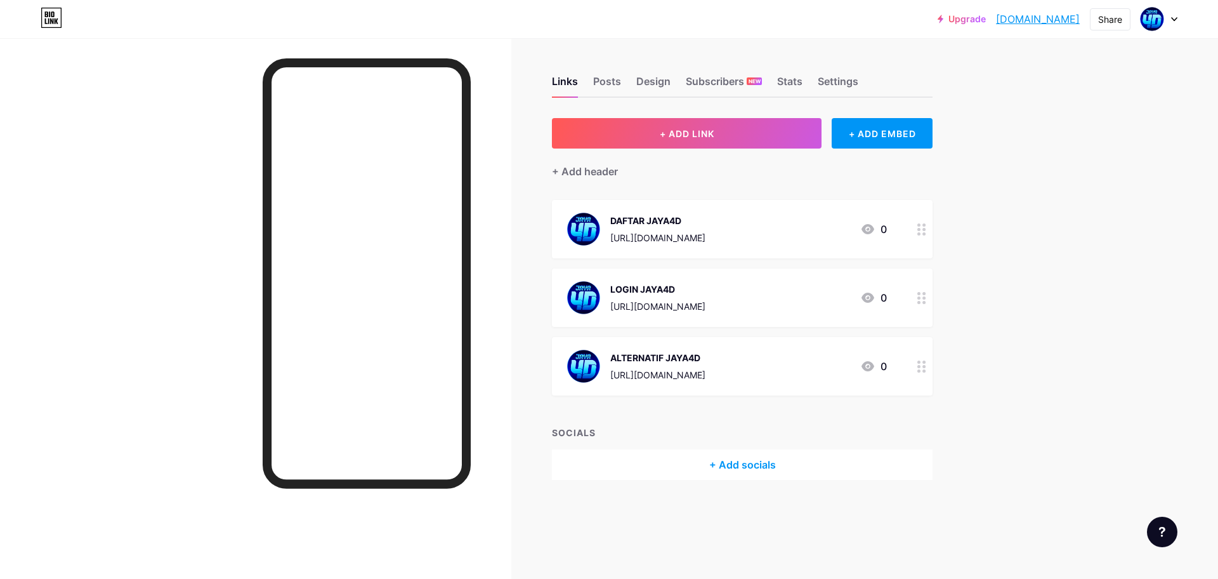
click at [1097, 283] on div "Upgrade jayalogin.bio.l... [DOMAIN_NAME] Share Switch accounts JAYA4D [DOMAIN_N…" at bounding box center [609, 289] width 1218 height 579
click at [1091, 240] on div "Upgrade jayalogin.bio.l... [DOMAIN_NAME] Share Switch accounts JAYA4D [DOMAIN_N…" at bounding box center [609, 289] width 1218 height 579
click at [655, 81] on div "Design" at bounding box center [653, 85] width 34 height 23
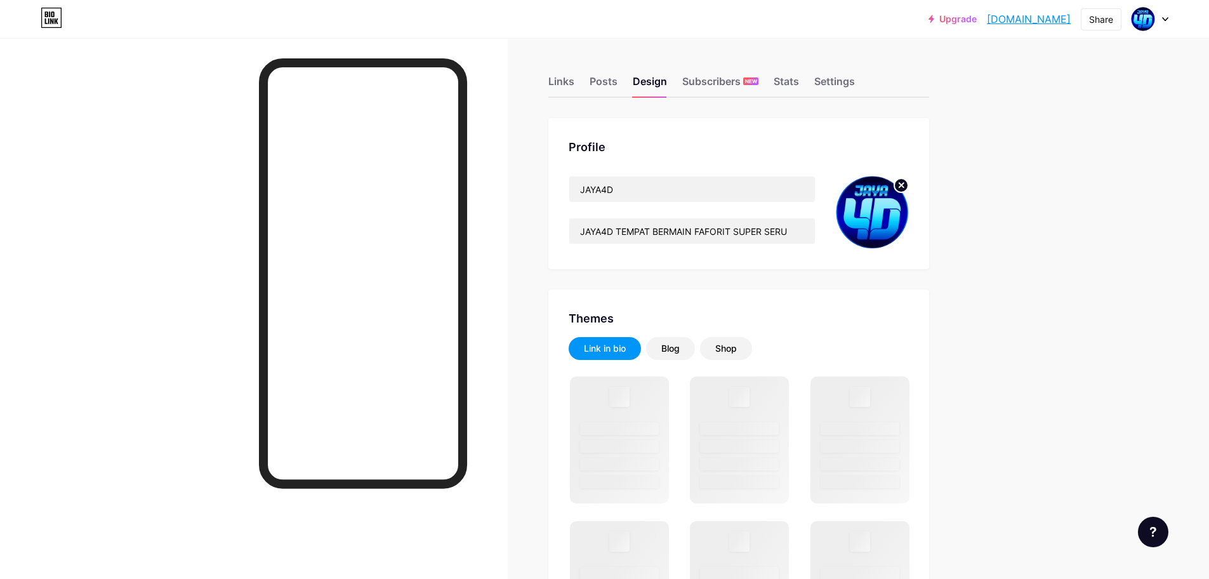
drag, startPoint x: 1079, startPoint y: 224, endPoint x: 1060, endPoint y: 206, distance: 26.5
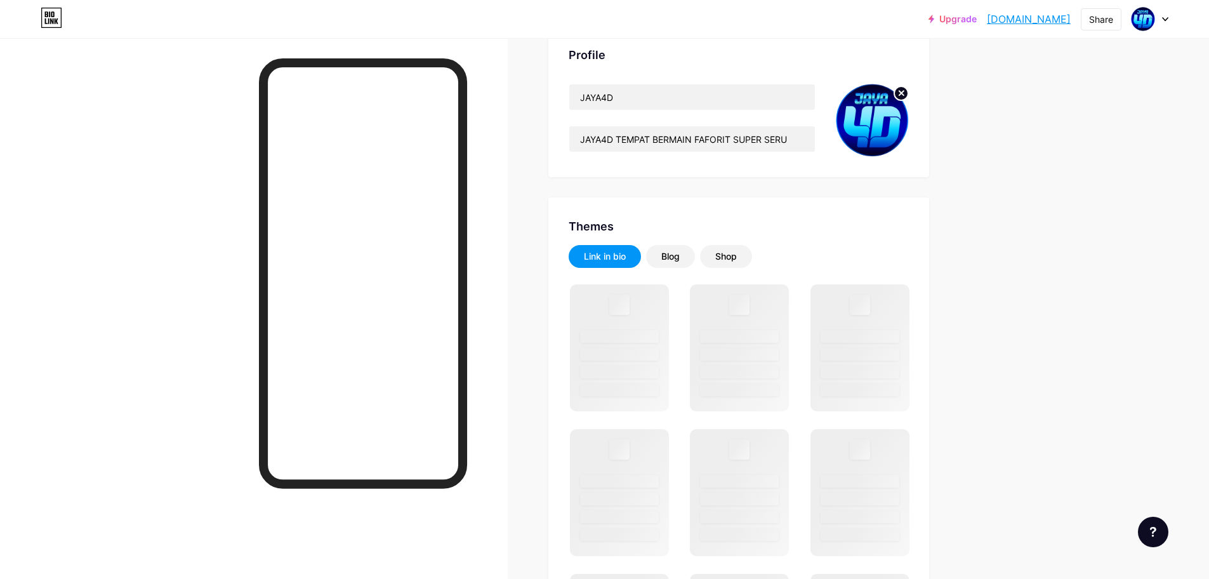
scroll to position [190, 0]
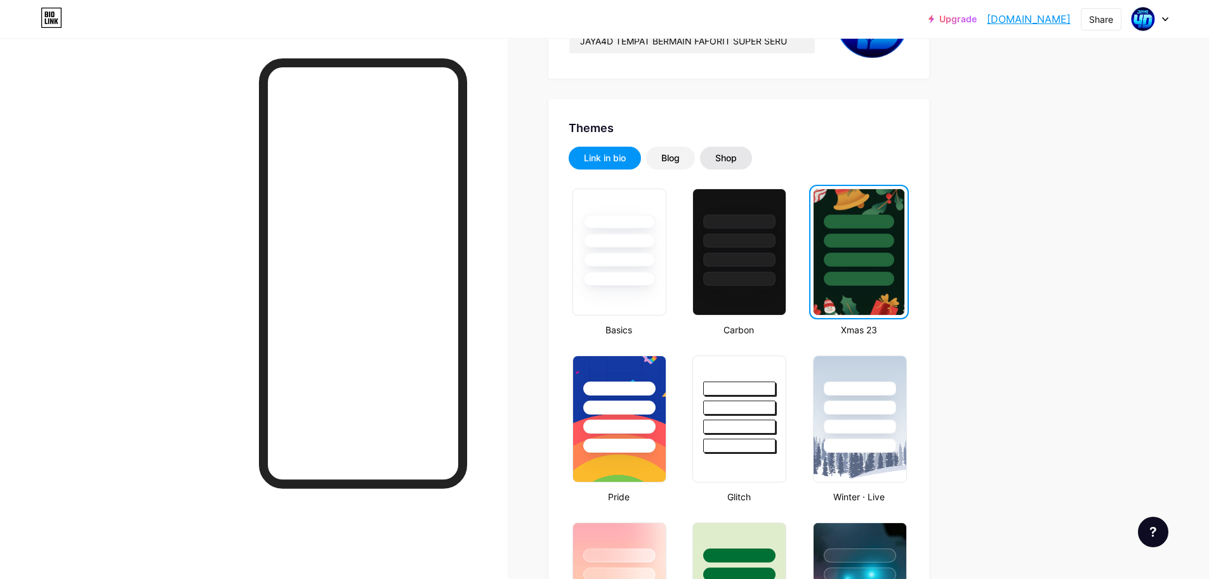
click at [735, 163] on div "Shop" at bounding box center [726, 158] width 22 height 13
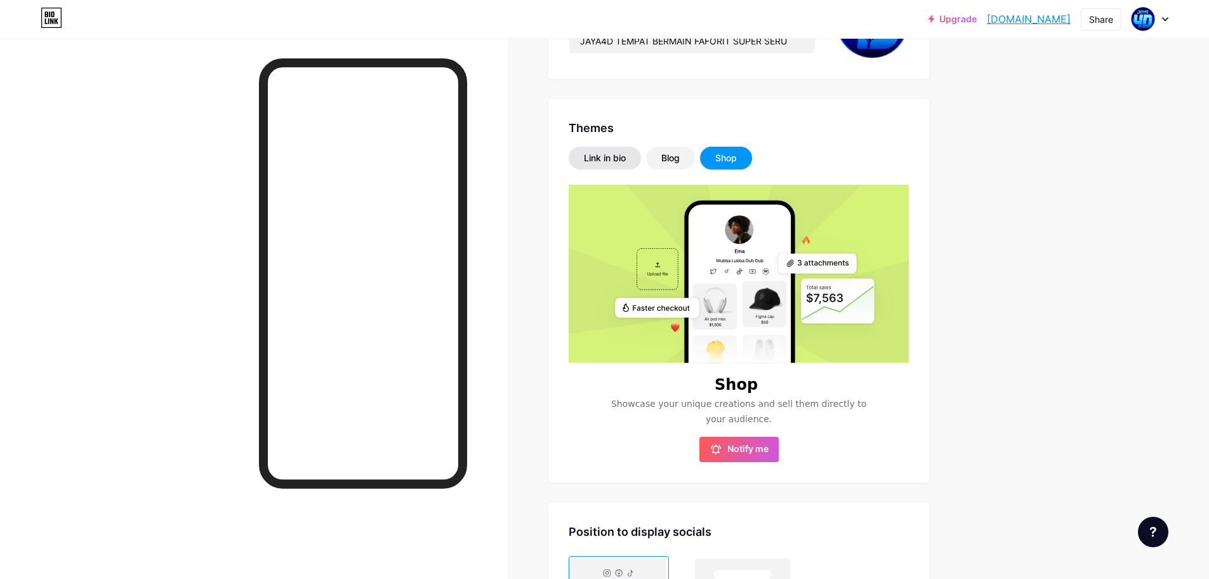
click at [624, 155] on div "Link in bio" at bounding box center [605, 158] width 42 height 13
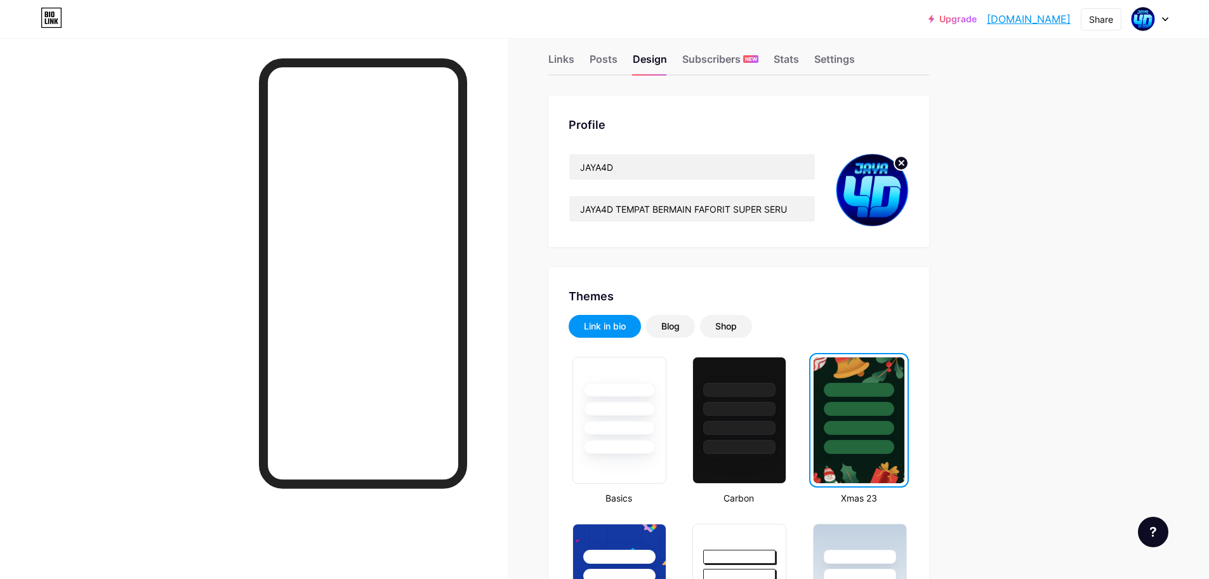
scroll to position [0, 0]
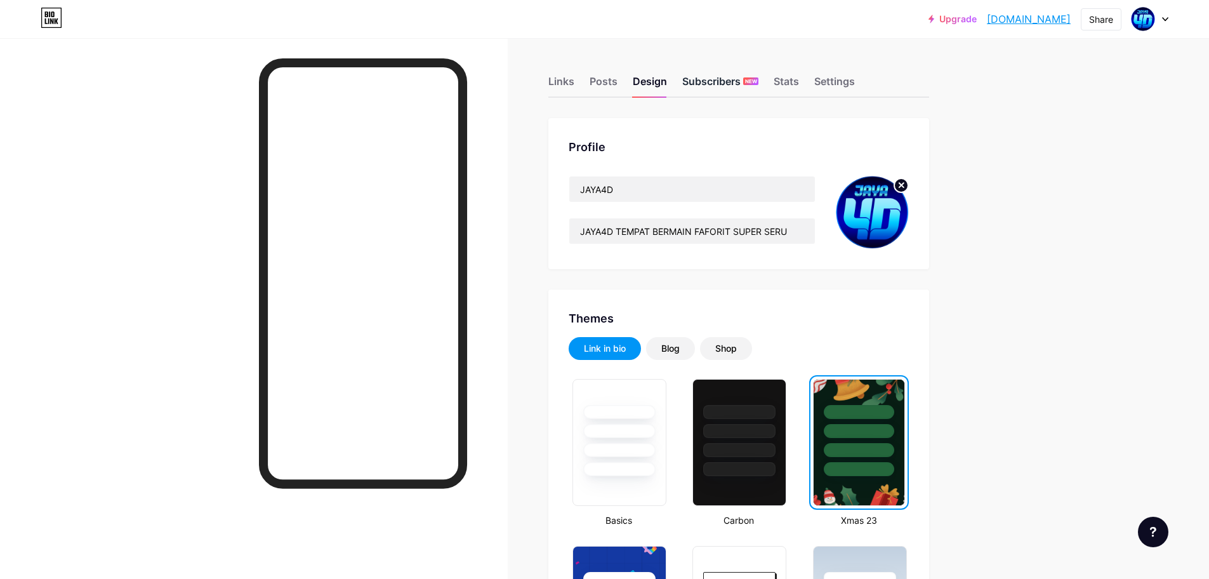
click at [711, 81] on div "Subscribers NEW" at bounding box center [720, 85] width 76 height 23
click at [604, 77] on div "Posts" at bounding box center [603, 85] width 28 height 23
click at [574, 79] on div "Links" at bounding box center [561, 85] width 26 height 23
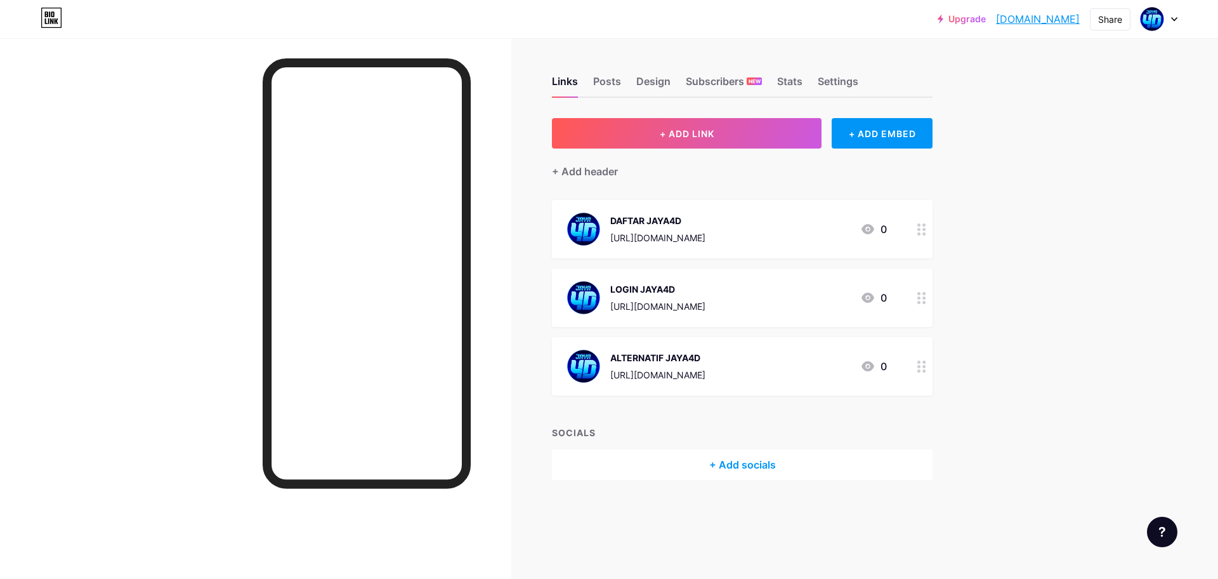
click at [1137, 163] on div "Upgrade jayalogin.bio.l... [DOMAIN_NAME] Share Switch accounts JAYA4D [DOMAIN_N…" at bounding box center [609, 289] width 1218 height 579
click at [1098, 23] on div "Share" at bounding box center [1110, 19] width 24 height 13
click at [1051, 67] on div "Copy link" at bounding box center [1035, 65] width 189 height 30
drag, startPoint x: 1076, startPoint y: 283, endPoint x: 1174, endPoint y: 1, distance: 298.9
click at [1078, 268] on div "Upgrade jayalogin.bio.l... [DOMAIN_NAME] Share Copied [DOMAIN_NAME] Get my QR c…" at bounding box center [609, 289] width 1218 height 579
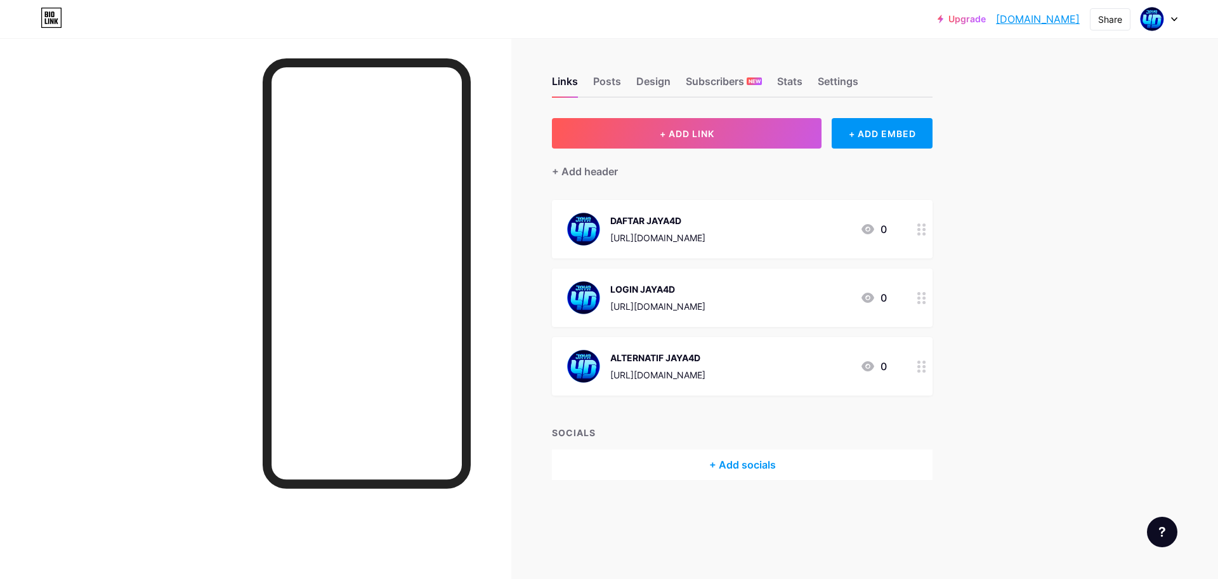
drag, startPoint x: 1078, startPoint y: 256, endPoint x: 8, endPoint y: 413, distance: 1081.1
click at [1068, 255] on div "Upgrade jayalogin.bio.l... [DOMAIN_NAME] Share Switch accounts JAYA4D [DOMAIN_N…" at bounding box center [609, 289] width 1218 height 579
click at [1030, 363] on div "Upgrade jayalogin.bio.l... [DOMAIN_NAME] Share Switch accounts JAYA4D [DOMAIN_N…" at bounding box center [609, 289] width 1218 height 579
click at [711, 71] on div "Links Posts Design Subscribers NEW Stats Settings" at bounding box center [742, 75] width 381 height 44
click at [662, 79] on div "Design" at bounding box center [653, 85] width 34 height 23
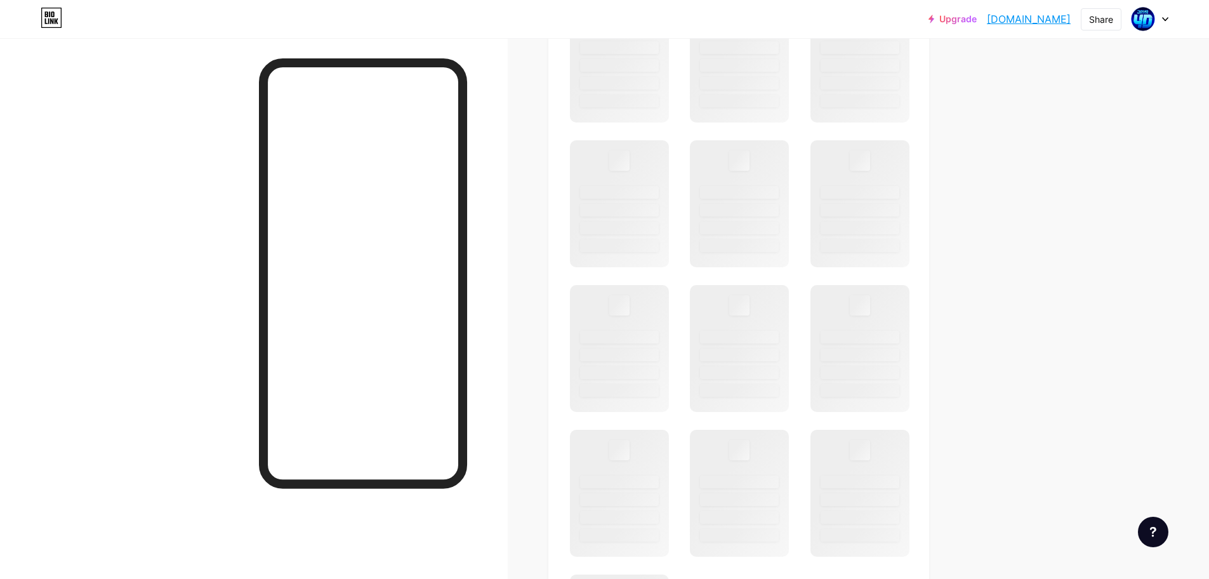
click at [1044, 292] on div "Upgrade jayalogin.bio.l... [DOMAIN_NAME] Share Switch accounts JAYA4D [DOMAIN_N…" at bounding box center [604, 390] width 1209 height 1543
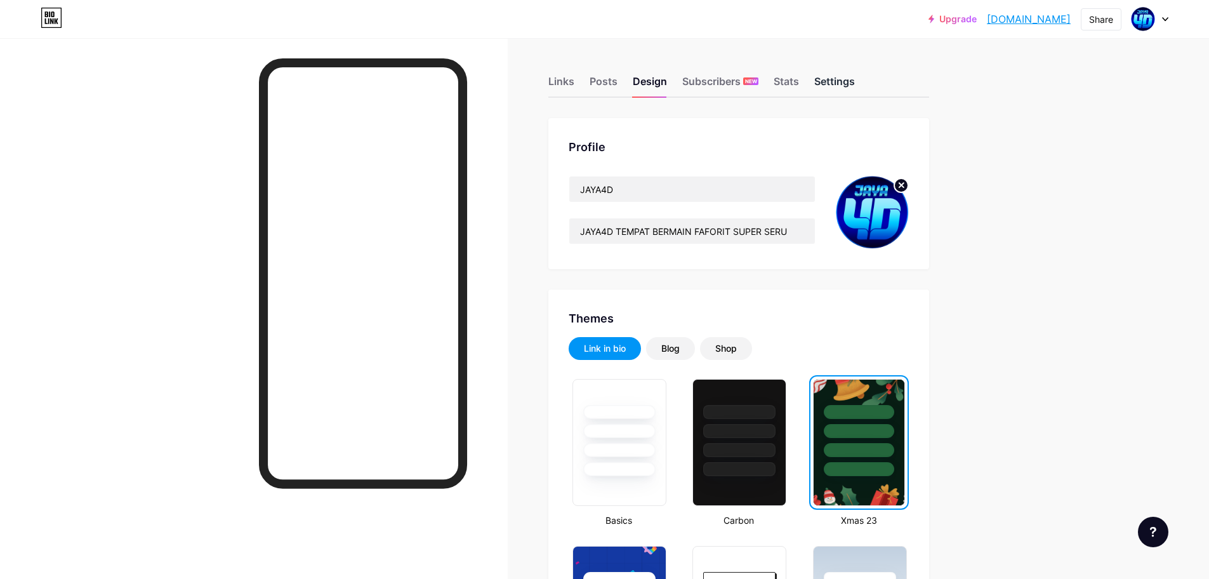
click at [830, 82] on div "Settings" at bounding box center [834, 85] width 41 height 23
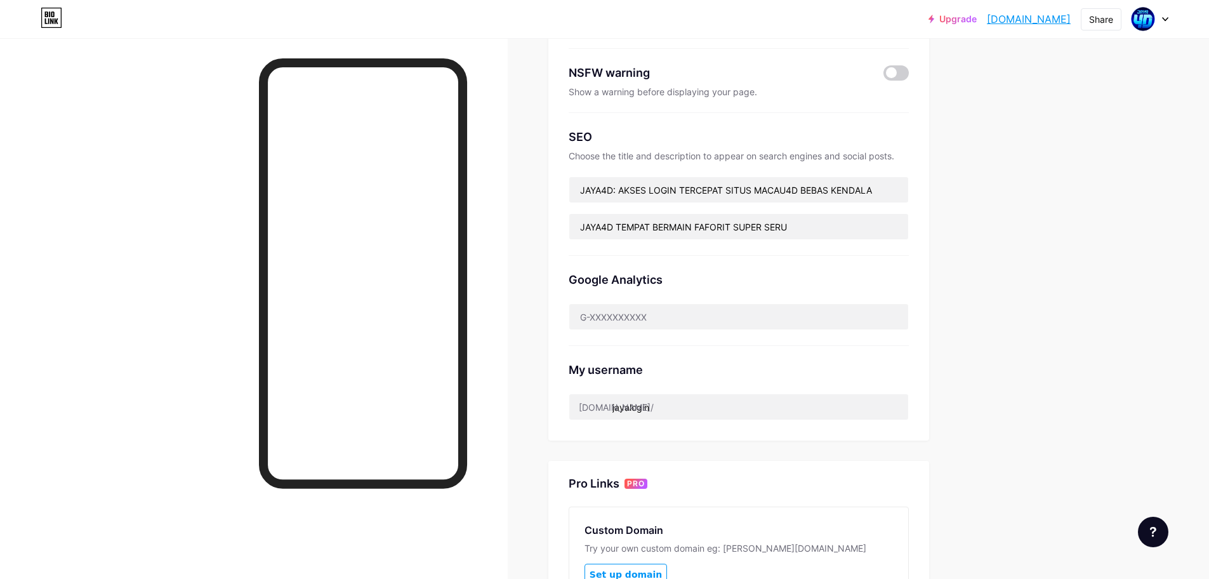
click at [1035, 261] on div "Upgrade jayalogin.bio.l... [DOMAIN_NAME] Share Switch accounts JAYA4D [DOMAIN_N…" at bounding box center [604, 306] width 1209 height 993
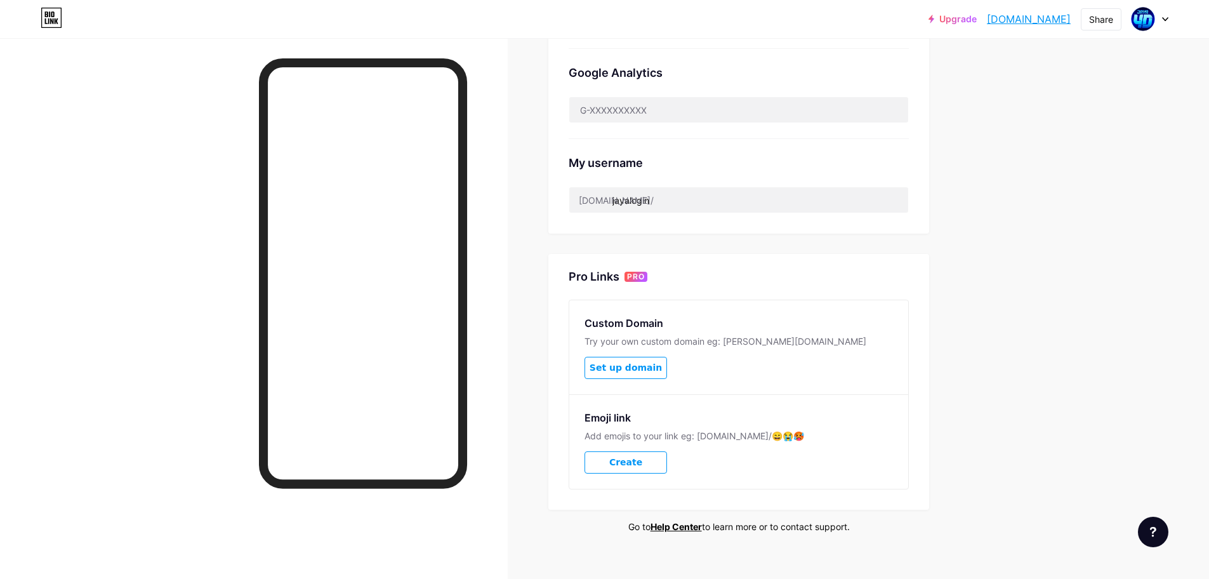
scroll to position [414, 0]
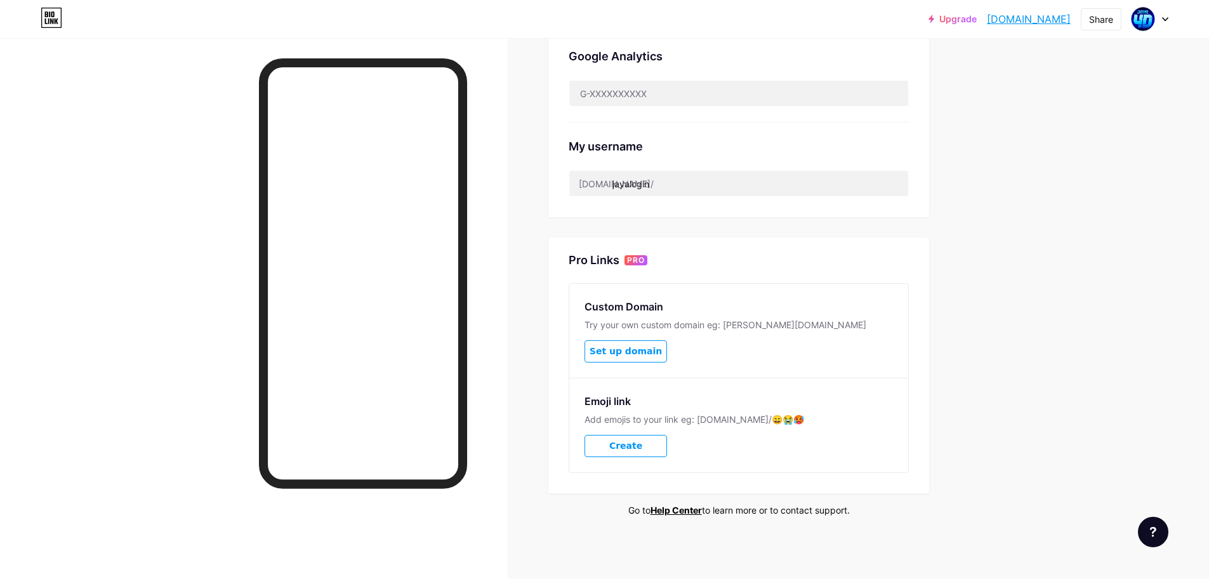
drag, startPoint x: 1038, startPoint y: 253, endPoint x: 992, endPoint y: 277, distance: 52.5
click at [1038, 253] on div "Upgrade jayalogin.bio.l... [DOMAIN_NAME] Share Switch accounts JAYA4D [DOMAIN_N…" at bounding box center [604, 82] width 1209 height 993
click at [1031, 492] on div "Upgrade jayalogin.bio.l... [DOMAIN_NAME] Share Switch accounts JAYA4D [DOMAIN_N…" at bounding box center [604, 82] width 1209 height 993
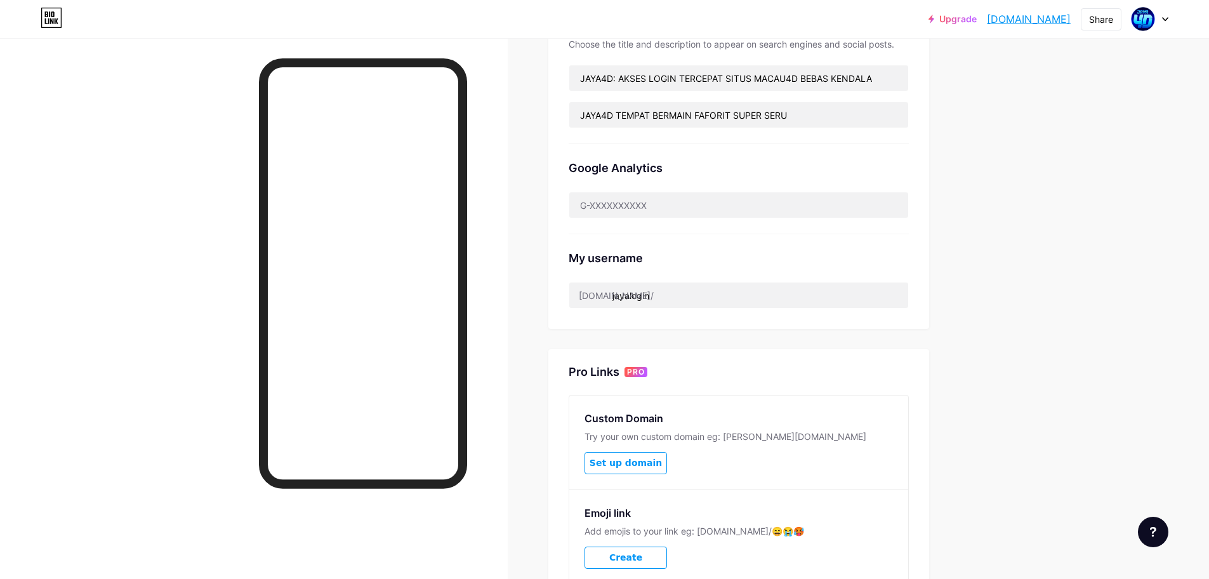
scroll to position [0, 0]
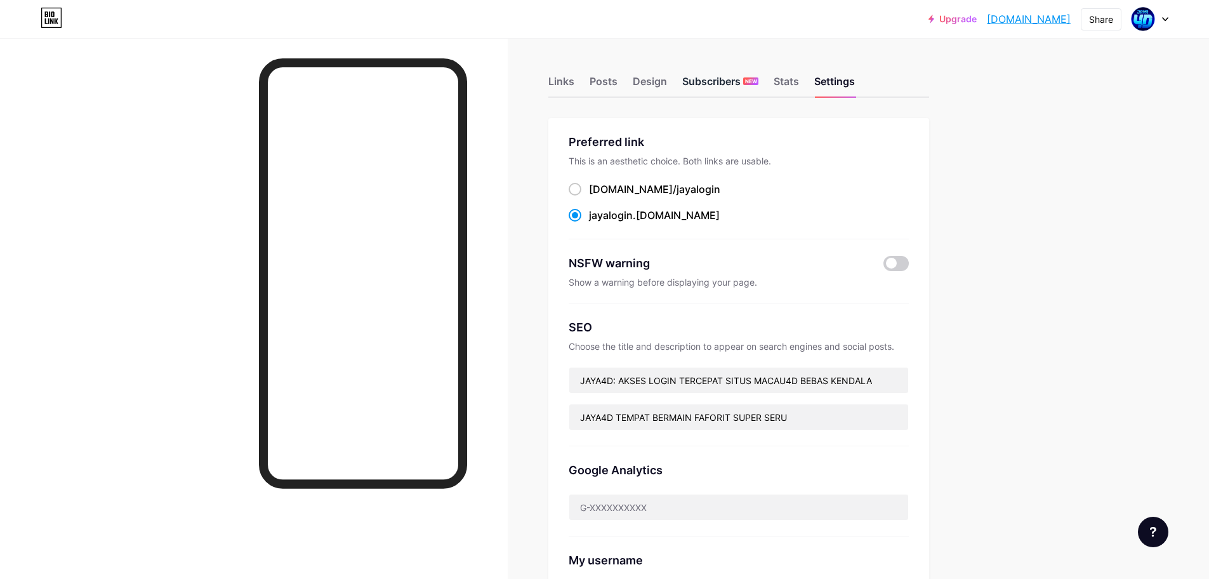
drag, startPoint x: 726, startPoint y: 79, endPoint x: 762, endPoint y: 86, distance: 36.7
click at [733, 79] on div "Subscribers NEW" at bounding box center [720, 85] width 76 height 23
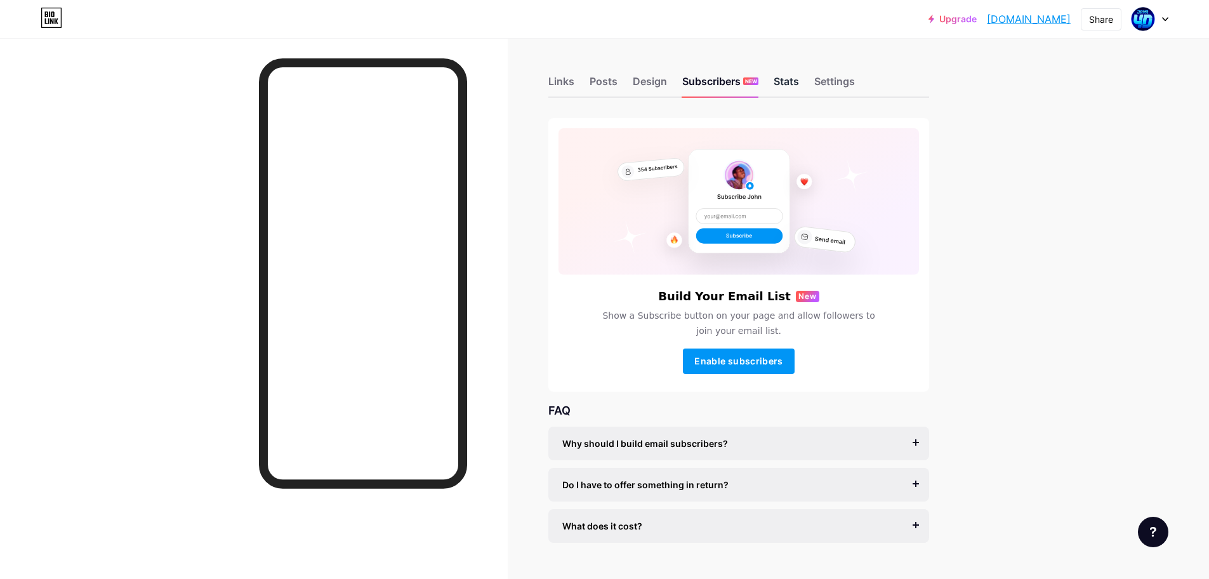
click at [799, 85] on div "Stats" at bounding box center [785, 85] width 25 height 23
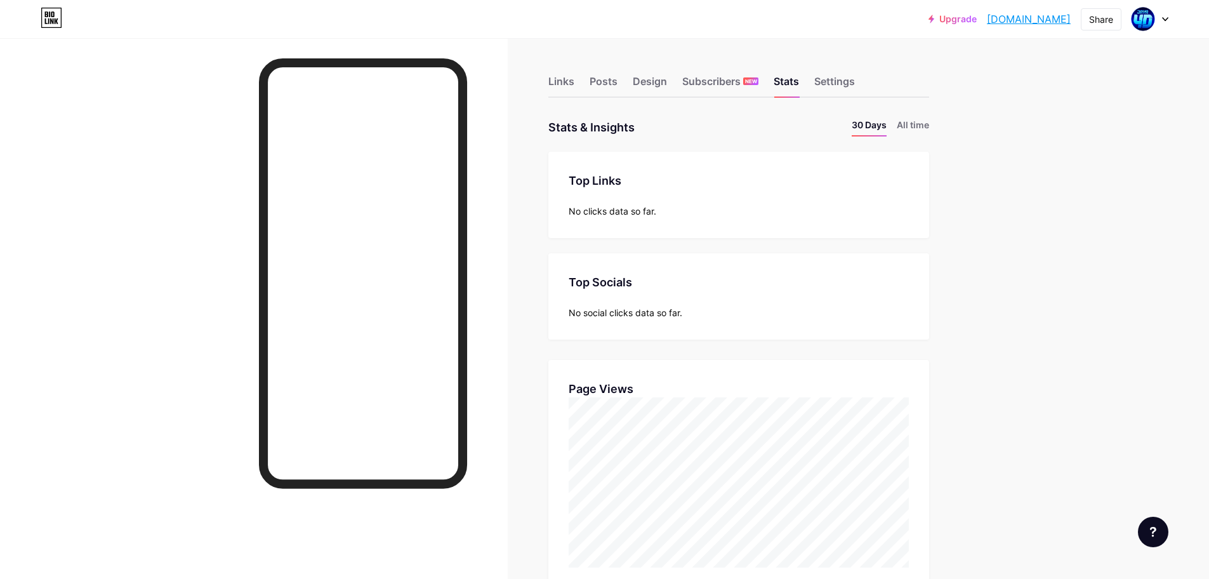
click at [1086, 39] on div "Upgrade jayalogin.bio.l... [DOMAIN_NAME] Share Switch accounts JAYA4D [DOMAIN_N…" at bounding box center [604, 427] width 1209 height 854
click at [1090, 28] on div "Share" at bounding box center [1100, 19] width 41 height 22
click at [1080, 64] on div "Copy link" at bounding box center [1025, 65] width 189 height 30
drag, startPoint x: 1072, startPoint y: 244, endPoint x: 1078, endPoint y: 247, distance: 6.8
click at [1072, 247] on div "Upgrade jayalogin.bio.l... [DOMAIN_NAME] Share Copied [DOMAIN_NAME] Get my QR c…" at bounding box center [604, 427] width 1209 height 854
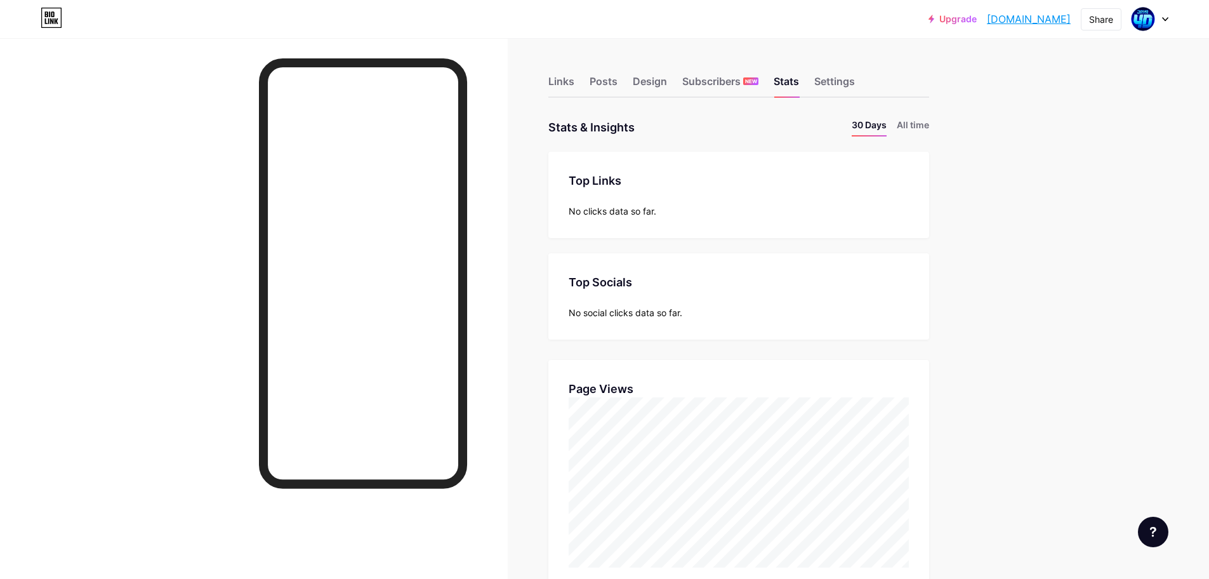
click at [1004, 367] on div "Upgrade jayalogin.bio.l... [DOMAIN_NAME] Share Switch accounts JAYA4D [DOMAIN_N…" at bounding box center [604, 427] width 1209 height 854
drag, startPoint x: 1037, startPoint y: 294, endPoint x: 553, endPoint y: 311, distance: 485.0
click at [1037, 293] on div "Upgrade jayalogin.bio.l... [DOMAIN_NAME] Share Switch accounts JAYA4D [DOMAIN_N…" at bounding box center [604, 427] width 1209 height 854
click at [1006, 225] on div "Upgrade jayalogin.bio.l... [DOMAIN_NAME] Share Switch accounts JAYA4D [DOMAIN_N…" at bounding box center [604, 427] width 1209 height 854
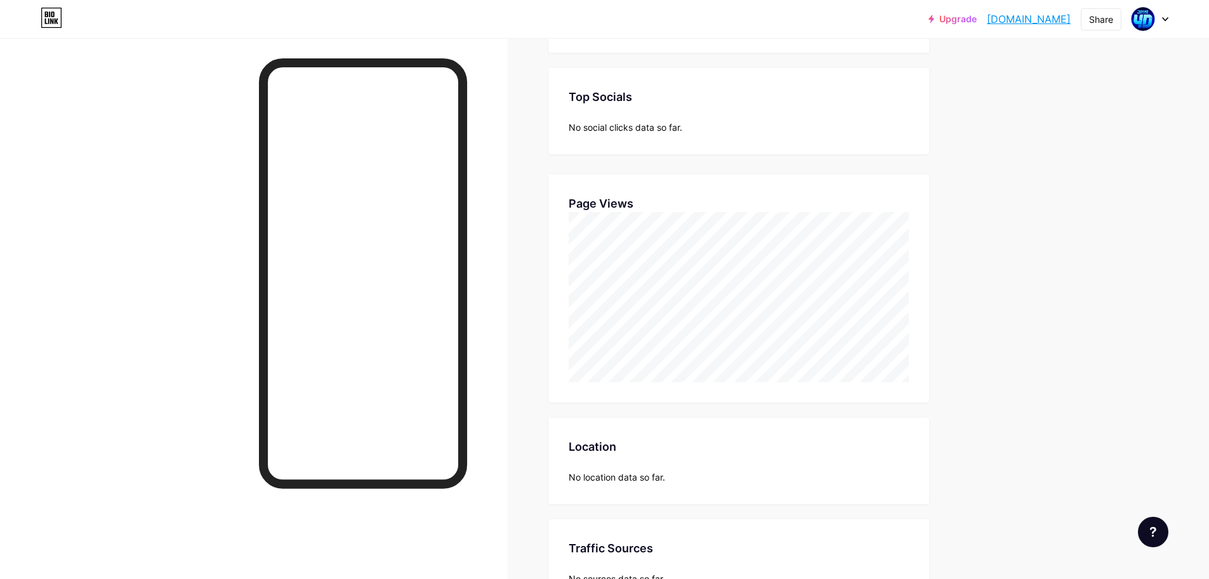
scroll to position [190, 0]
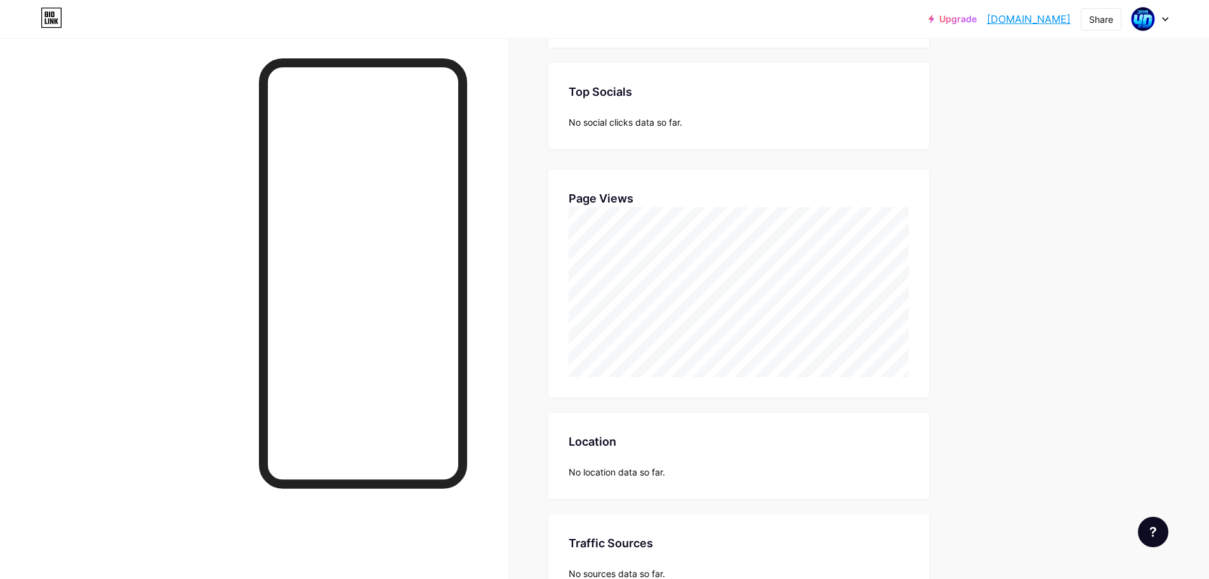
drag, startPoint x: 391, startPoint y: 503, endPoint x: 377, endPoint y: 508, distance: 15.3
click at [391, 504] on div at bounding box center [363, 337] width 208 height 558
drag, startPoint x: 1179, startPoint y: 273, endPoint x: 862, endPoint y: 184, distance: 328.8
click at [1179, 273] on div "Upgrade jayalogin.bio.l... [DOMAIN_NAME] Share Switch accounts JAYA4D [DOMAIN_N…" at bounding box center [604, 237] width 1209 height 854
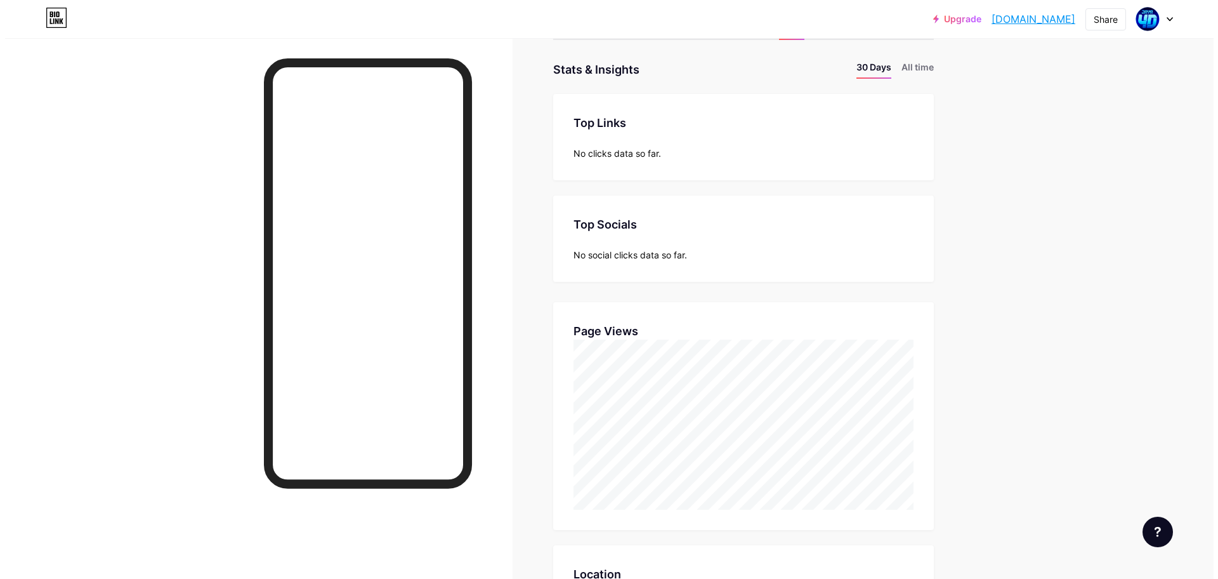
scroll to position [0, 0]
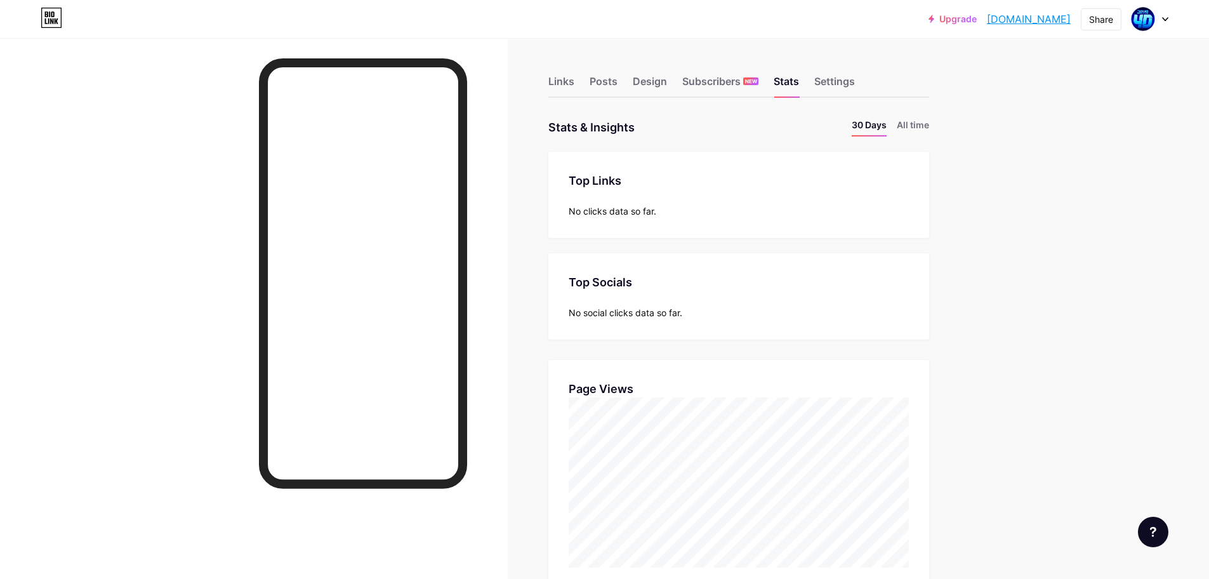
click at [551, 77] on div "Links Posts Design Subscribers NEW Stats Settings Stats & Insights Page Stats 3…" at bounding box center [491, 446] width 982 height 816
click at [563, 93] on div "Links" at bounding box center [561, 85] width 26 height 23
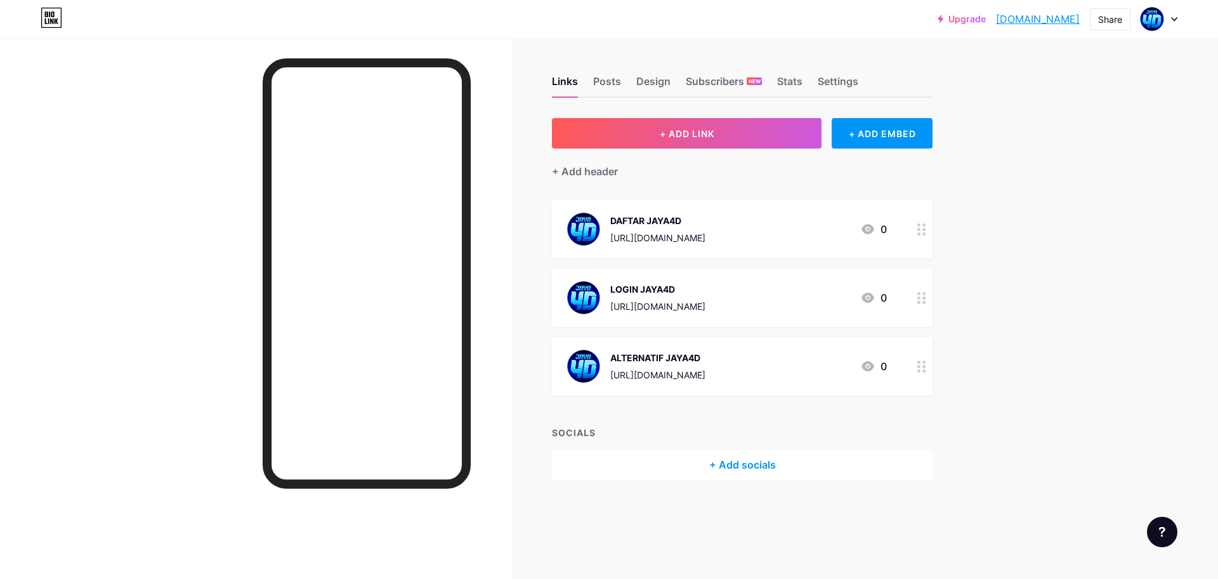
click at [190, 191] on div at bounding box center [255, 327] width 511 height 579
click at [197, 171] on div at bounding box center [255, 327] width 511 height 579
click at [1045, 379] on div "Upgrade jayalogin.bio.l... [DOMAIN_NAME] Share Switch accounts JAYA4D [DOMAIN_N…" at bounding box center [609, 289] width 1218 height 579
click at [1048, 364] on div "Upgrade jayalogin.bio.l... [DOMAIN_NAME] Share Switch accounts JAYA4D [DOMAIN_N…" at bounding box center [609, 289] width 1218 height 579
